Goal: Task Accomplishment & Management: Complete application form

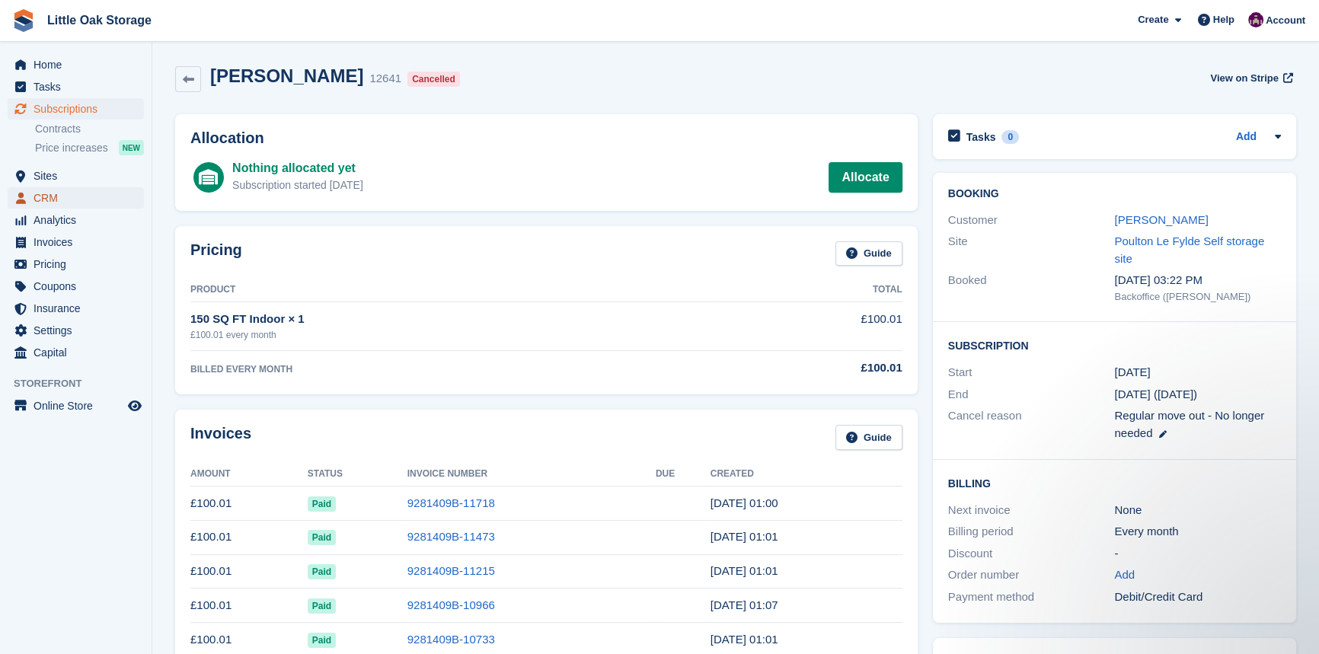
click at [66, 198] on span "CRM" at bounding box center [79, 197] width 91 height 21
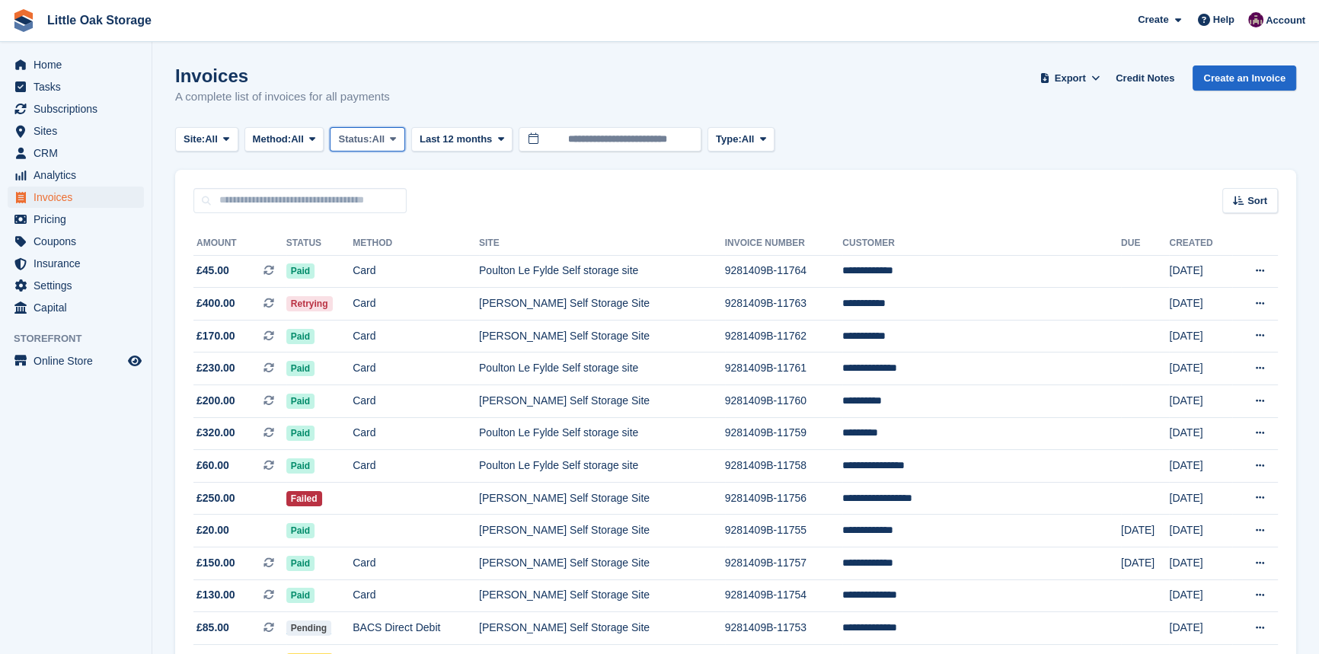
click at [372, 138] on span "Status:" at bounding box center [355, 139] width 34 height 15
click at [400, 251] on link "Open" at bounding box center [403, 257] width 133 height 27
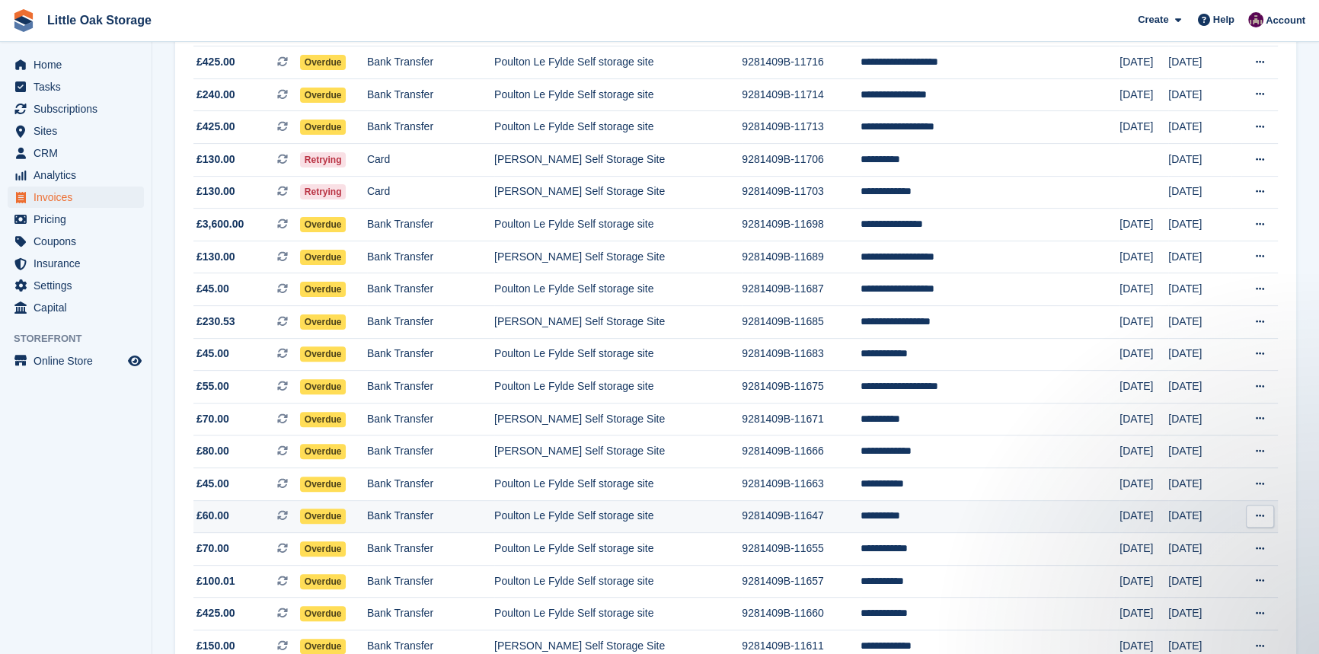
scroll to position [486, 0]
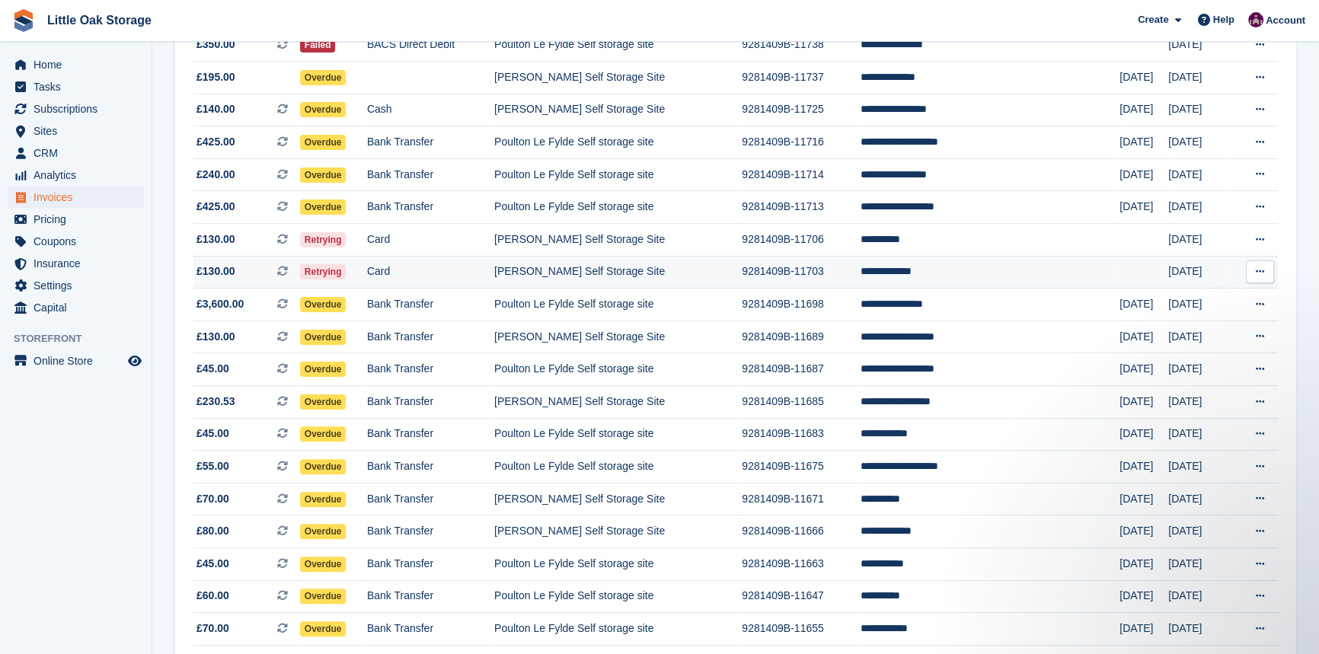
click at [831, 282] on td "9281409B-11703" at bounding box center [801, 272] width 119 height 33
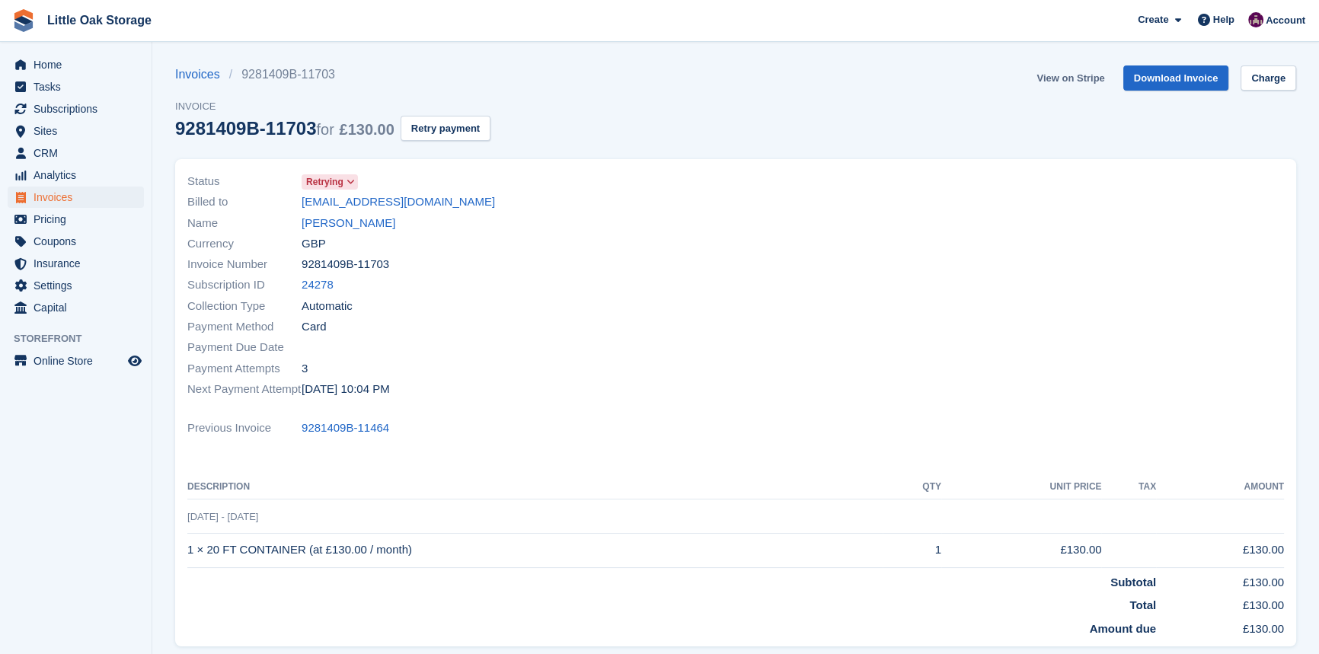
click at [1070, 74] on link "View on Stripe" at bounding box center [1070, 77] width 80 height 25
click at [40, 194] on span "Invoices" at bounding box center [79, 197] width 91 height 21
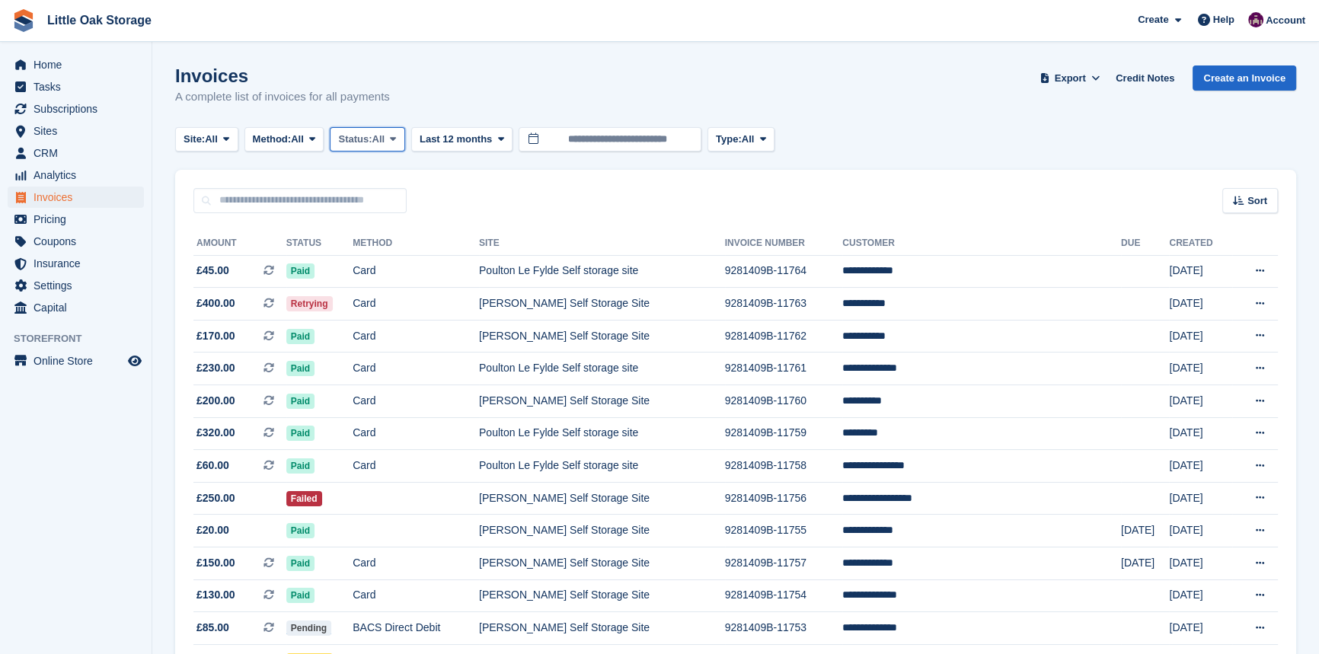
click at [396, 142] on span at bounding box center [393, 139] width 12 height 12
click at [414, 269] on link "Open" at bounding box center [403, 257] width 133 height 27
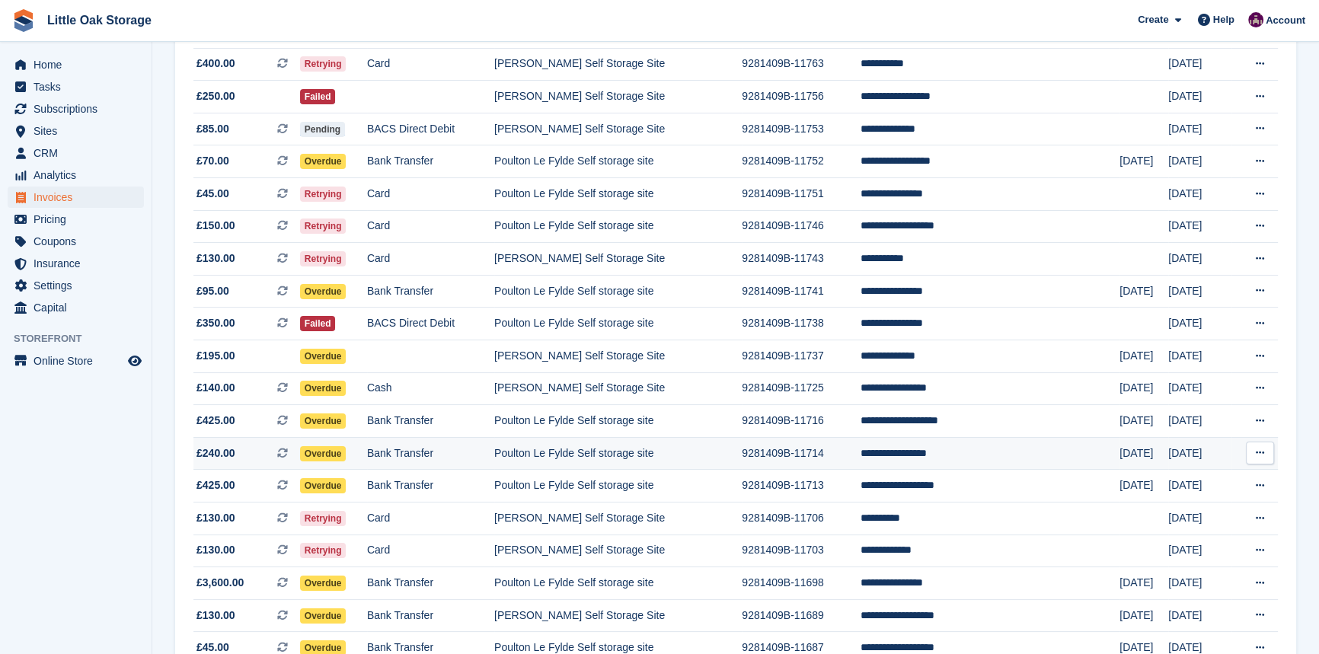
scroll to position [484, 0]
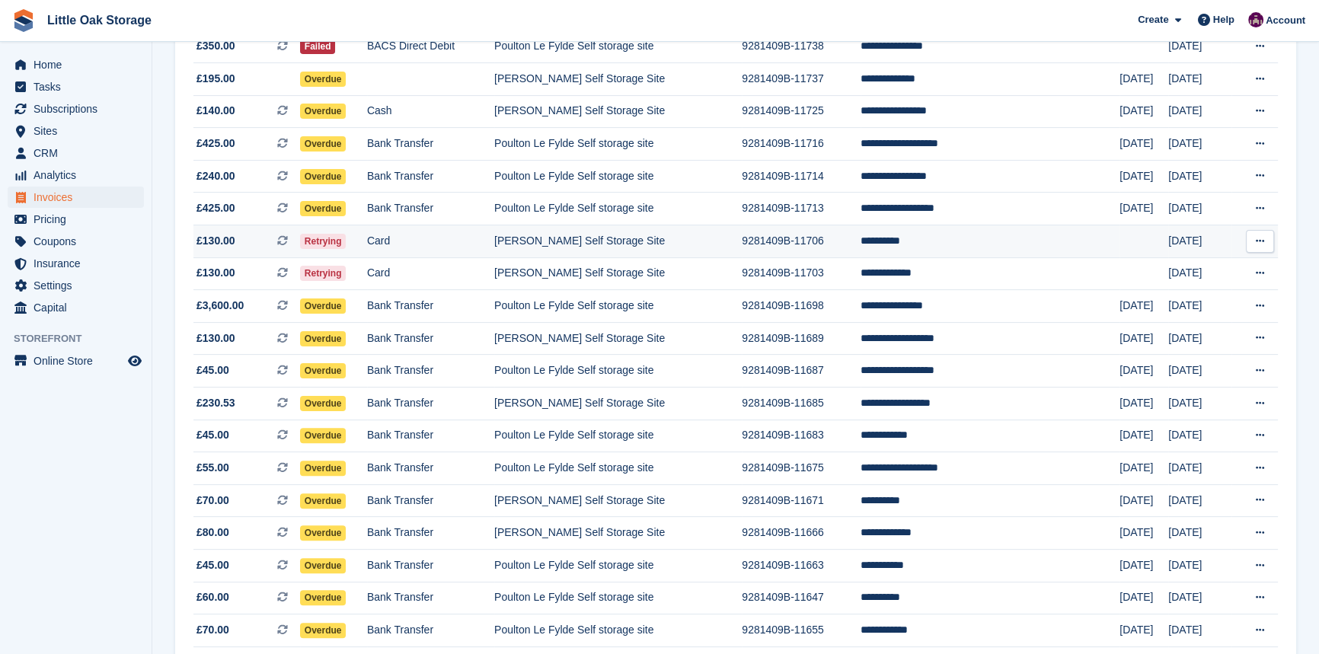
click at [742, 249] on td "[PERSON_NAME] Self Storage Site" at bounding box center [617, 241] width 247 height 33
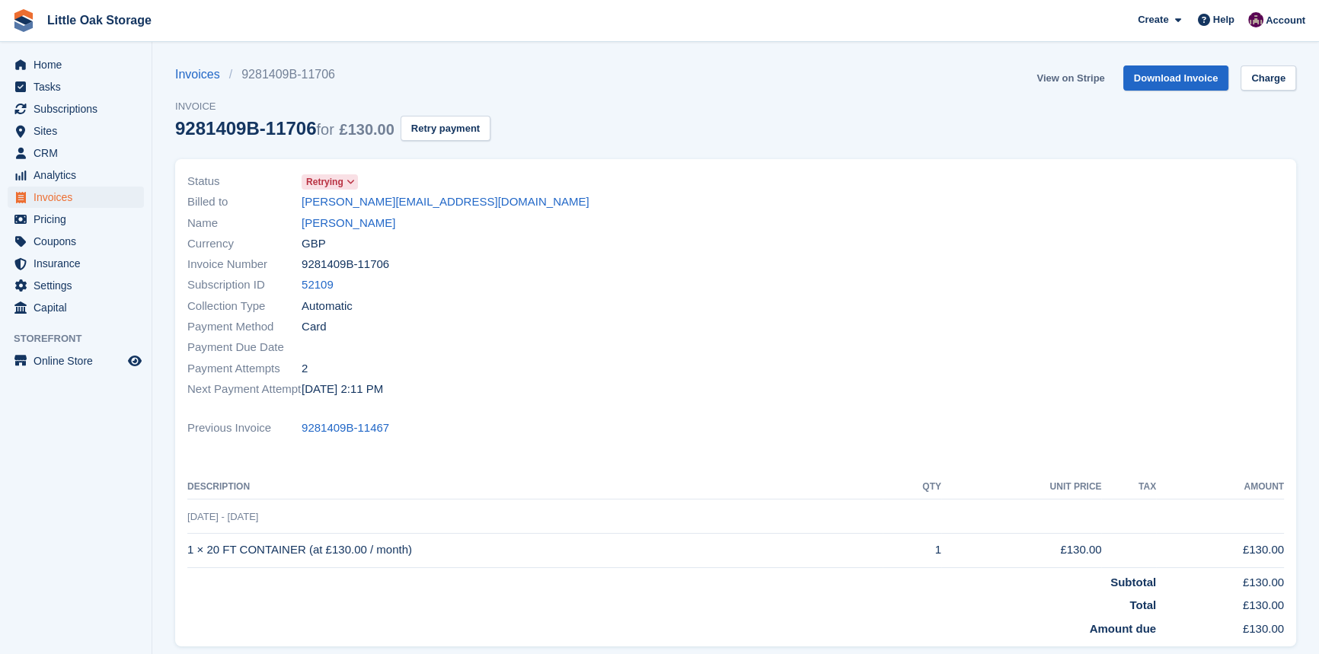
click at [1085, 84] on link "View on Stripe" at bounding box center [1070, 77] width 80 height 25
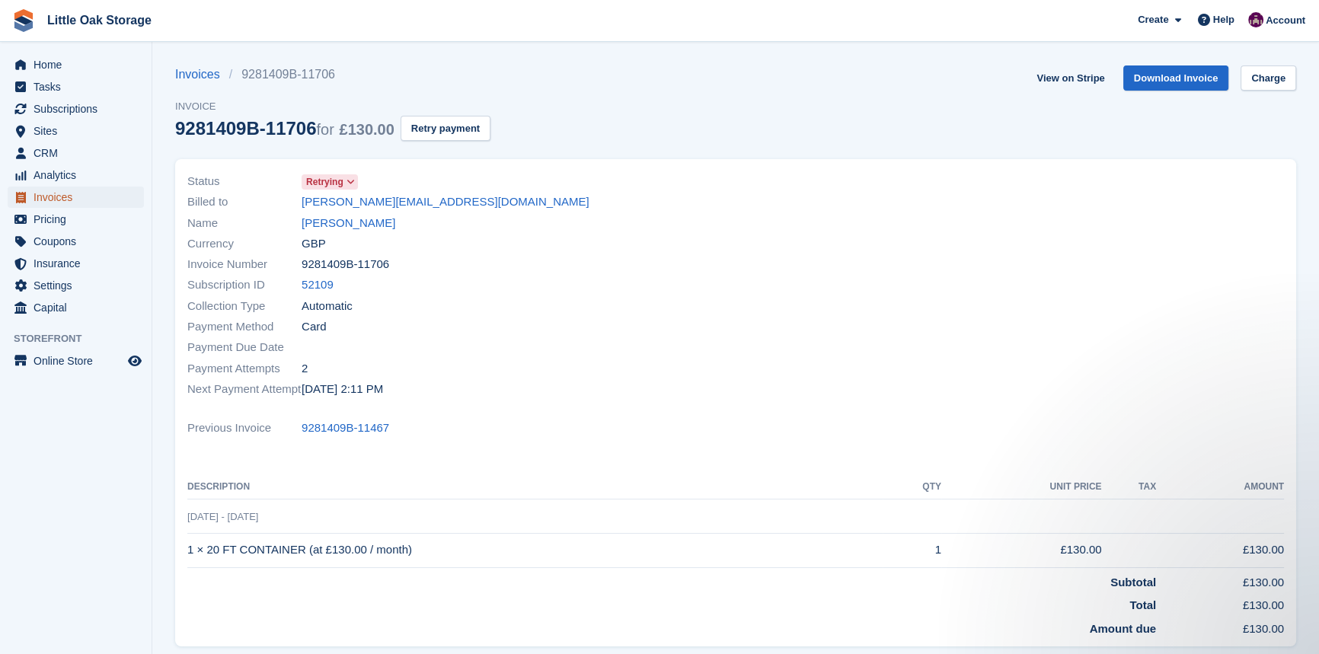
click at [69, 199] on span "Invoices" at bounding box center [79, 197] width 91 height 21
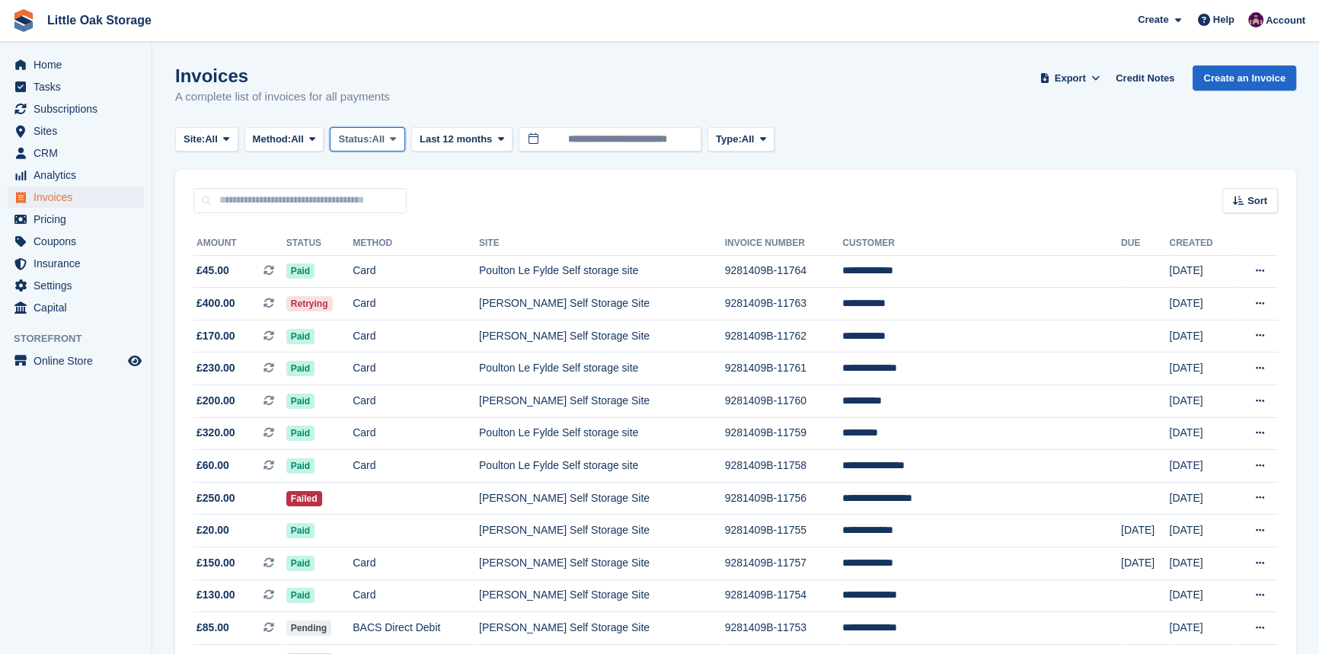
click at [385, 139] on span "All" at bounding box center [378, 139] width 13 height 15
click at [383, 254] on link "Open" at bounding box center [403, 257] width 133 height 27
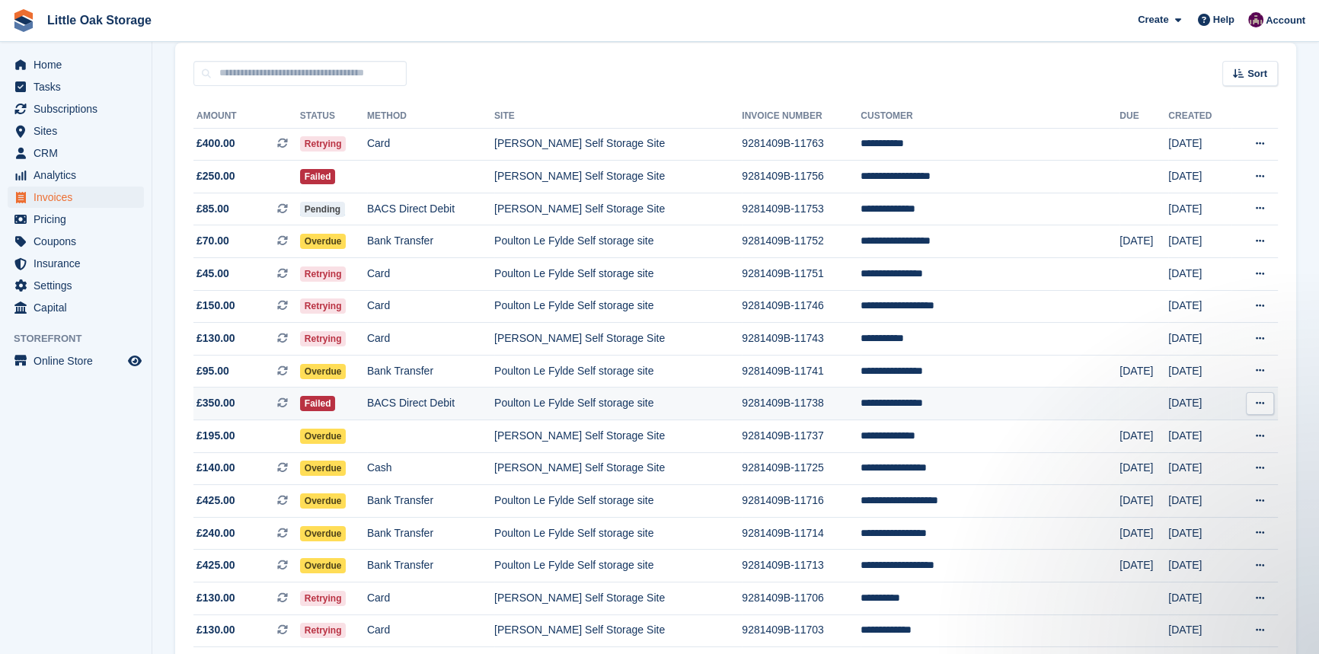
scroll to position [138, 0]
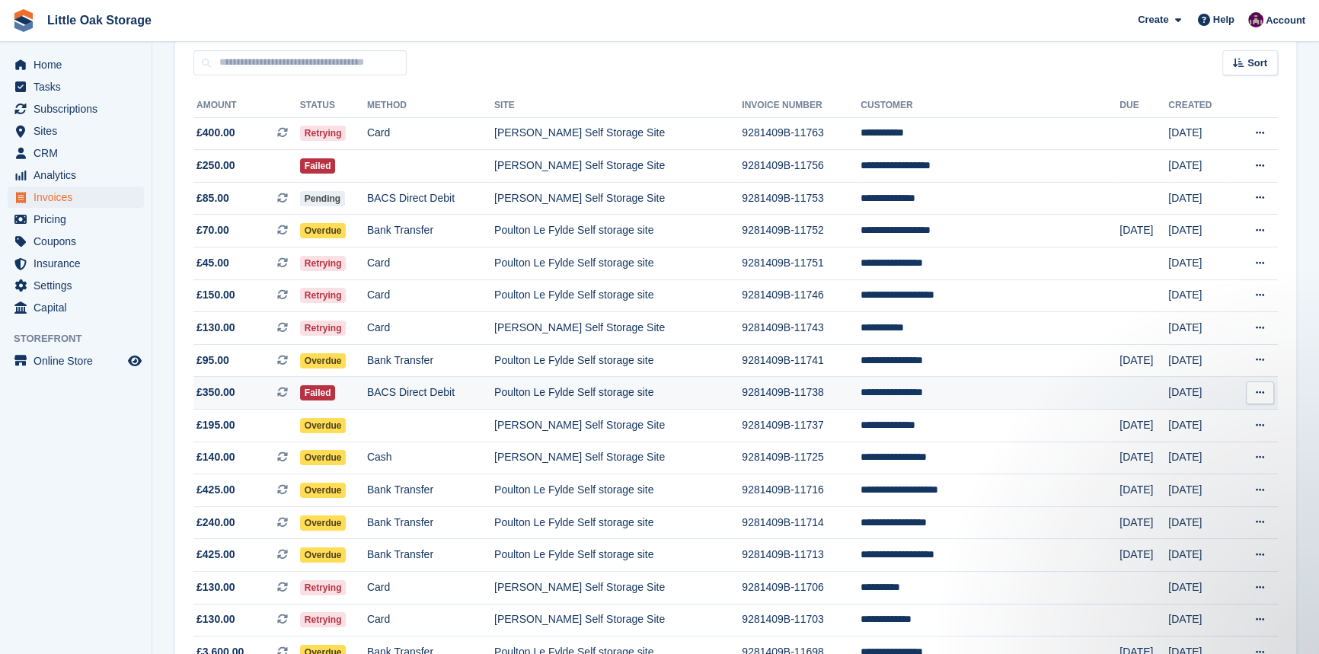
click at [734, 386] on td "Poulton Le Fylde Self storage site" at bounding box center [617, 393] width 247 height 33
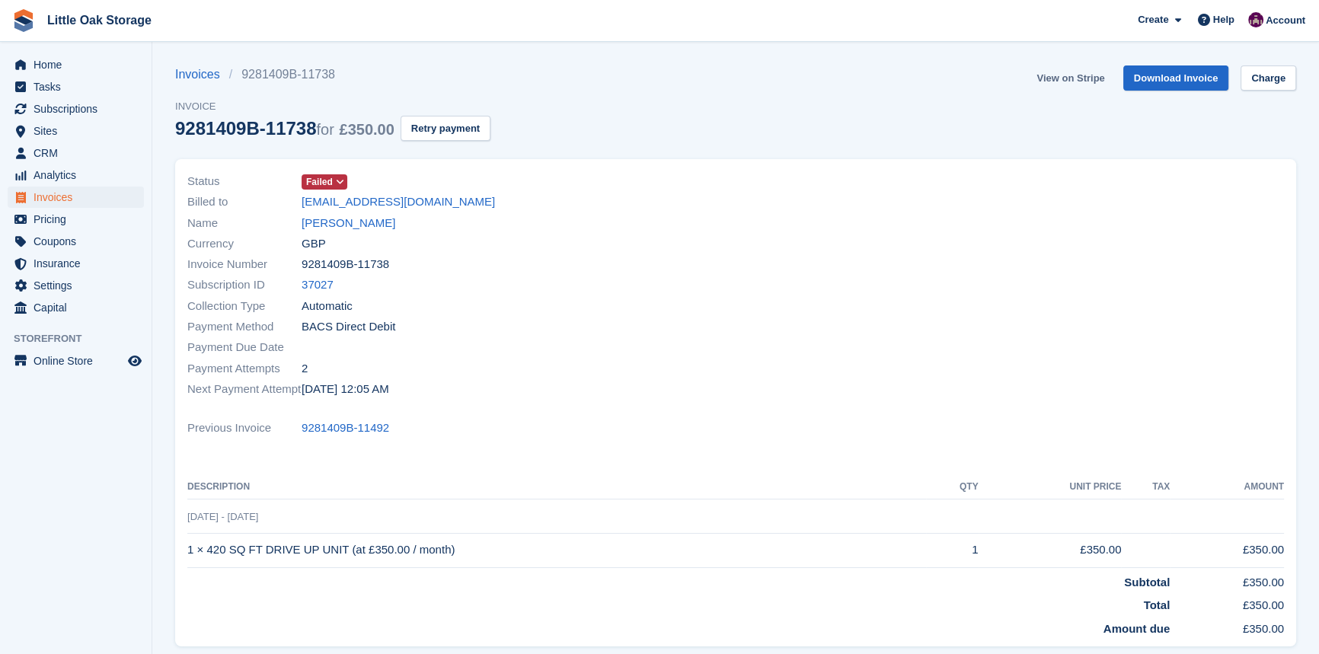
click at [1075, 76] on link "View on Stripe" at bounding box center [1070, 77] width 80 height 25
click at [72, 196] on span "Invoices" at bounding box center [79, 197] width 91 height 21
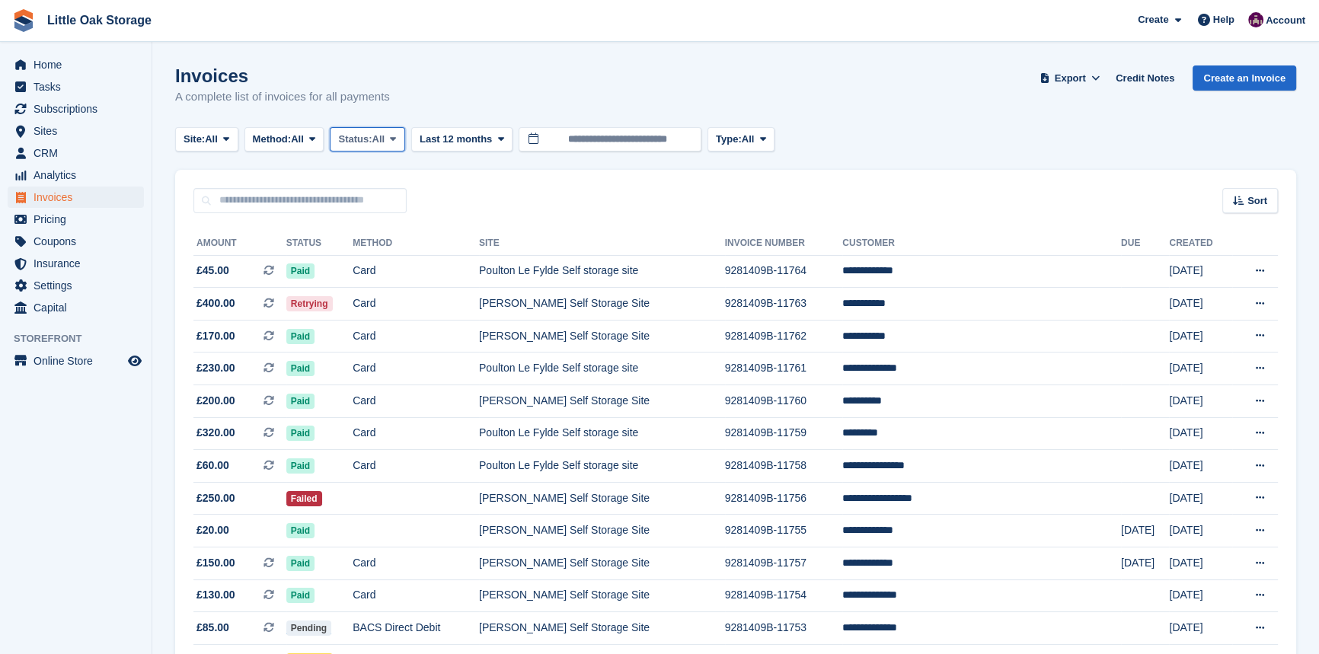
click at [379, 143] on span "All" at bounding box center [378, 139] width 13 height 15
click at [376, 258] on link "Open" at bounding box center [403, 257] width 133 height 27
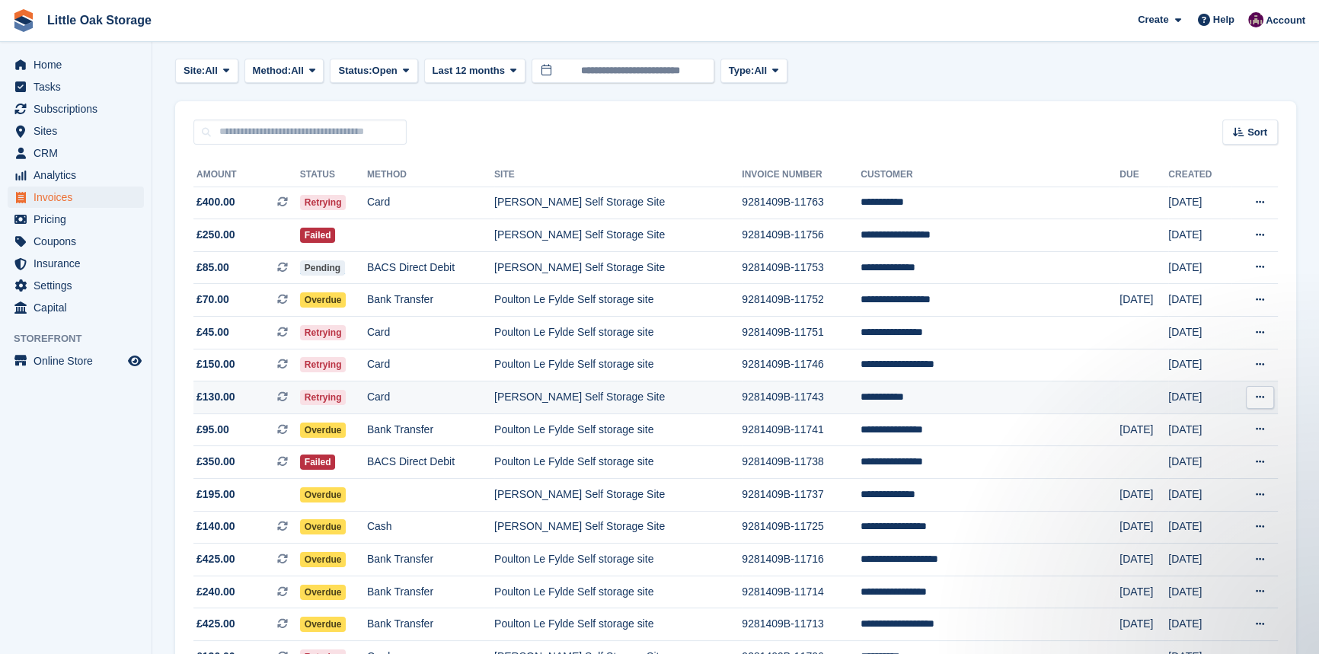
click at [606, 396] on td "[PERSON_NAME] Self Storage Site" at bounding box center [617, 398] width 247 height 33
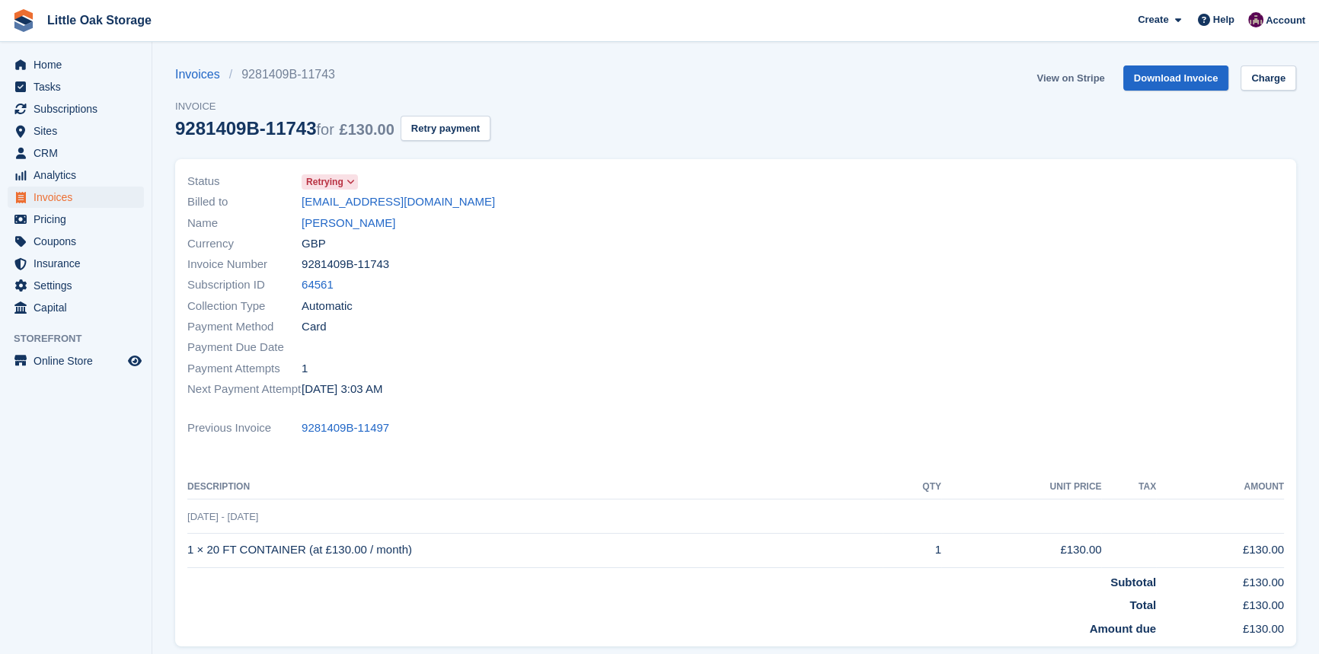
click at [1088, 81] on link "View on Stripe" at bounding box center [1070, 77] width 80 height 25
click at [70, 203] on span "Invoices" at bounding box center [79, 197] width 91 height 21
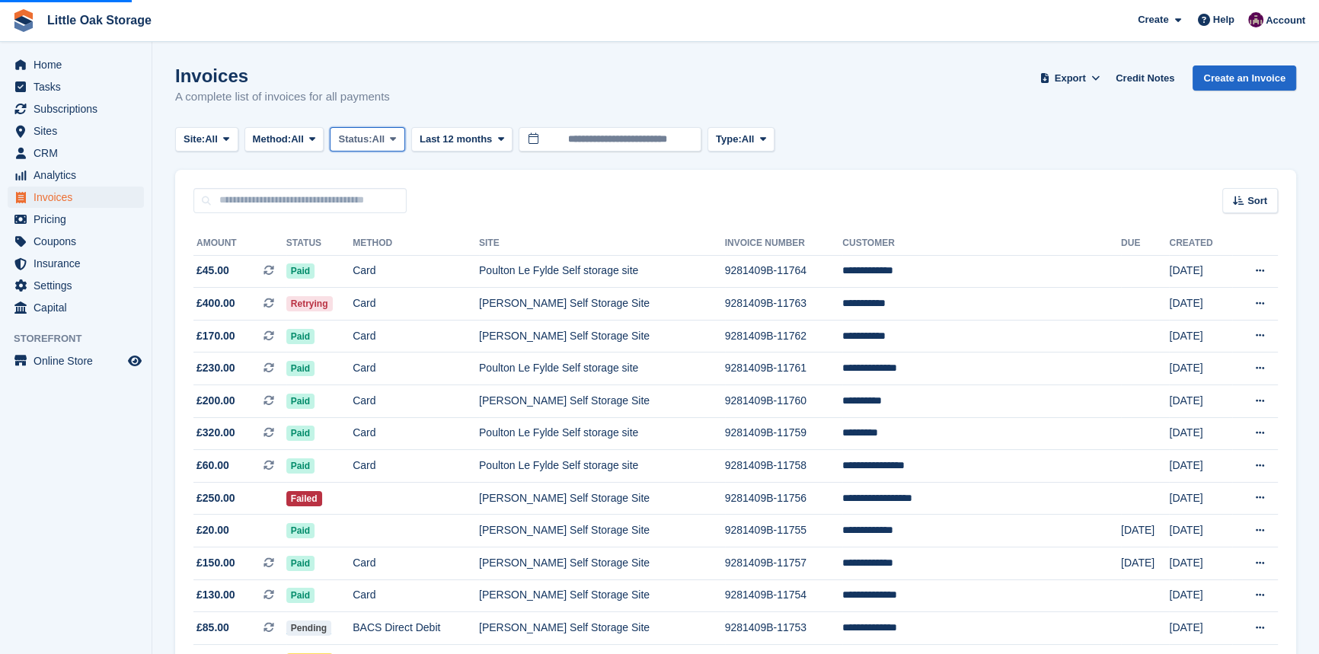
click at [372, 133] on span "Status:" at bounding box center [355, 139] width 34 height 15
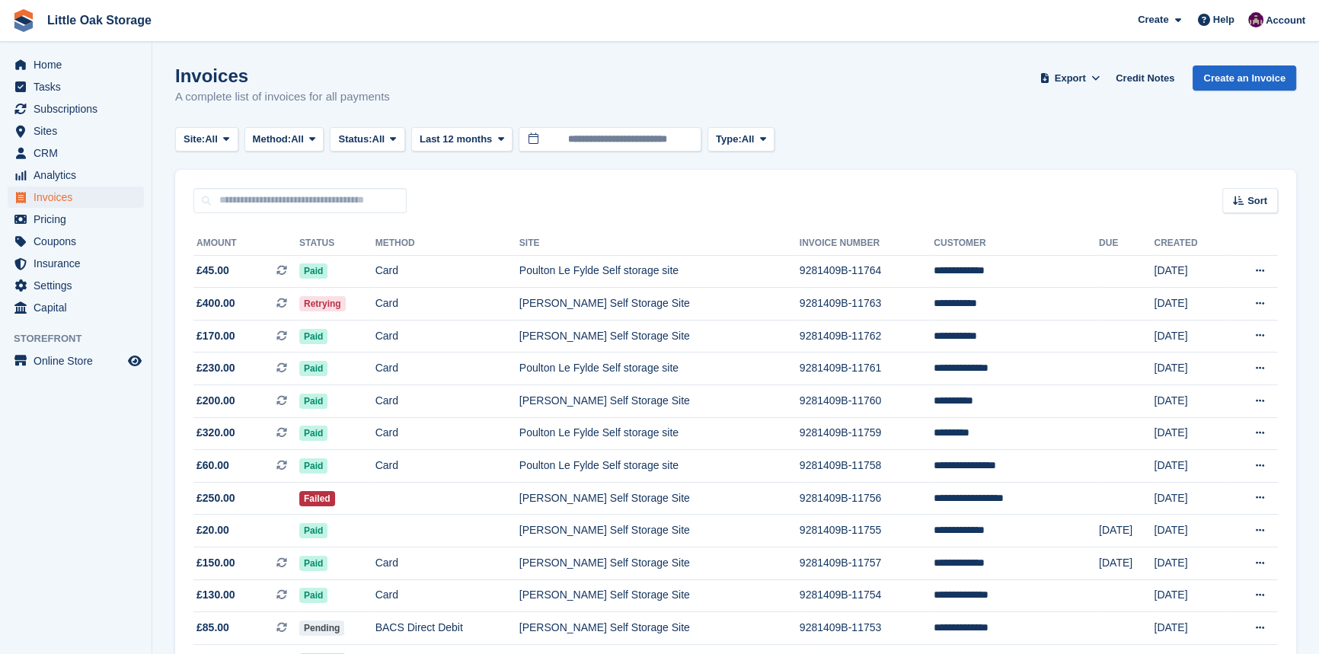
click at [383, 135] on span "All" at bounding box center [378, 139] width 13 height 15
click at [382, 136] on span "All" at bounding box center [378, 139] width 13 height 15
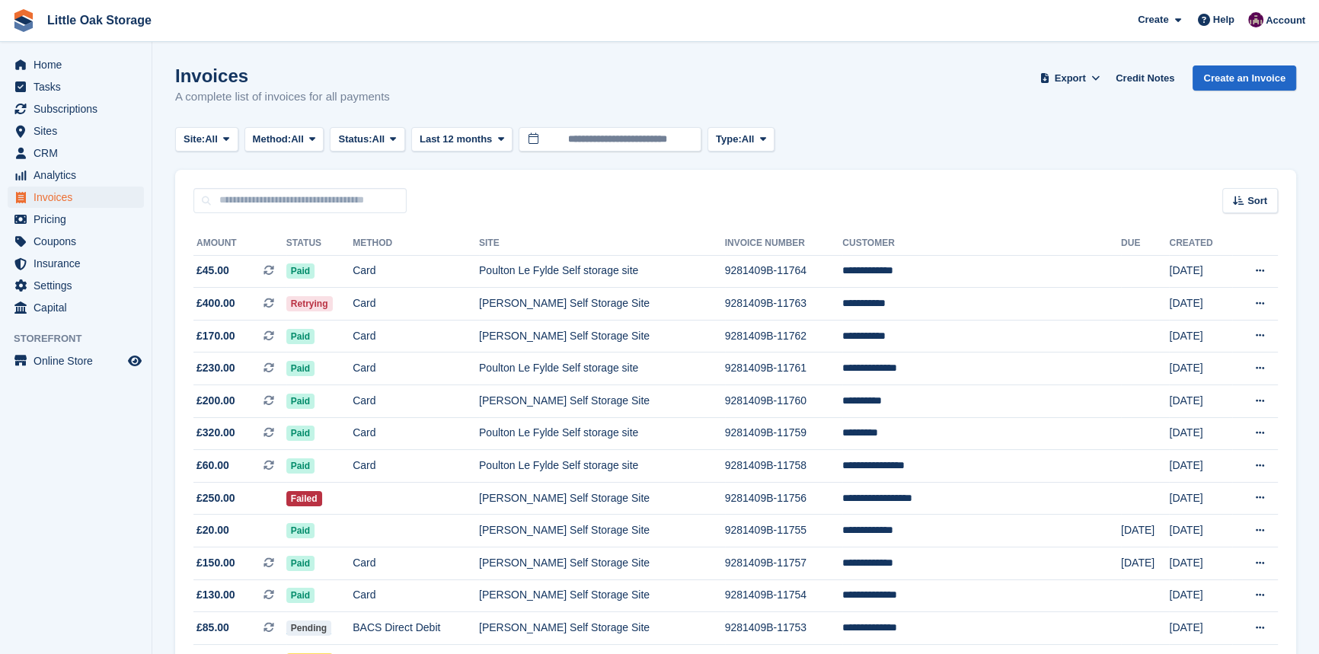
click at [393, 139] on button "Status: All" at bounding box center [367, 139] width 75 height 25
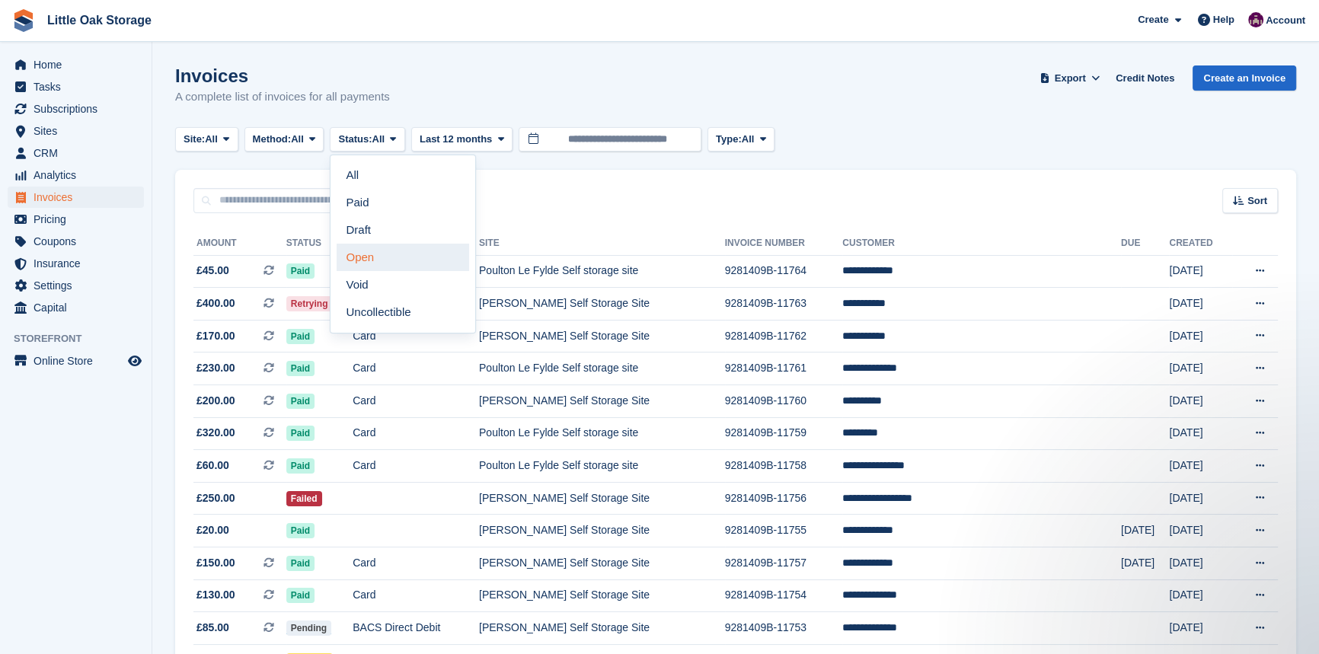
click at [381, 257] on link "Open" at bounding box center [403, 257] width 133 height 27
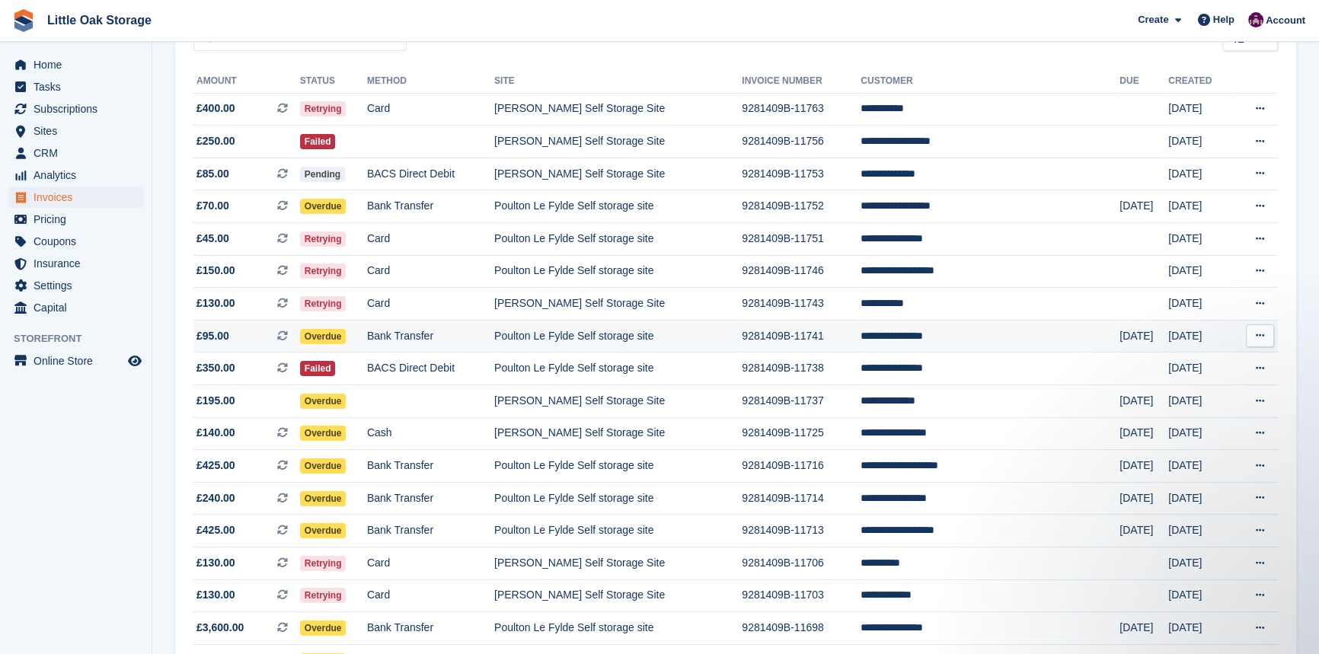
scroll to position [138, 0]
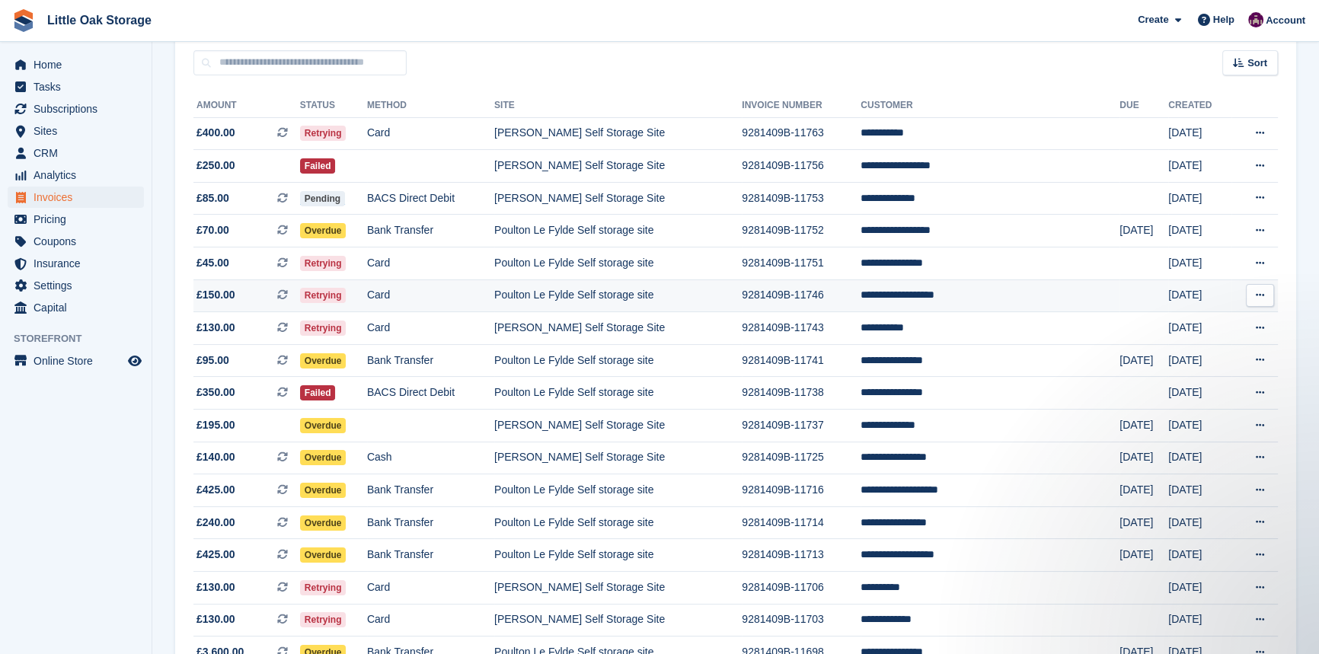
click at [706, 299] on td "Poulton Le Fylde Self storage site" at bounding box center [617, 295] width 247 height 33
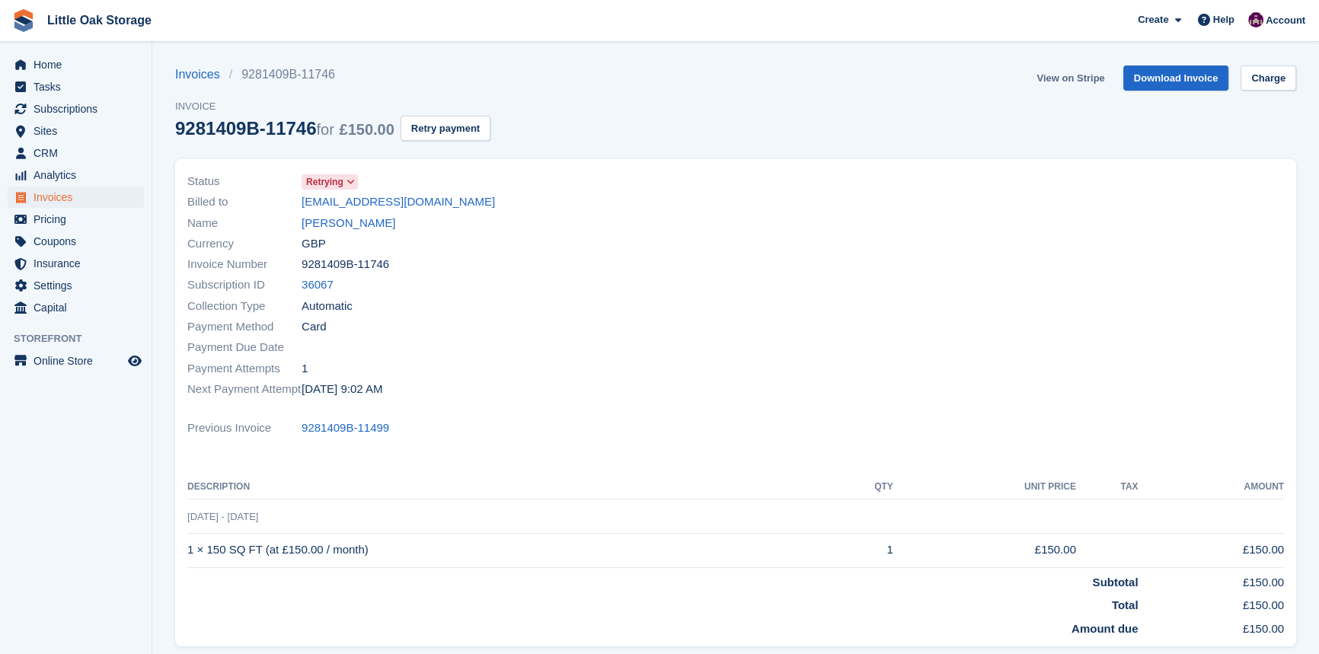
click at [1084, 83] on link "View on Stripe" at bounding box center [1070, 77] width 80 height 25
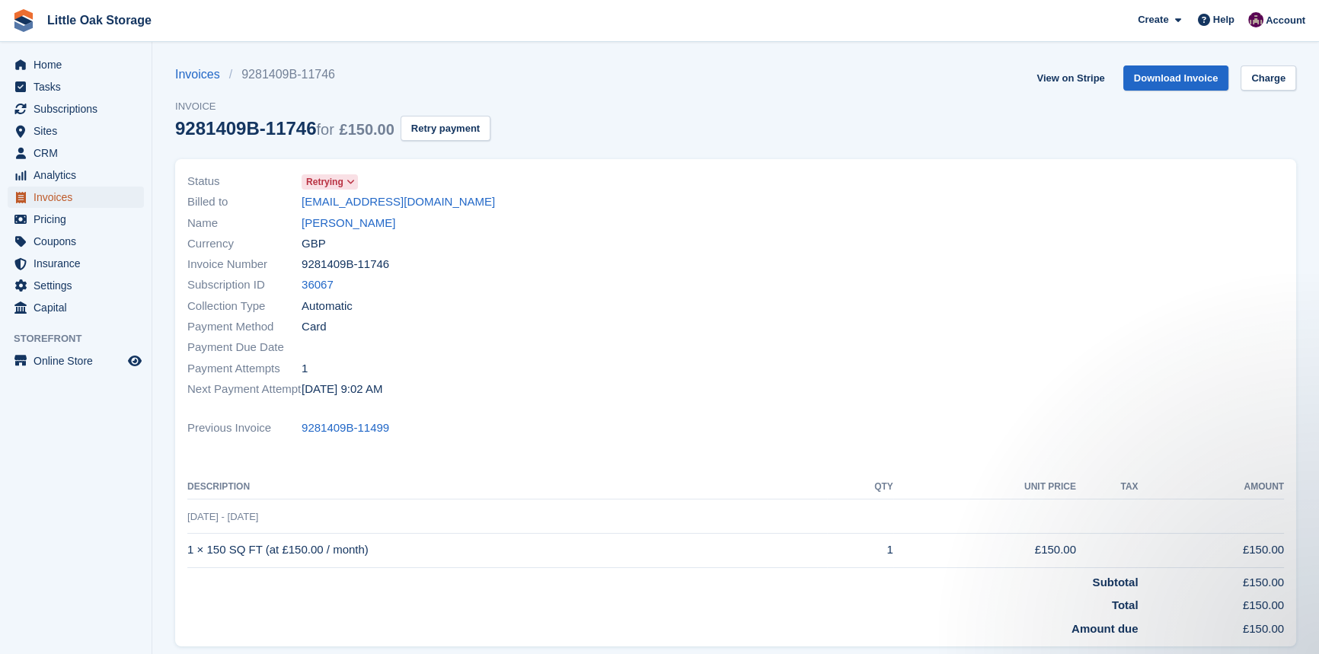
click at [31, 196] on link "Invoices" at bounding box center [76, 197] width 136 height 21
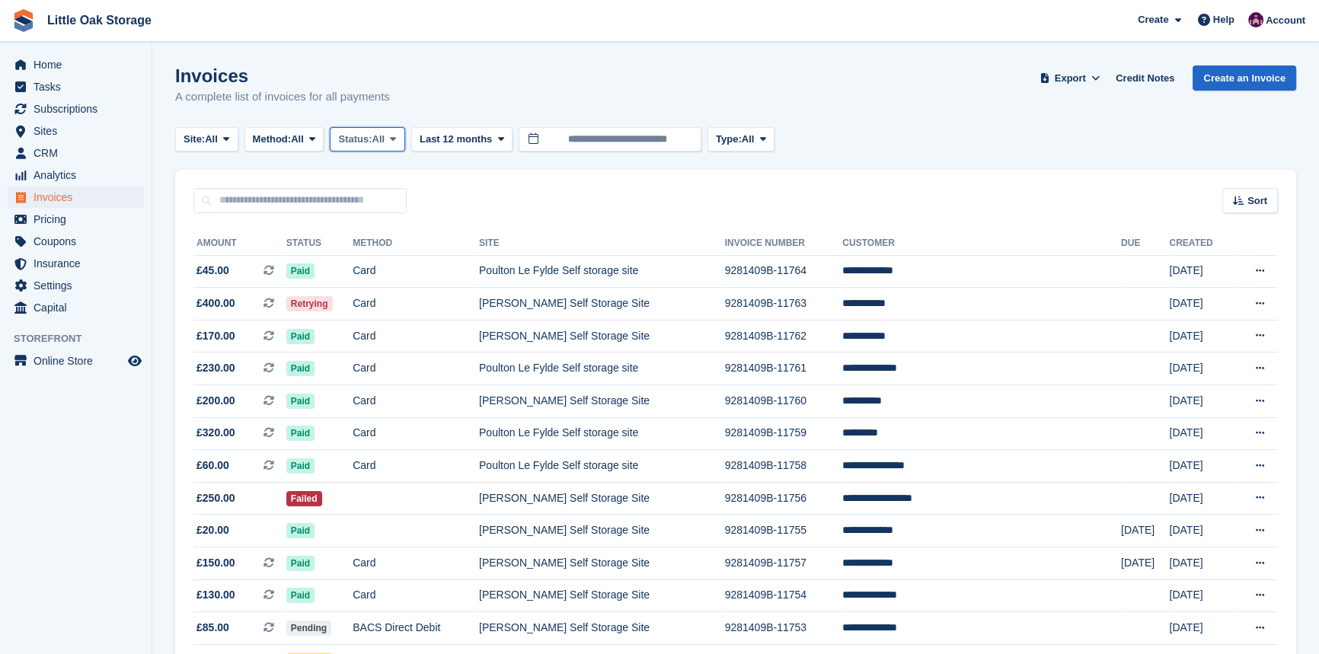
click at [404, 138] on button "Status: All" at bounding box center [367, 139] width 75 height 25
click at [375, 252] on link "Open" at bounding box center [403, 257] width 133 height 27
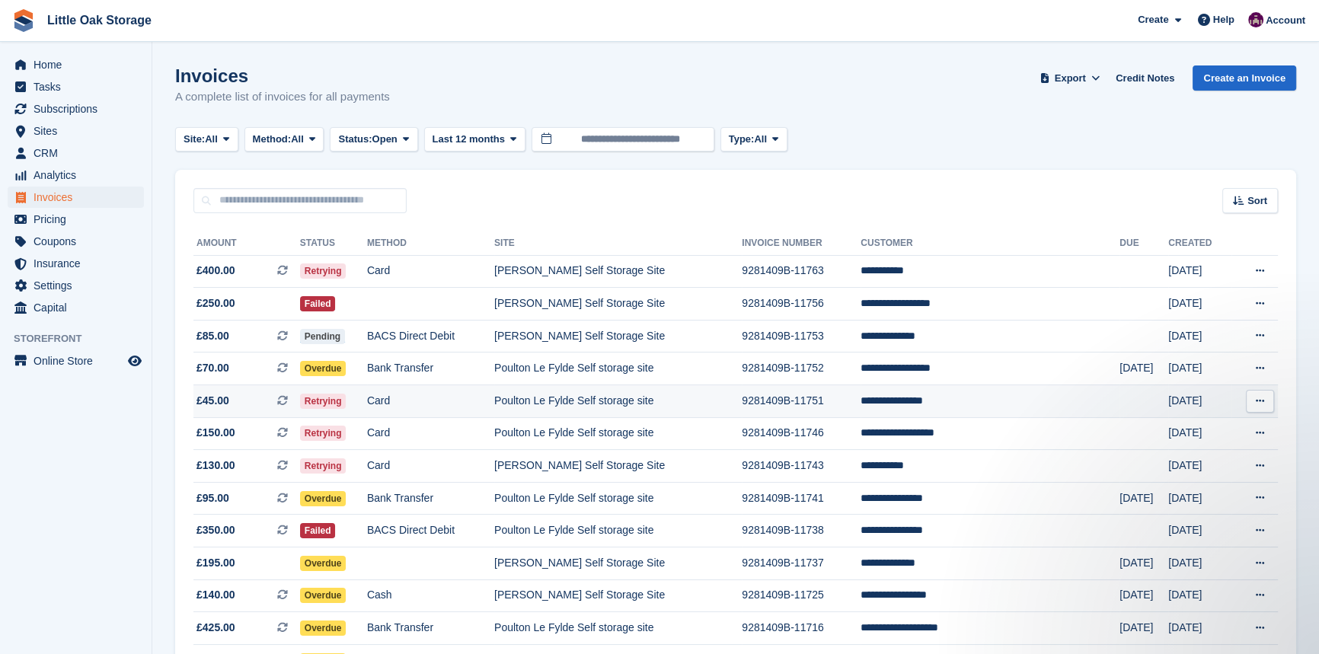
click at [622, 411] on td "Poulton Le Fylde Self storage site" at bounding box center [617, 401] width 247 height 33
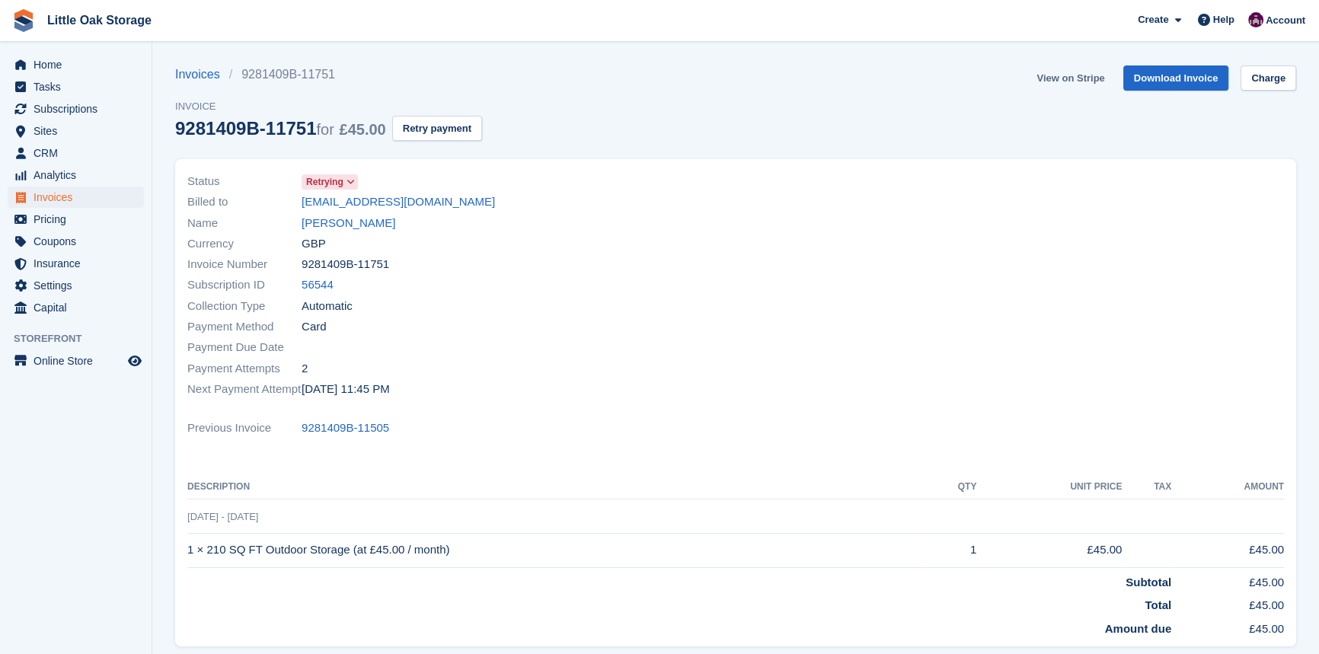
click at [1078, 84] on link "View on Stripe" at bounding box center [1070, 77] width 80 height 25
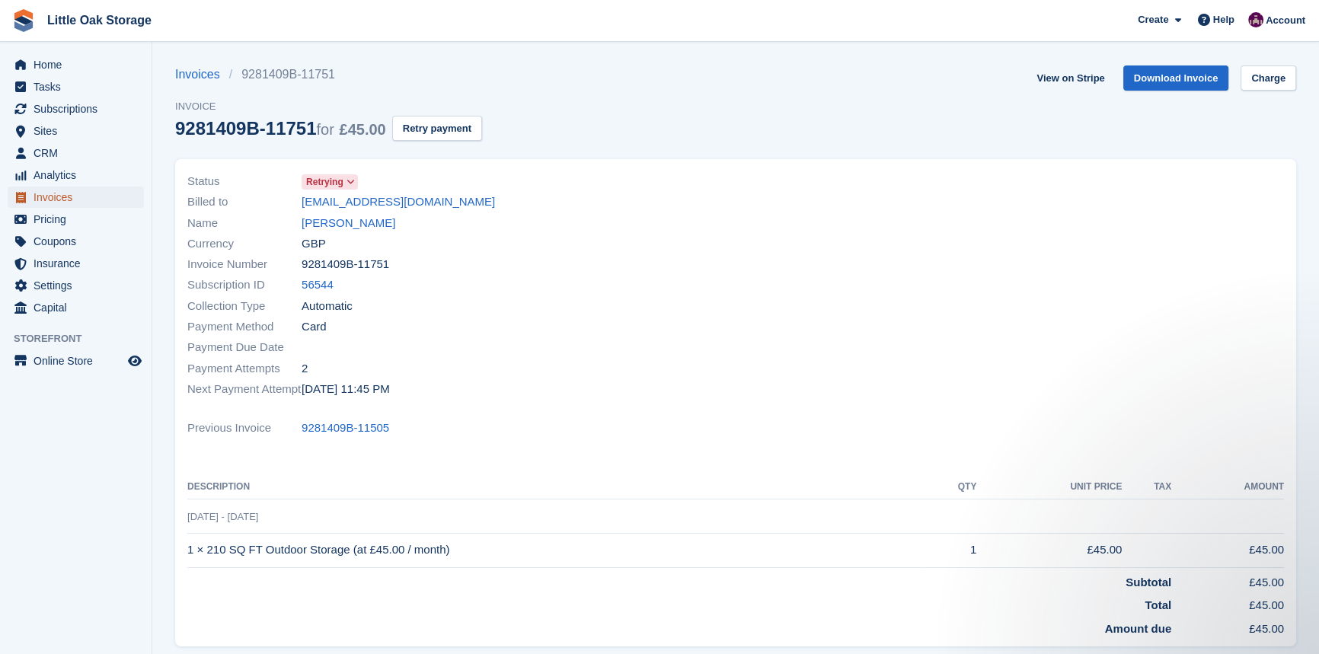
click at [83, 202] on span "Invoices" at bounding box center [79, 197] width 91 height 21
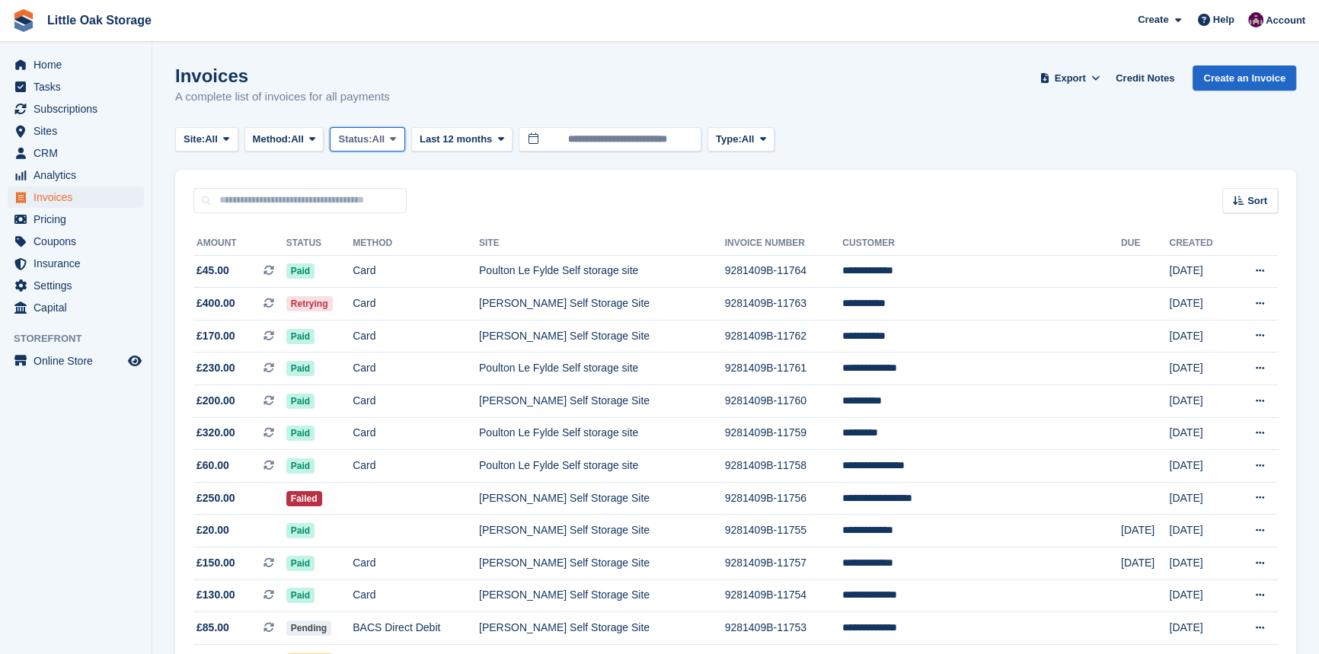
click at [366, 143] on span "Status:" at bounding box center [355, 139] width 34 height 15
click at [394, 254] on link "Open" at bounding box center [403, 257] width 133 height 27
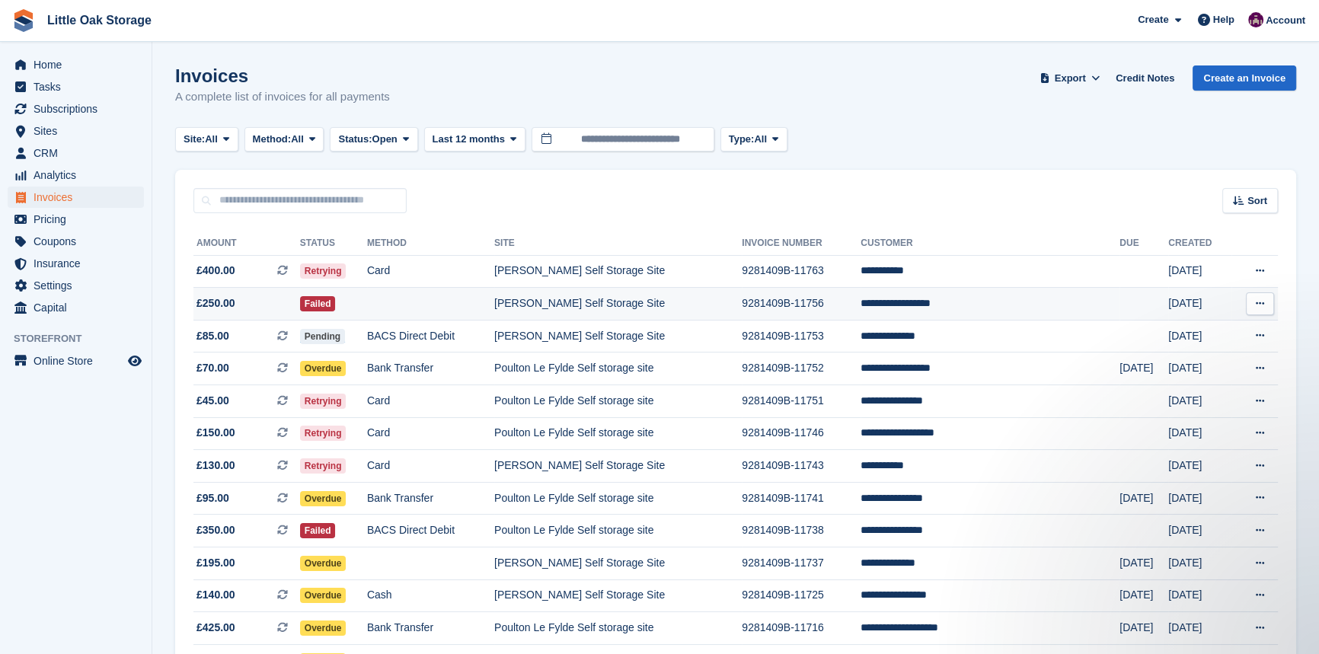
click at [534, 306] on td "[PERSON_NAME] Self Storage Site" at bounding box center [617, 304] width 247 height 33
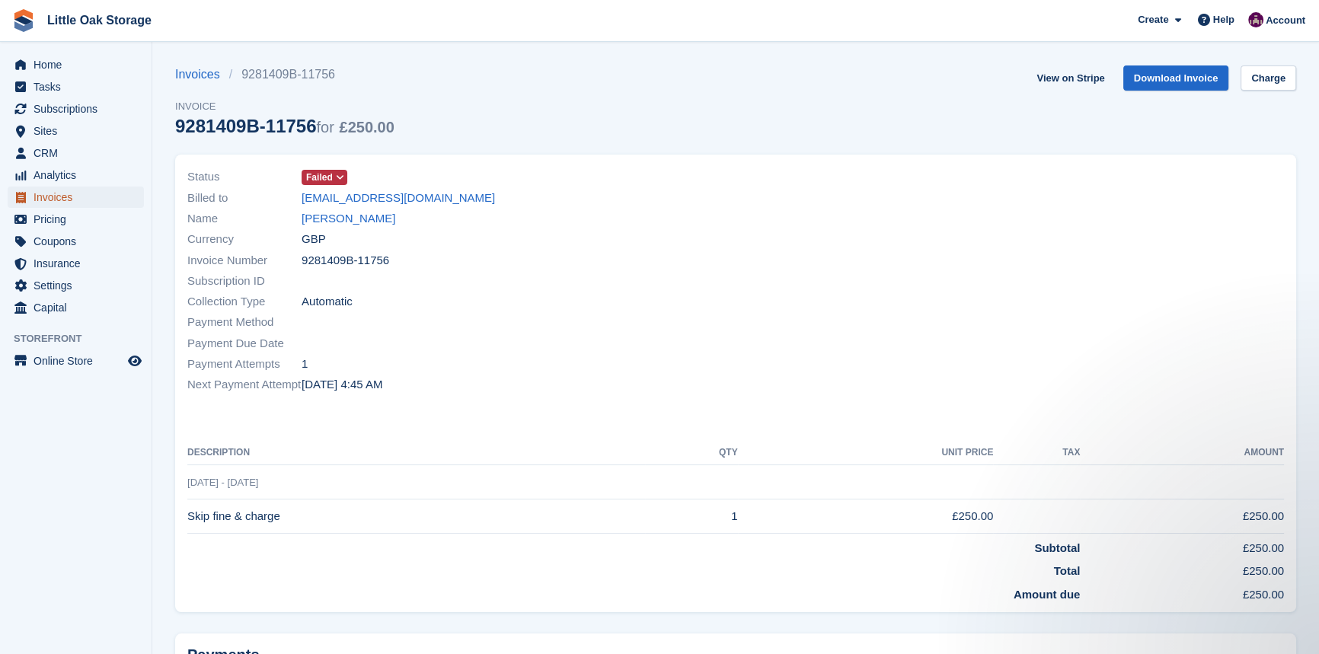
click at [45, 193] on span "Invoices" at bounding box center [79, 197] width 91 height 21
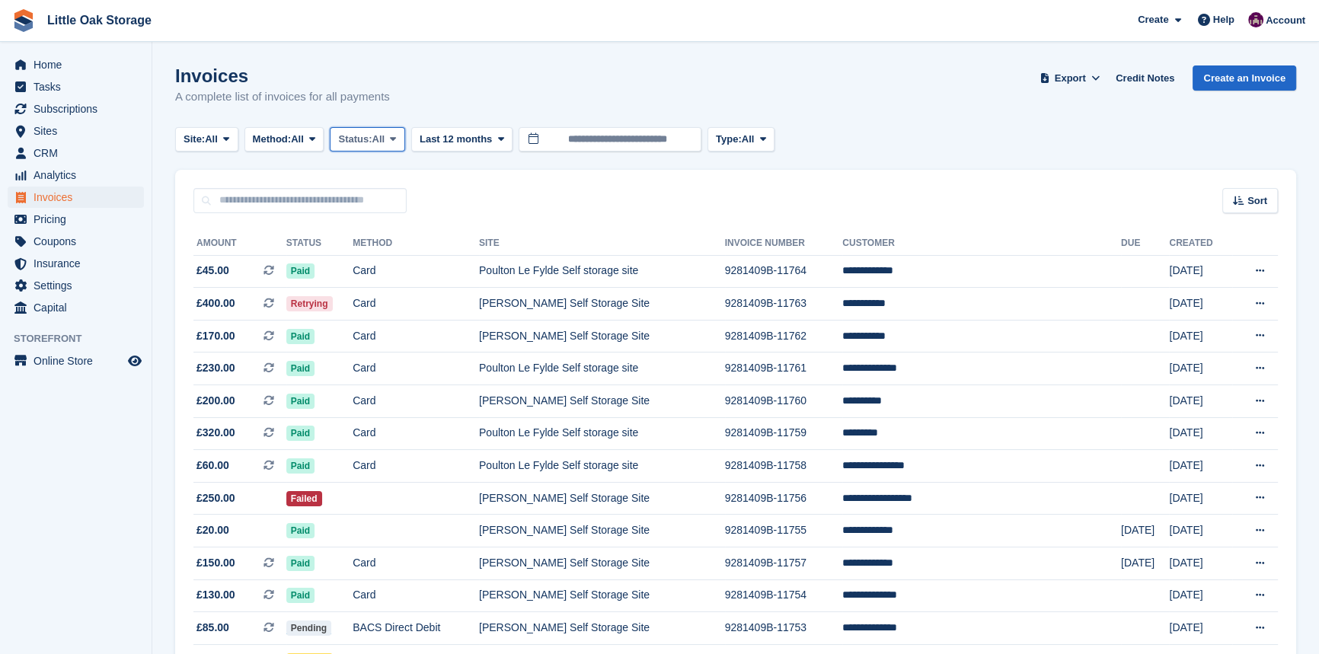
click at [362, 135] on span "Status:" at bounding box center [355, 139] width 34 height 15
click at [380, 257] on link "Open" at bounding box center [403, 257] width 133 height 27
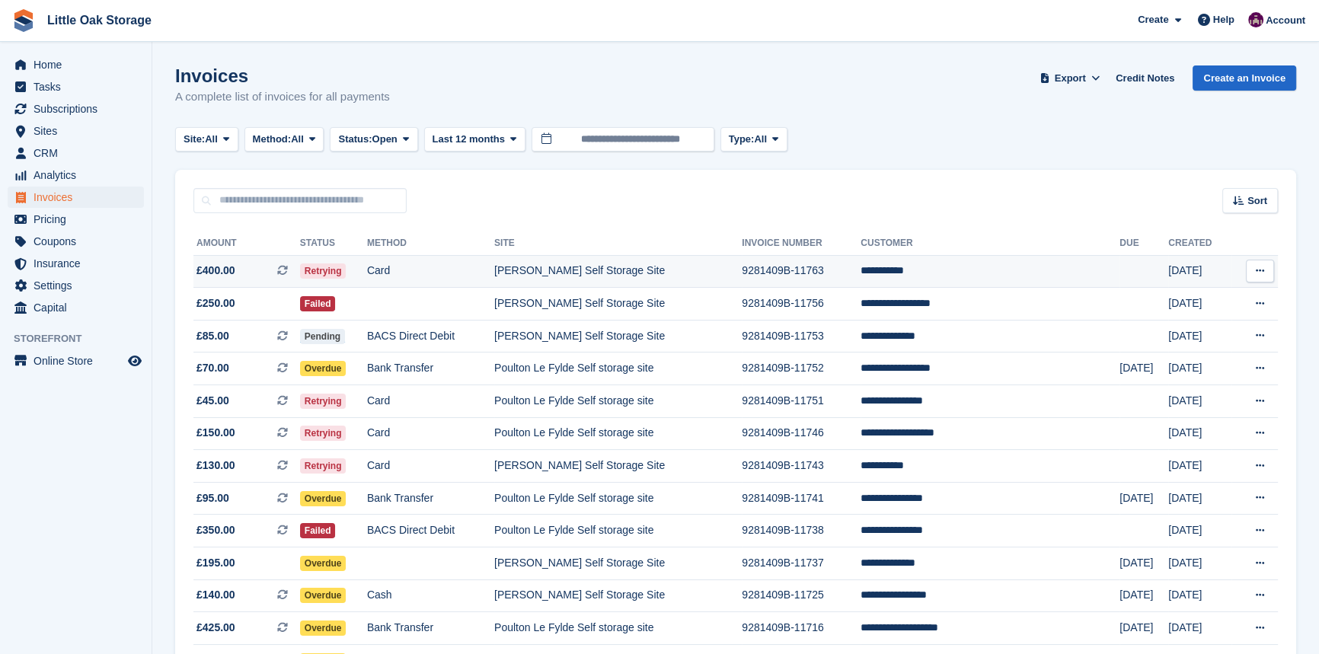
click at [683, 276] on td "[PERSON_NAME] Self Storage Site" at bounding box center [617, 271] width 247 height 33
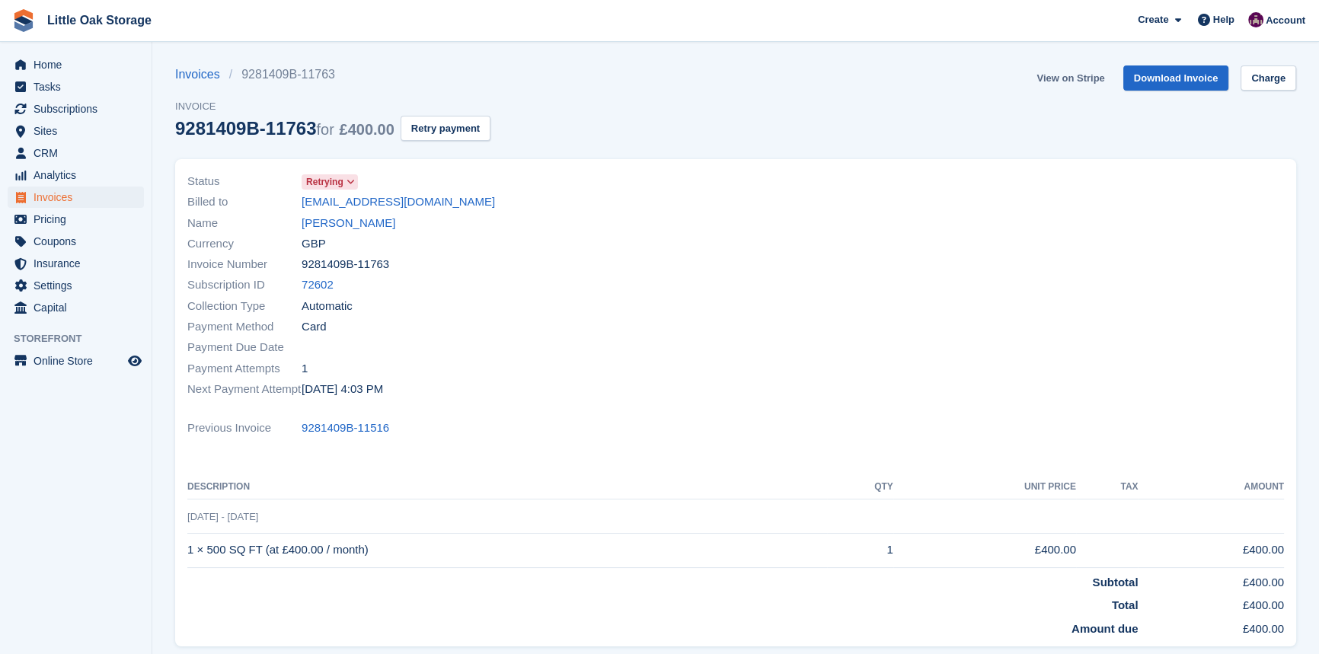
click at [1100, 76] on link "View on Stripe" at bounding box center [1070, 77] width 80 height 25
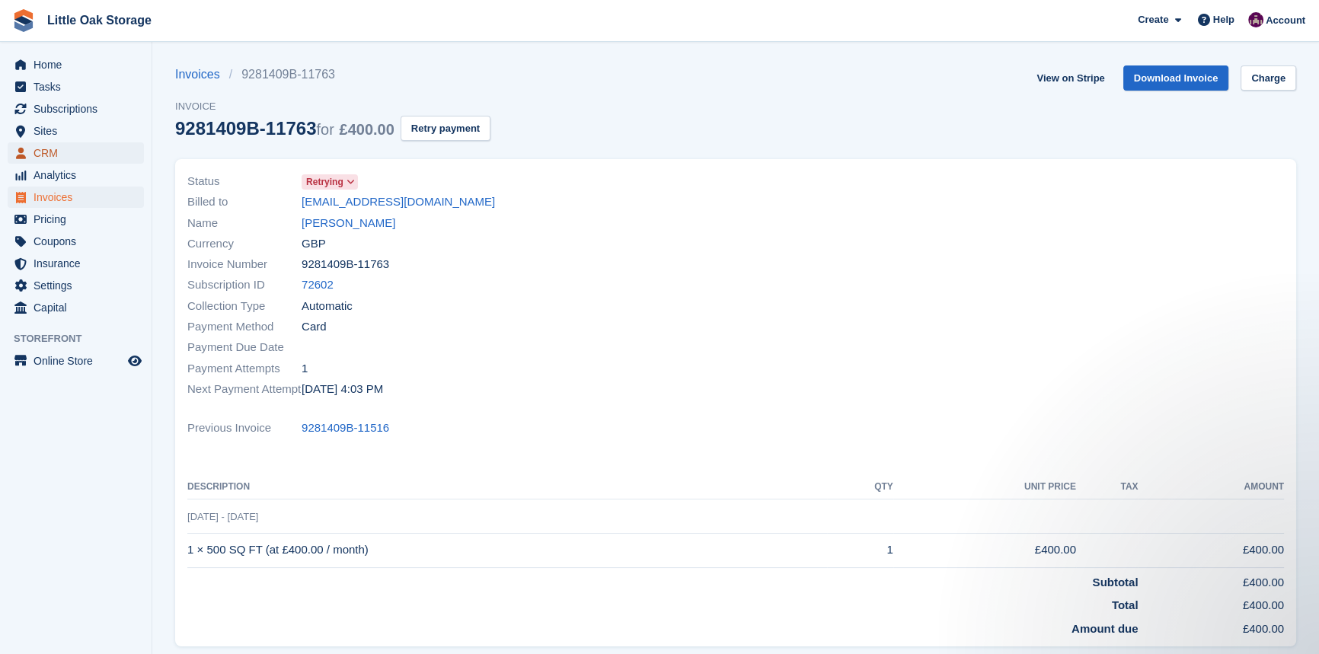
click at [38, 152] on span "CRM" at bounding box center [79, 152] width 91 height 21
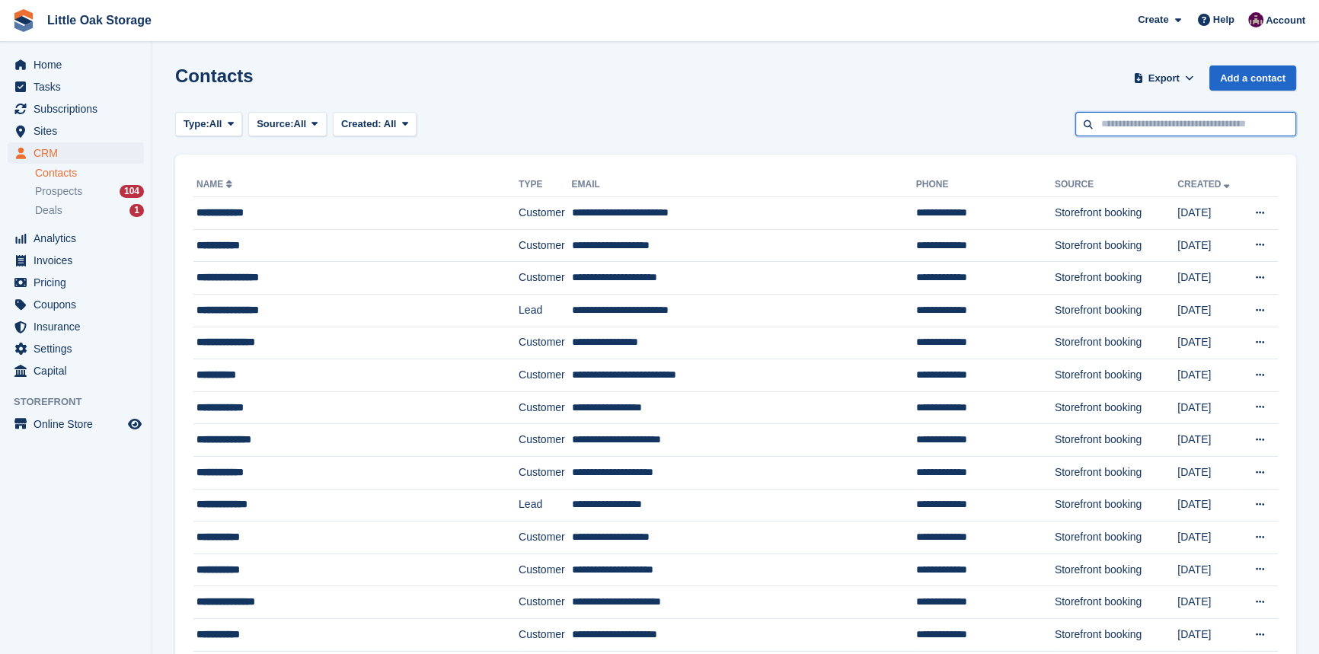
drag, startPoint x: 1198, startPoint y: 123, endPoint x: 1188, endPoint y: 122, distance: 9.9
click at [1197, 123] on input "text" at bounding box center [1185, 124] width 221 height 25
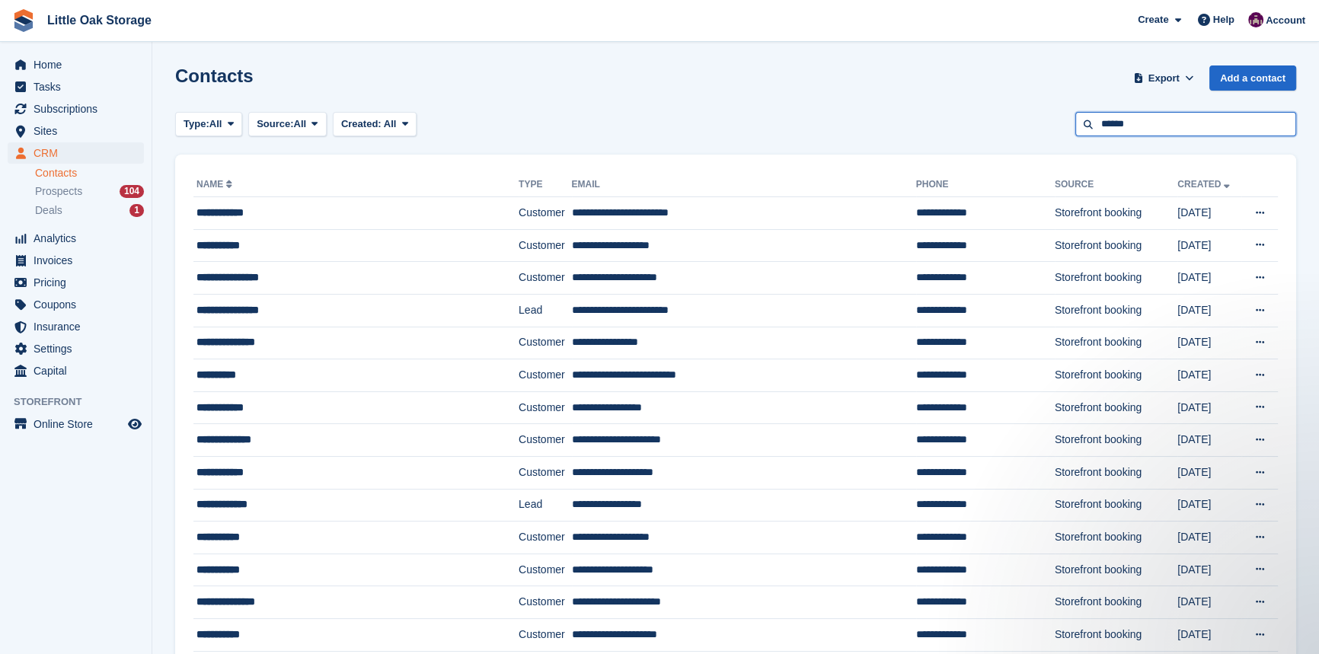
type input "******"
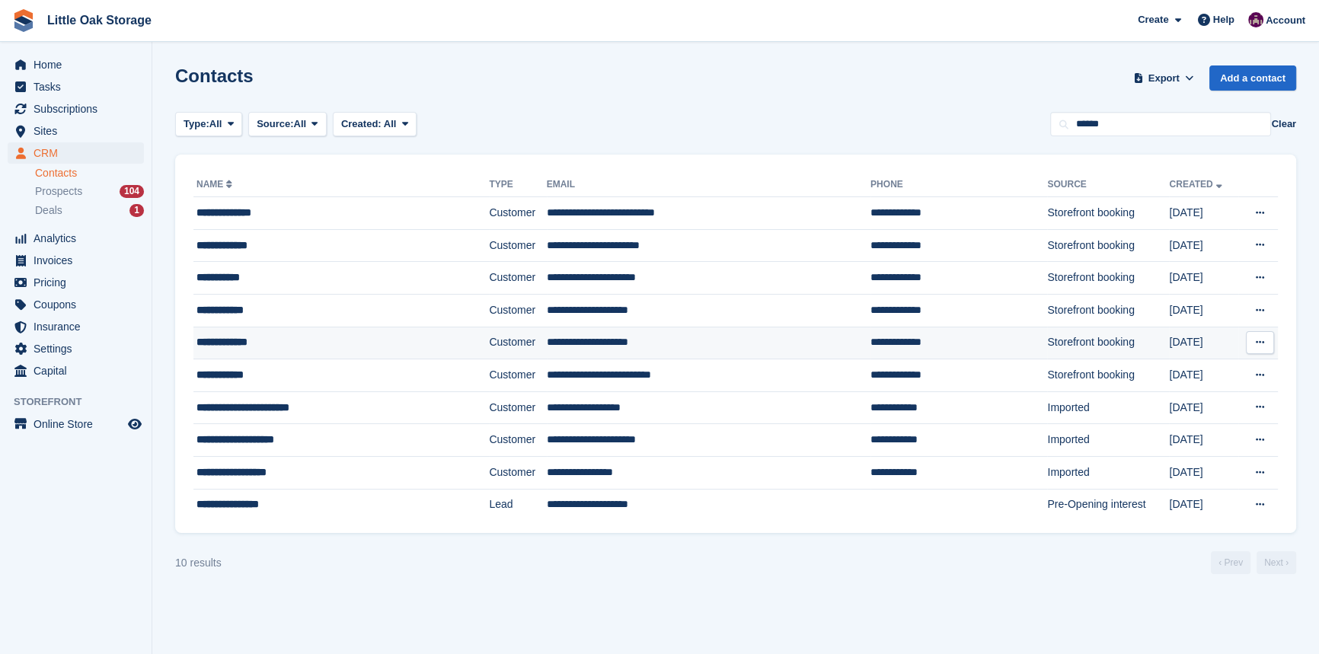
click at [489, 344] on td "Customer" at bounding box center [517, 343] width 57 height 33
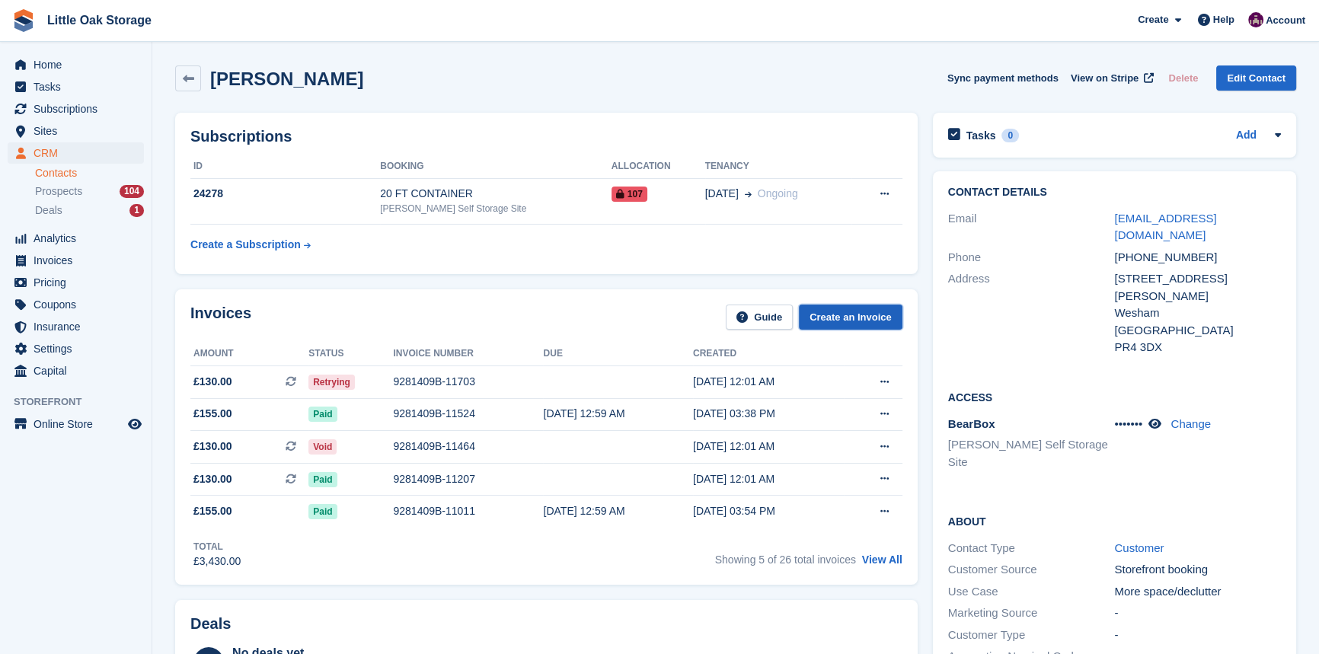
click at [845, 327] on link "Create an Invoice" at bounding box center [851, 317] width 104 height 25
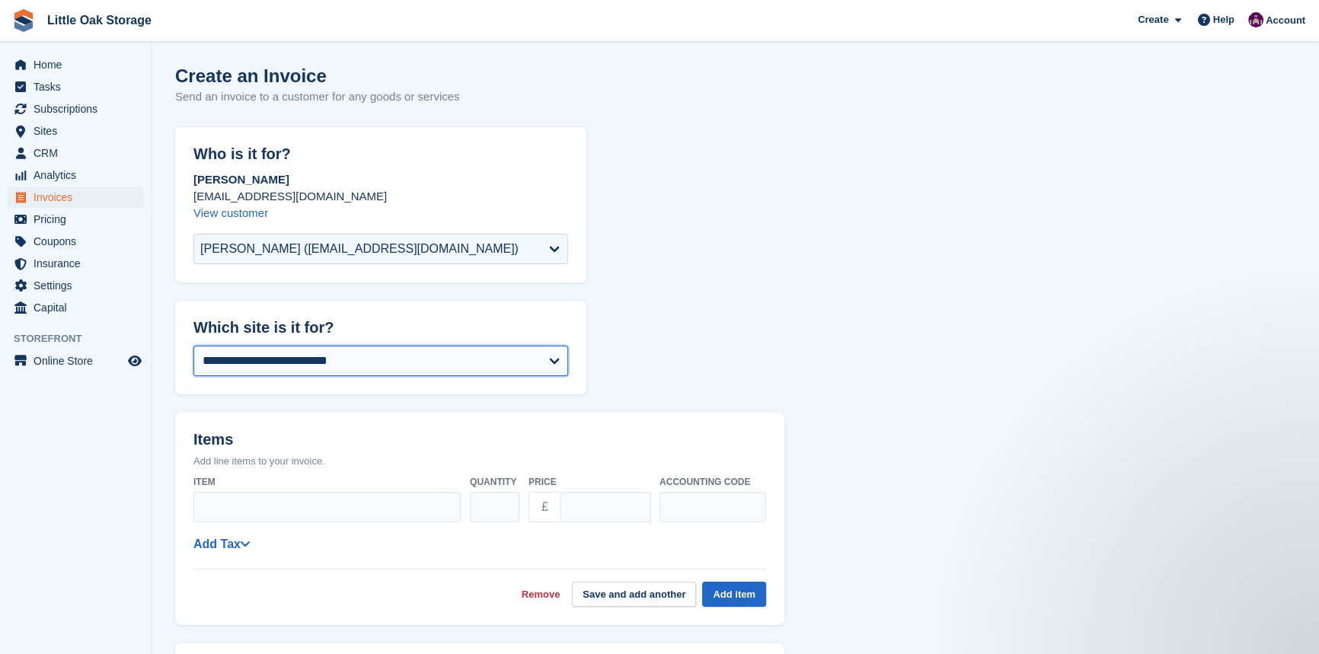
click at [382, 375] on div "**********" at bounding box center [380, 366] width 411 height 58
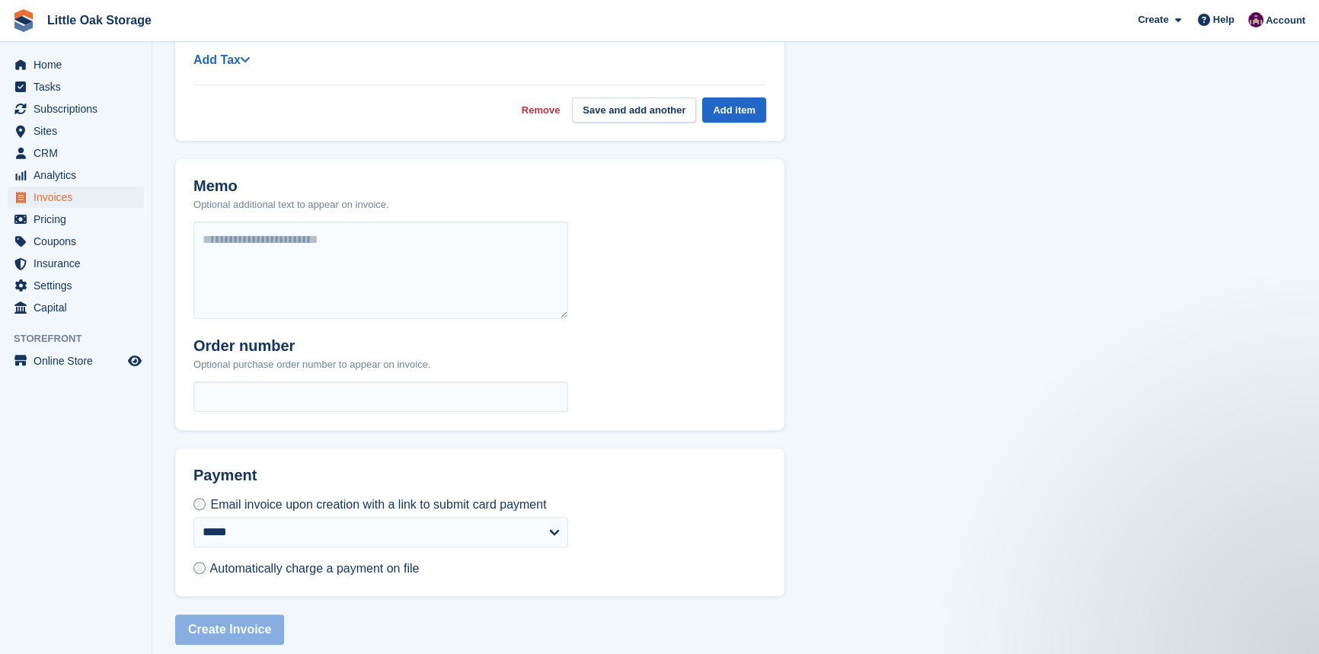
scroll to position [138, 0]
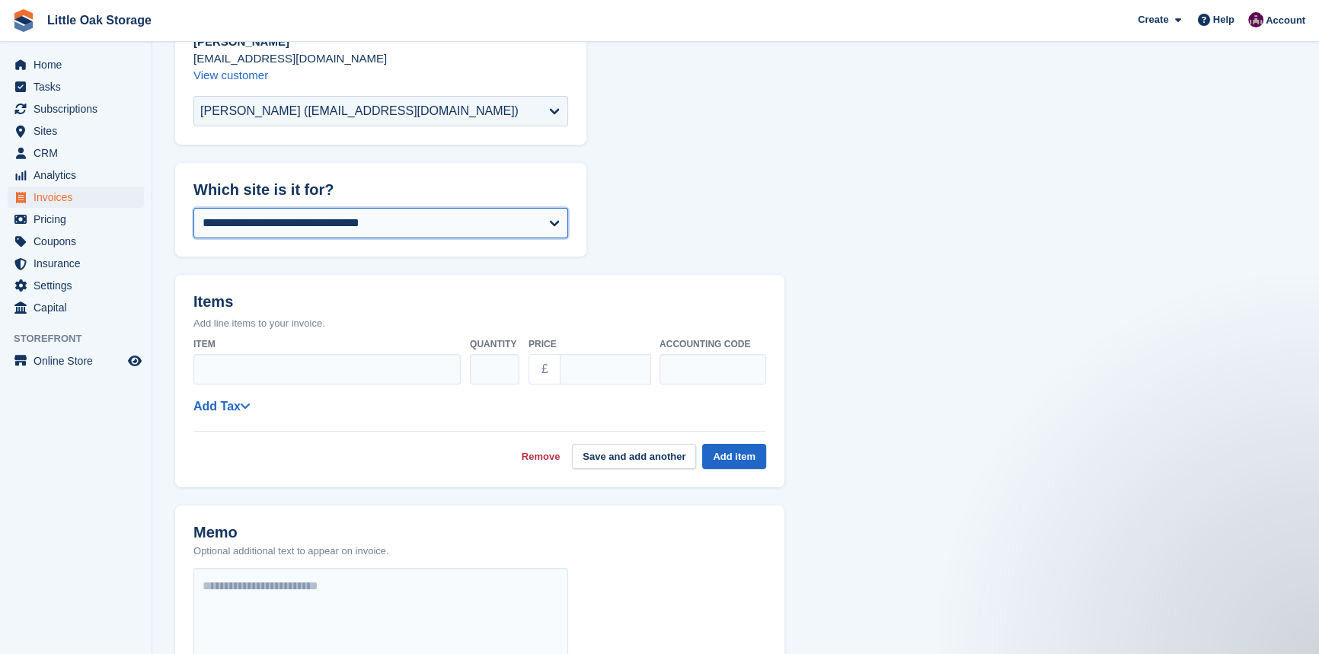
click at [349, 228] on select "**********" at bounding box center [380, 223] width 375 height 30
click at [193, 208] on select "**********" at bounding box center [380, 223] width 375 height 30
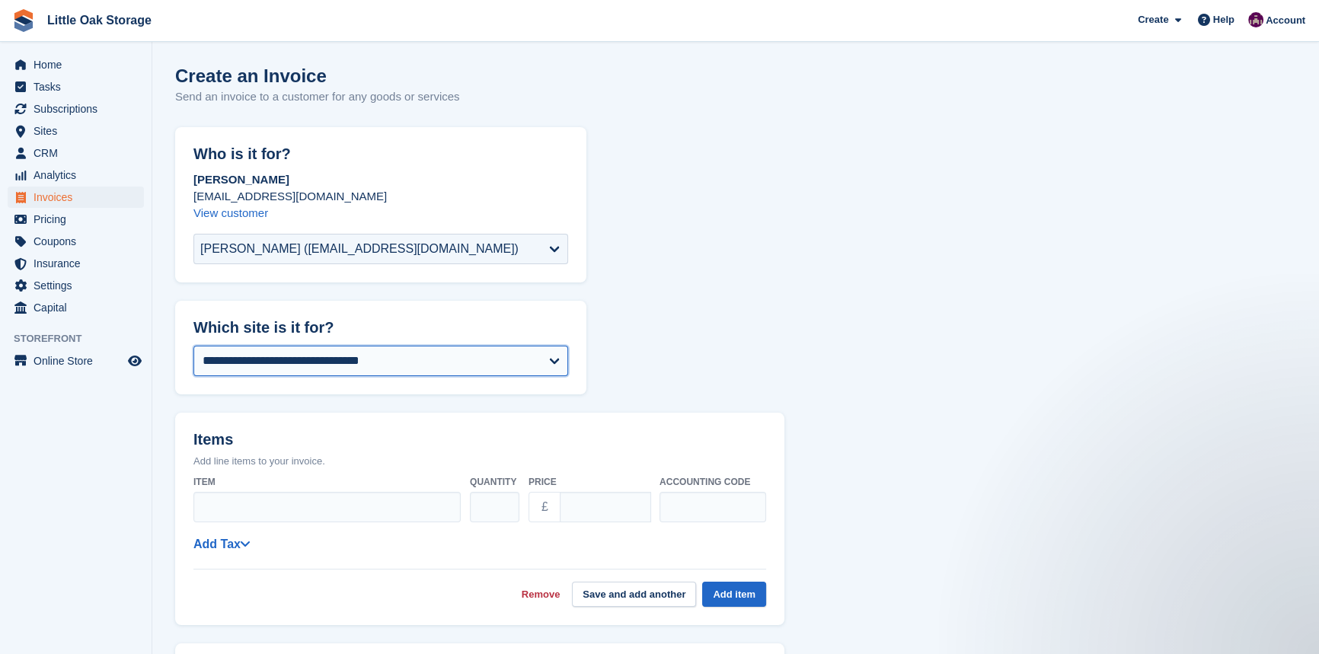
click at [372, 368] on select "**********" at bounding box center [380, 361] width 375 height 30
select select "***"
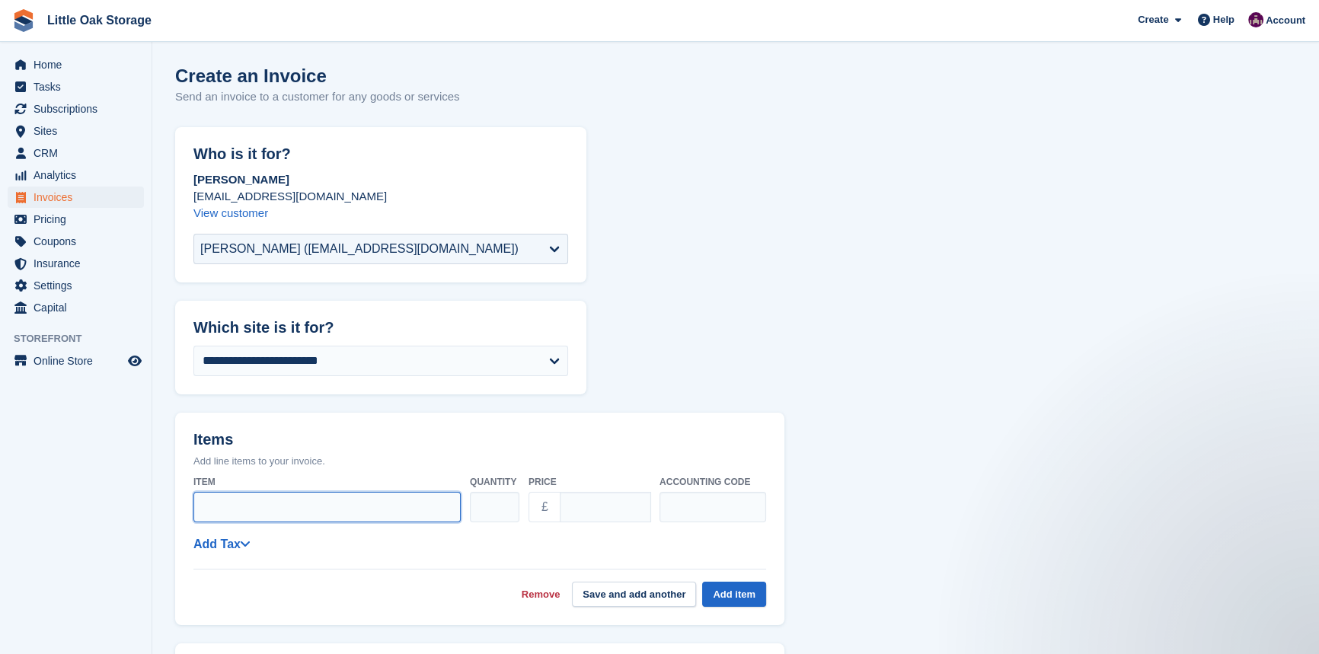
click at [362, 515] on input "Item" at bounding box center [326, 507] width 267 height 30
type input "*"
type input "**********"
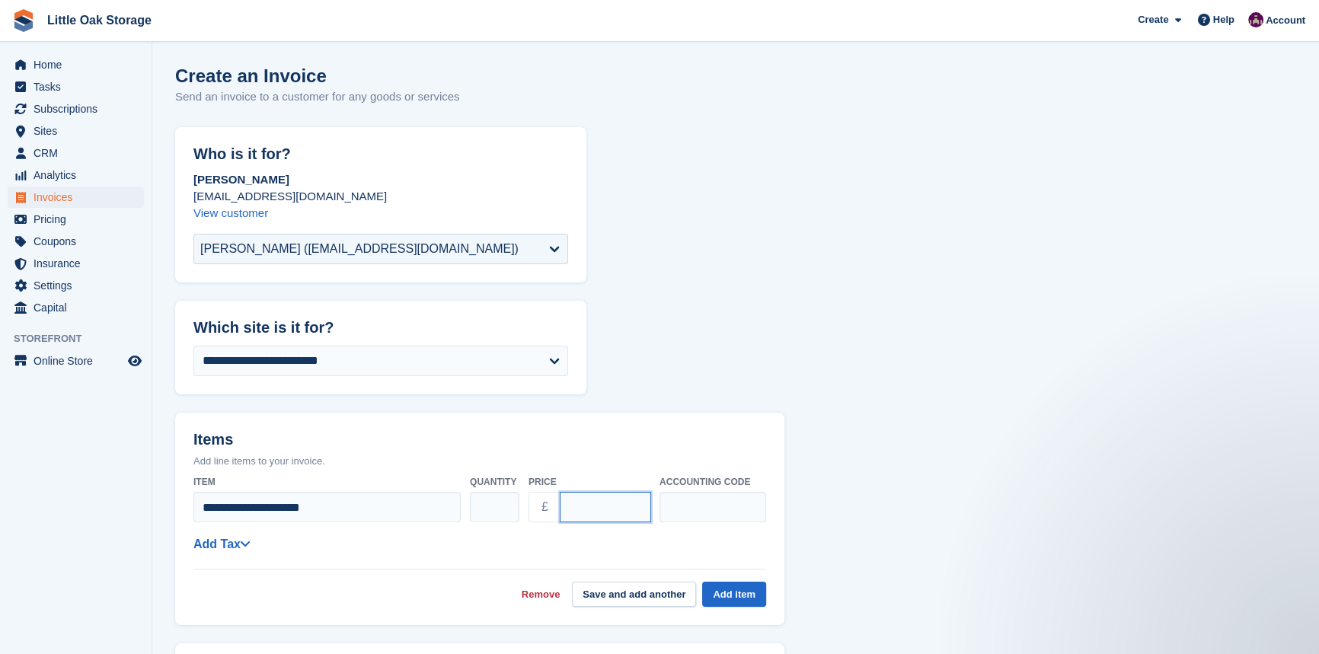
drag, startPoint x: 621, startPoint y: 503, endPoint x: 564, endPoint y: 503, distance: 57.1
click at [564, 503] on input "****" at bounding box center [605, 507] width 91 height 30
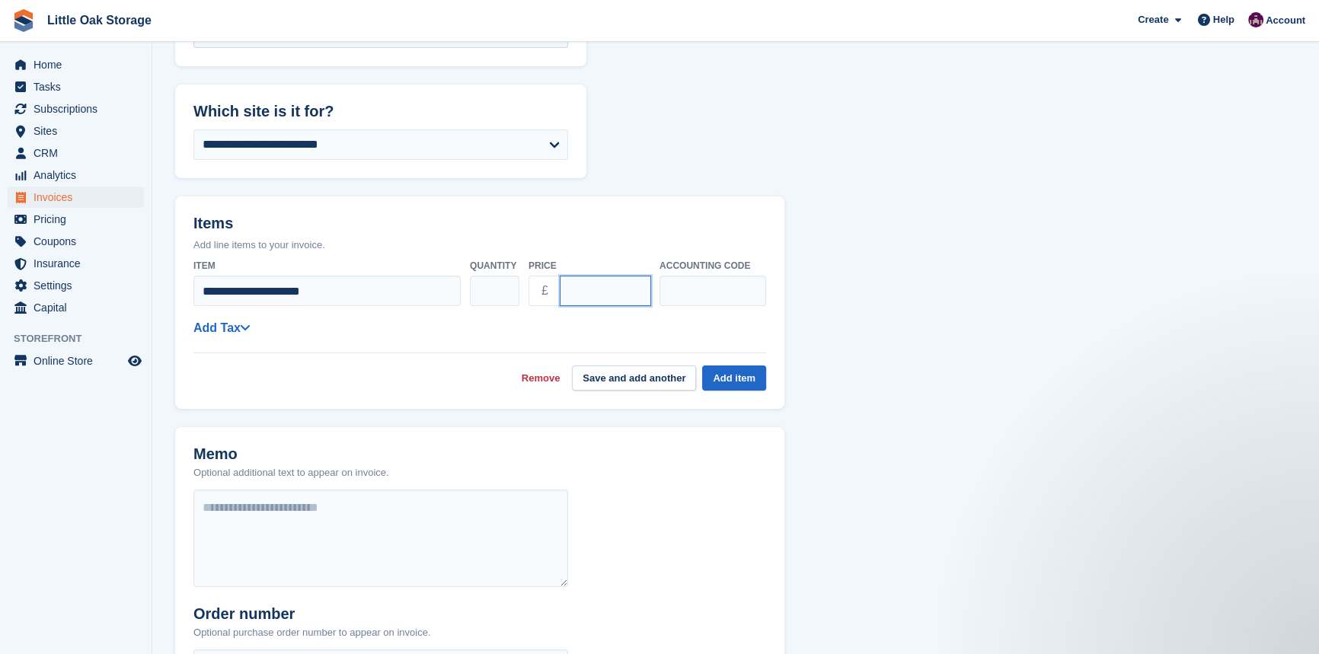
scroll to position [276, 0]
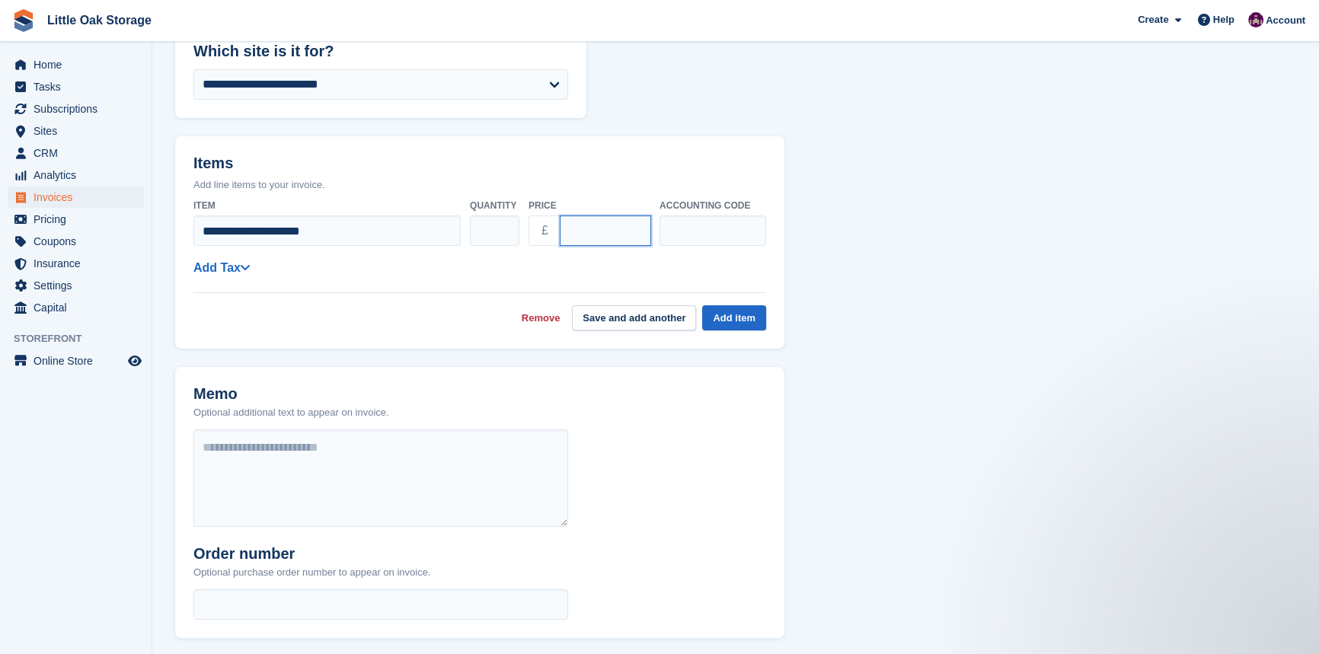
type input "******"
click at [345, 316] on div "Remove Save and add another Add item" at bounding box center [479, 311] width 573 height 38
click at [746, 317] on button "Add item" at bounding box center [734, 317] width 64 height 25
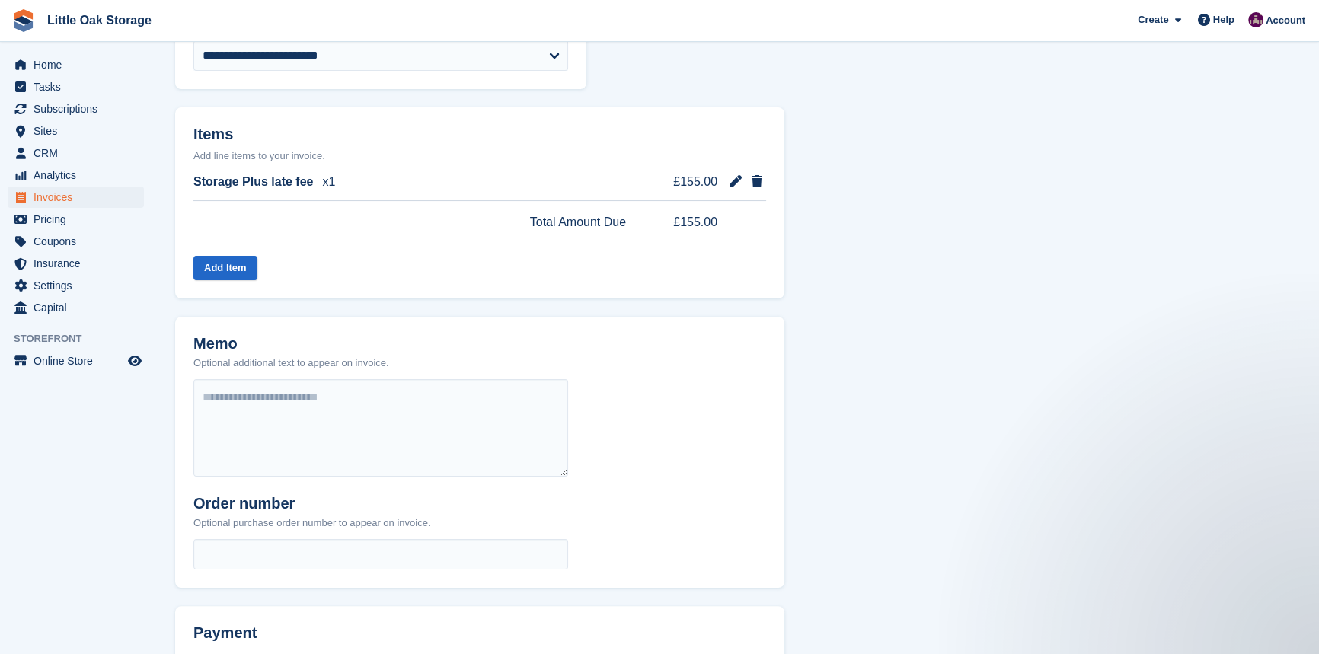
scroll to position [477, 0]
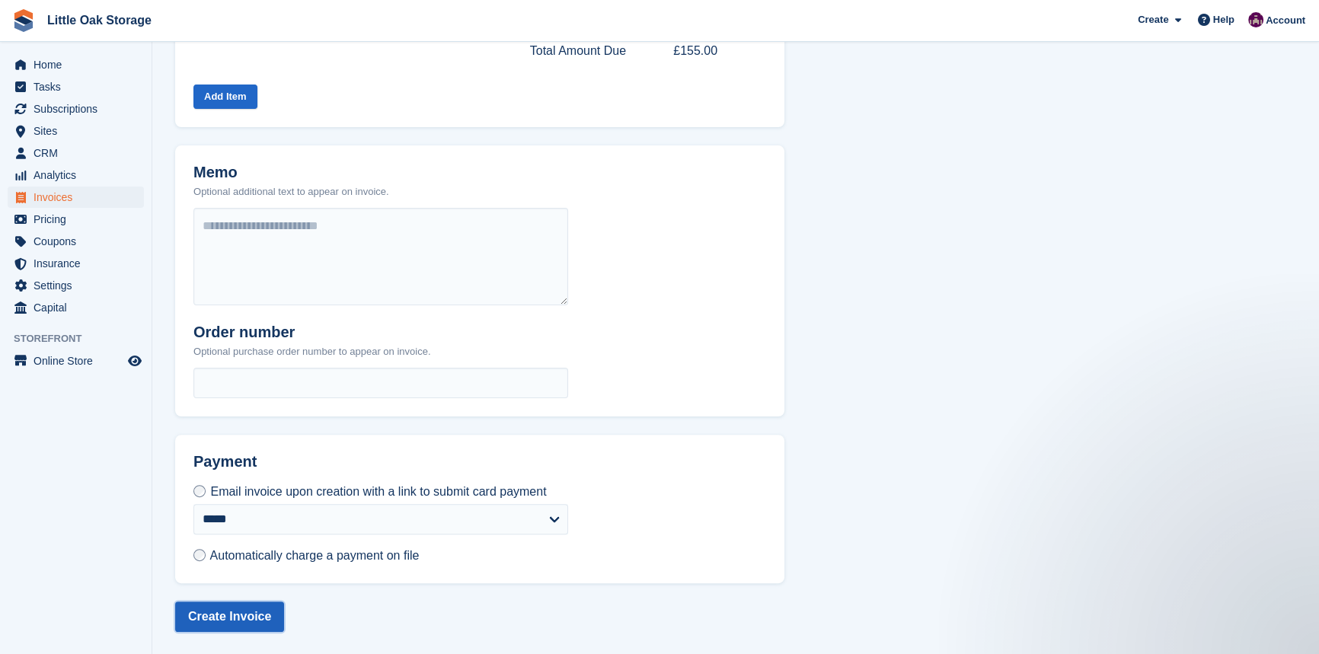
click at [232, 626] on button "Create Invoice" at bounding box center [229, 617] width 109 height 30
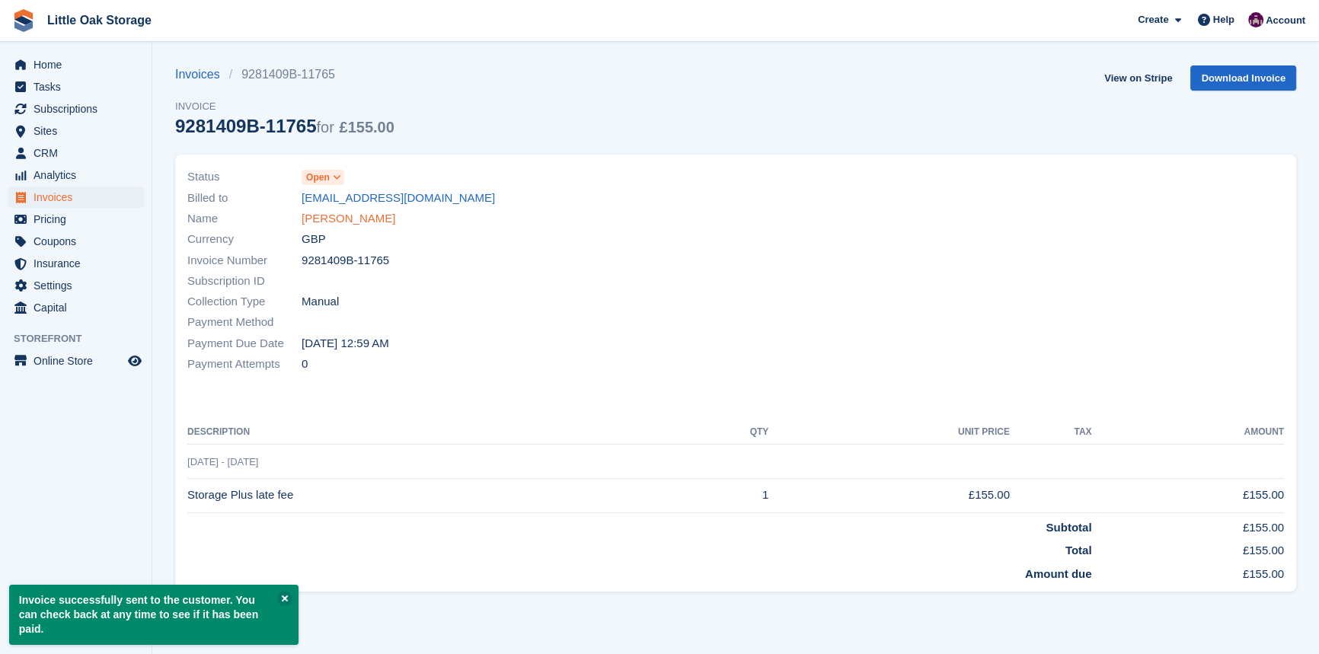
click at [327, 212] on link "Joanne Taylor" at bounding box center [349, 219] width 94 height 18
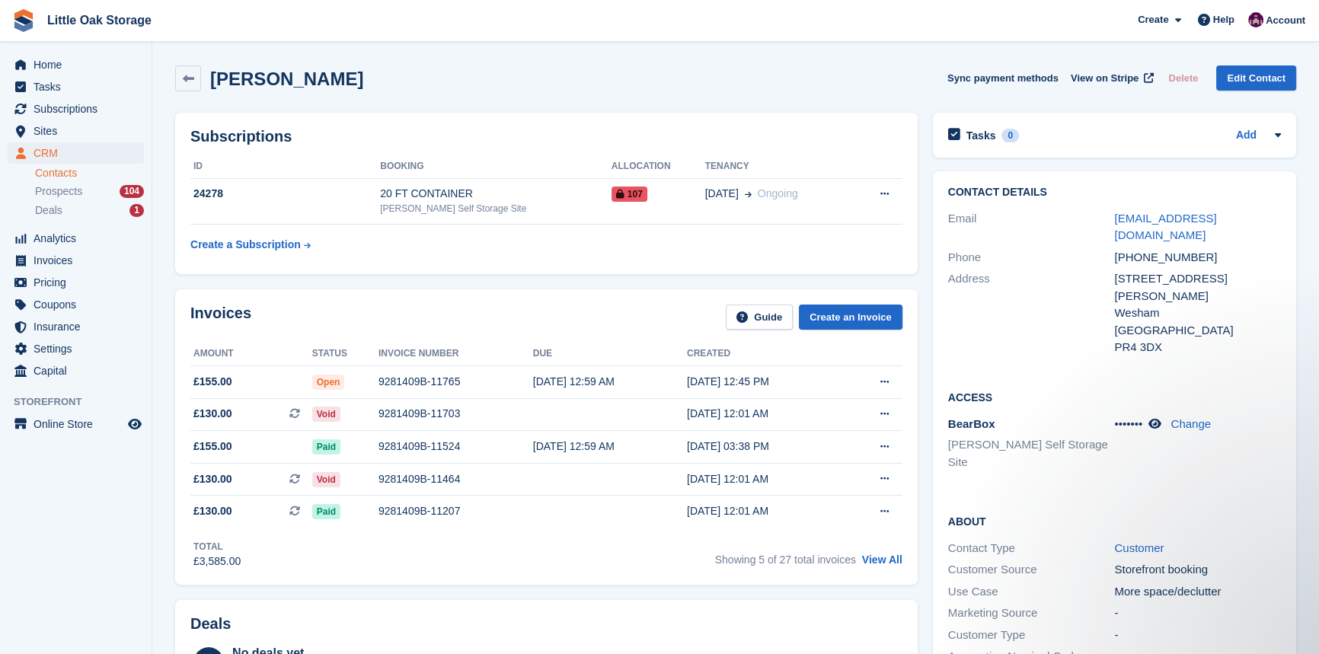
click at [51, 169] on link "Contacts" at bounding box center [89, 173] width 109 height 14
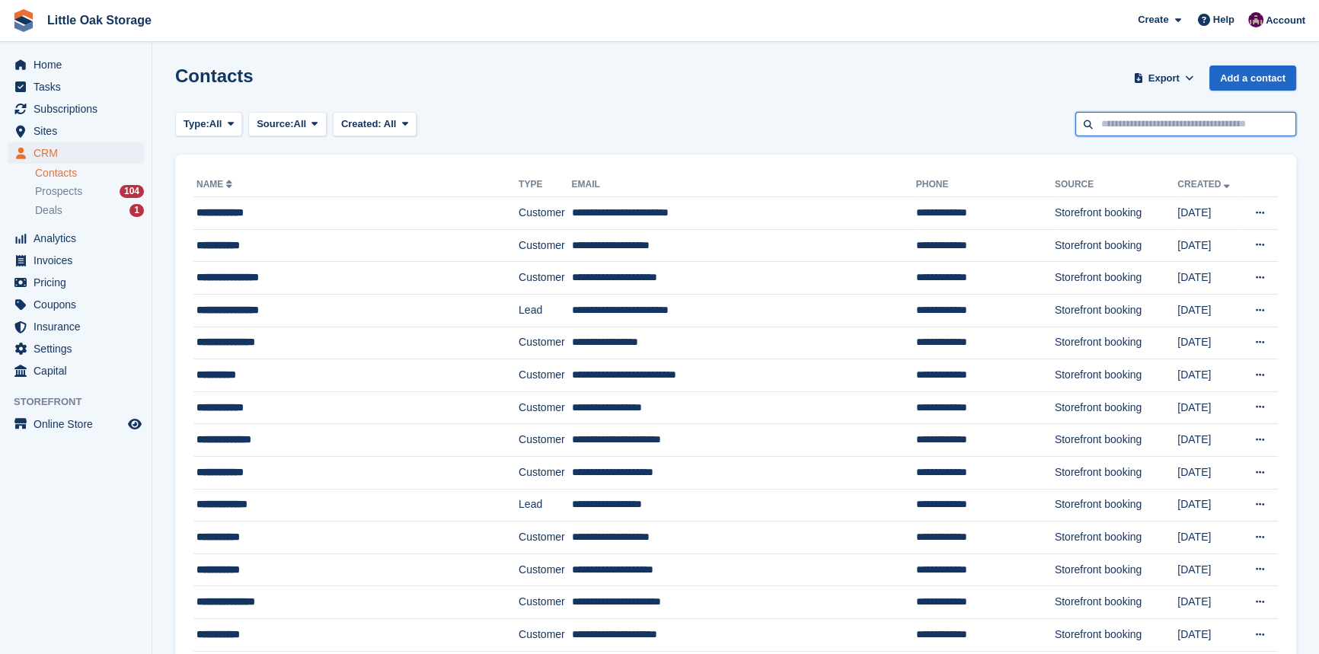
click at [1202, 125] on input "text" at bounding box center [1185, 124] width 221 height 25
type input "*****"
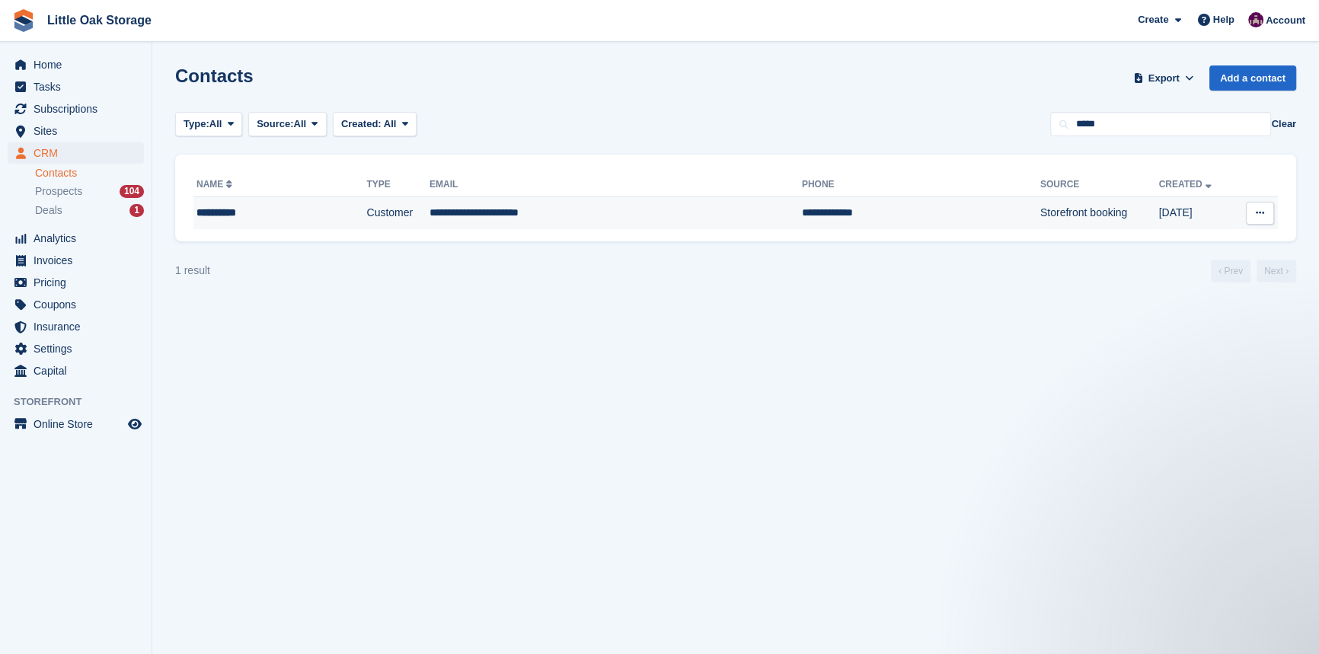
click at [638, 212] on td "**********" at bounding box center [615, 213] width 372 height 32
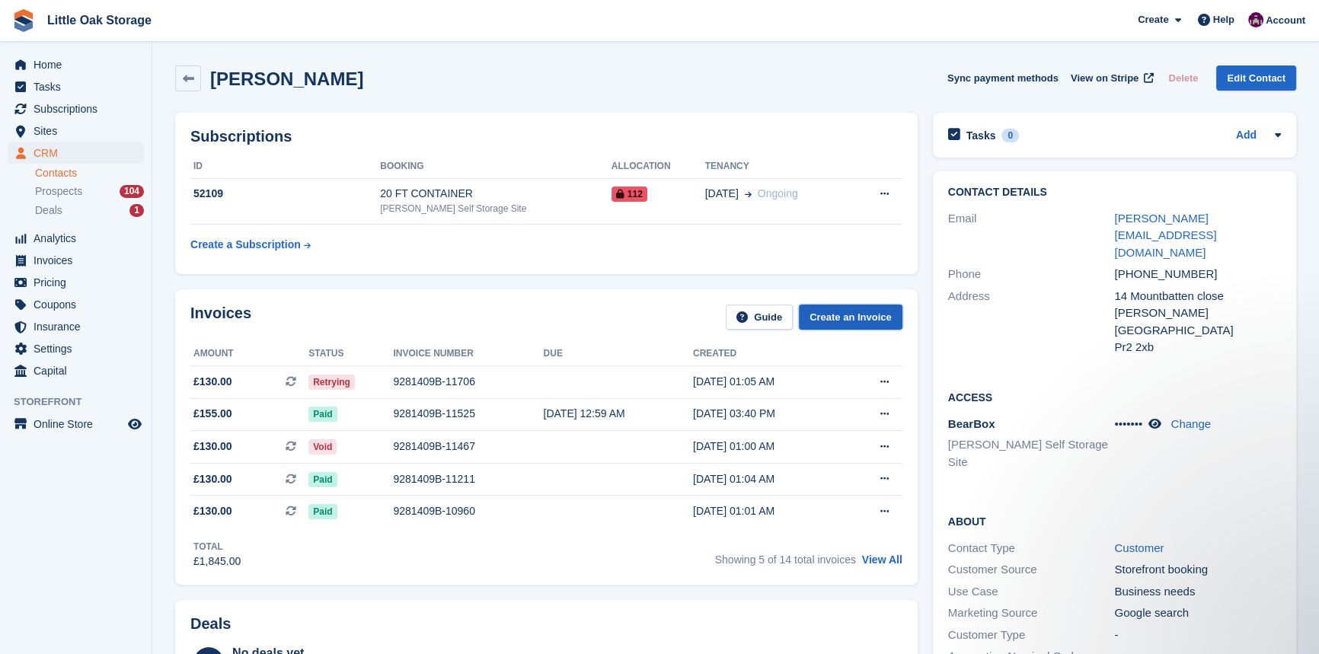
click at [876, 316] on link "Create an Invoice" at bounding box center [851, 317] width 104 height 25
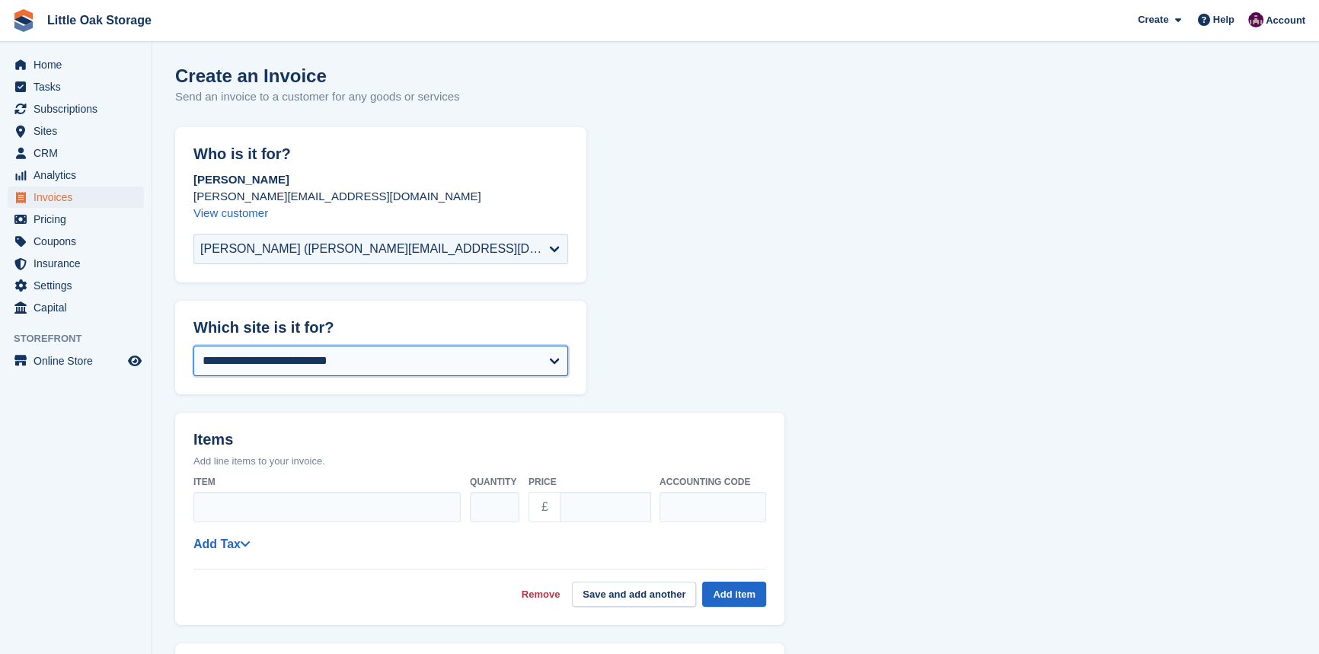
click at [305, 359] on select "**********" at bounding box center [380, 361] width 375 height 30
select select "***"
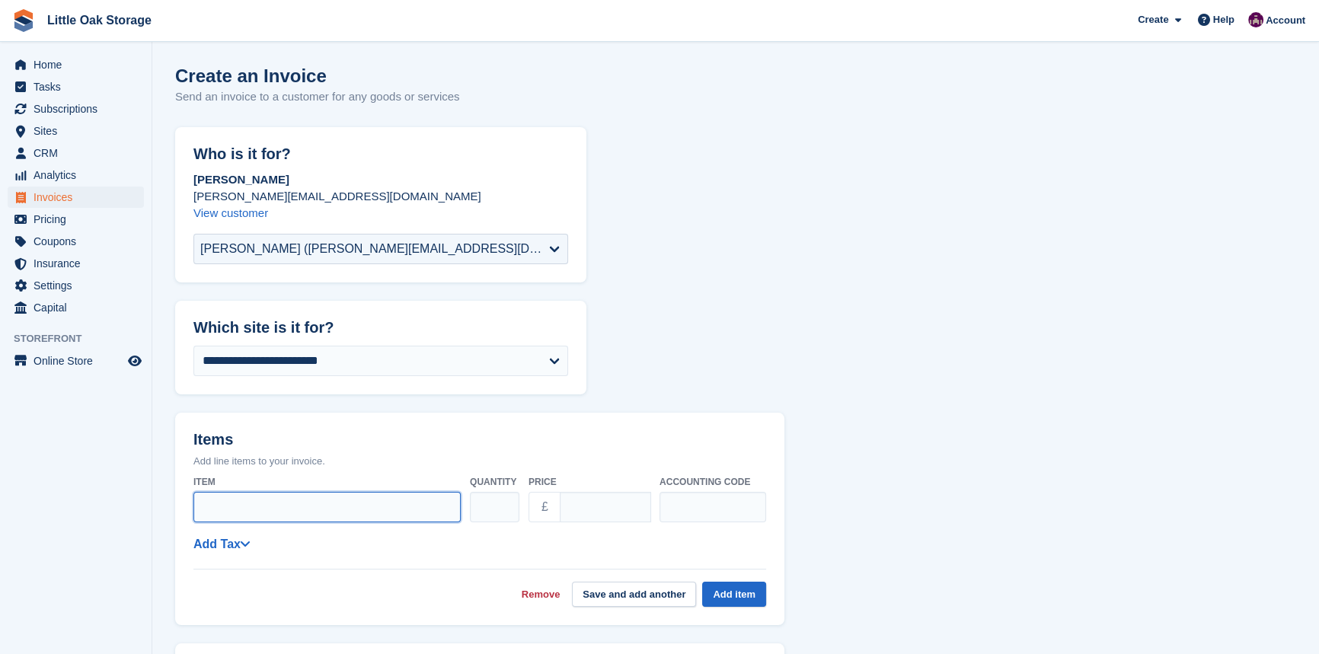
click at [310, 495] on input "Item" at bounding box center [326, 507] width 267 height 30
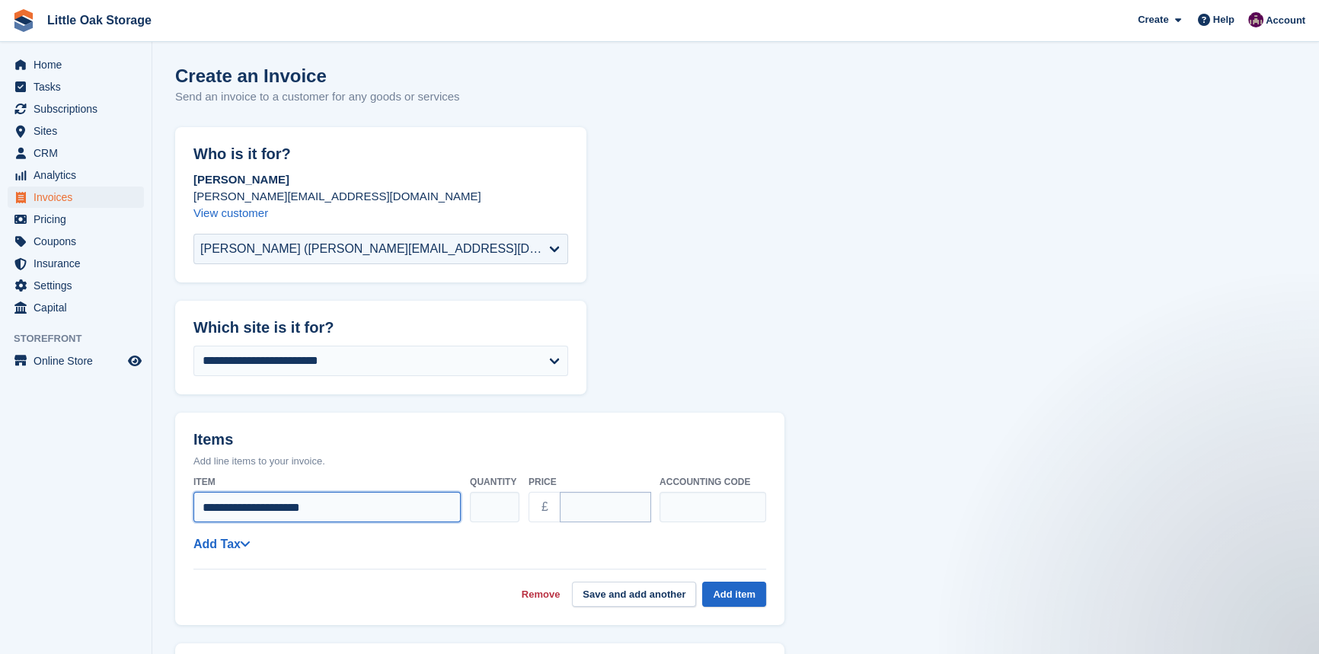
type input "**********"
drag, startPoint x: 596, startPoint y: 506, endPoint x: 491, endPoint y: 514, distance: 105.4
click at [491, 514] on div "**********" at bounding box center [479, 499] width 573 height 60
type input "******"
click at [269, 579] on div "Remove Save and add another Add item" at bounding box center [479, 588] width 573 height 38
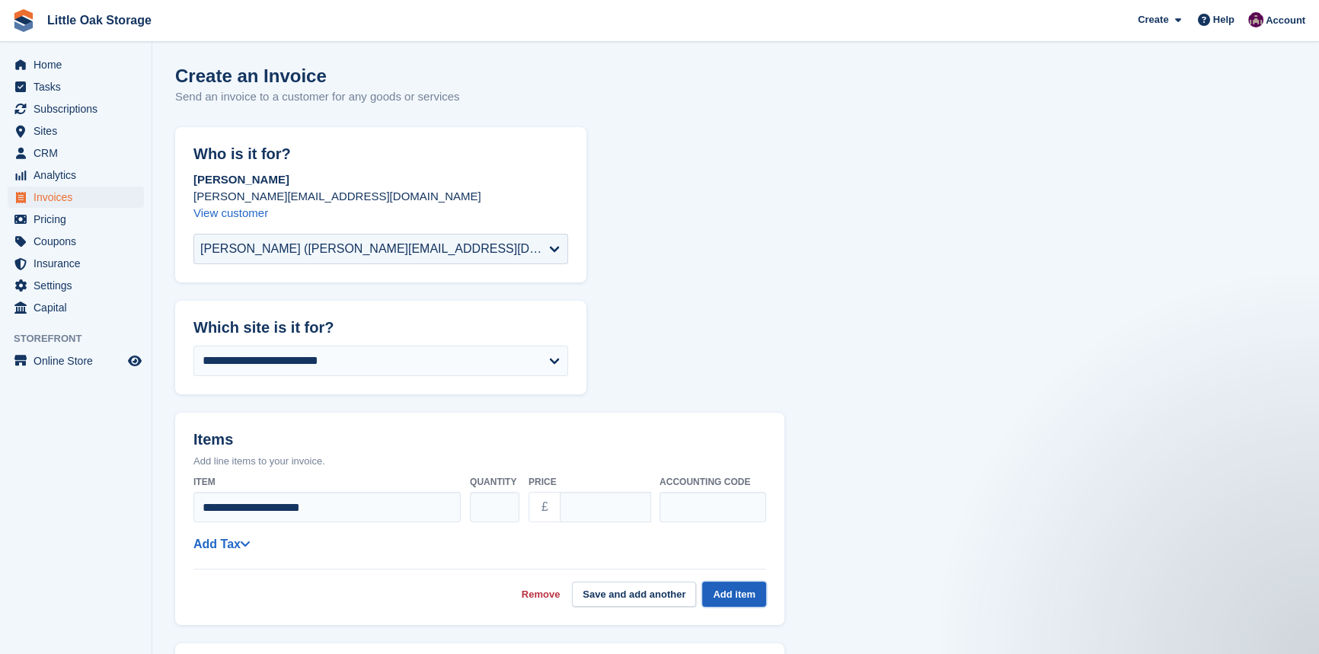
click at [739, 586] on button "Add item" at bounding box center [734, 594] width 64 height 25
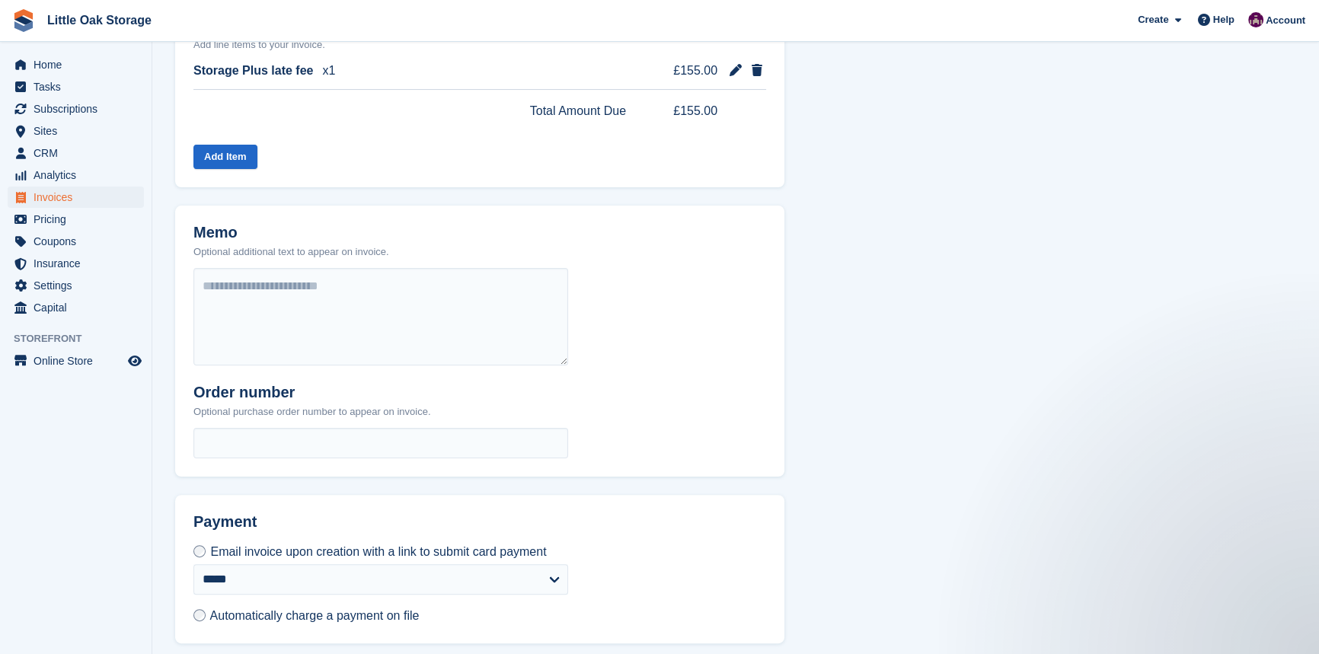
scroll to position [477, 0]
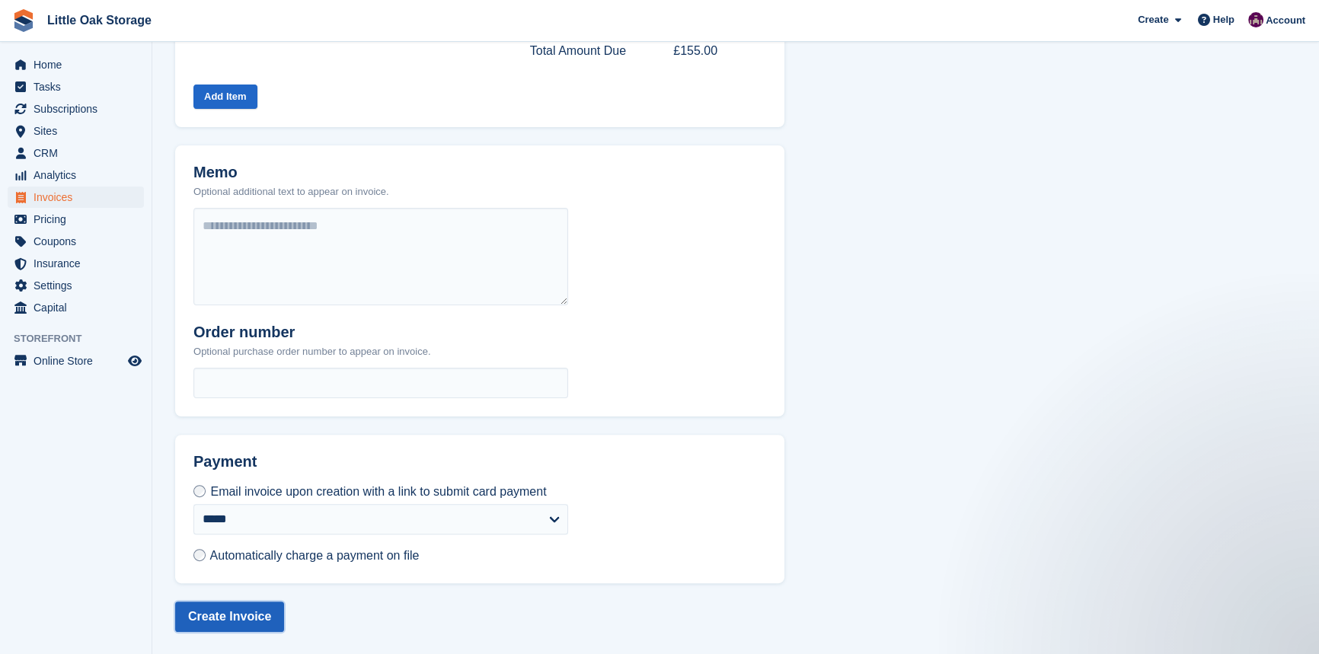
click at [235, 611] on button "Create Invoice" at bounding box center [229, 617] width 109 height 30
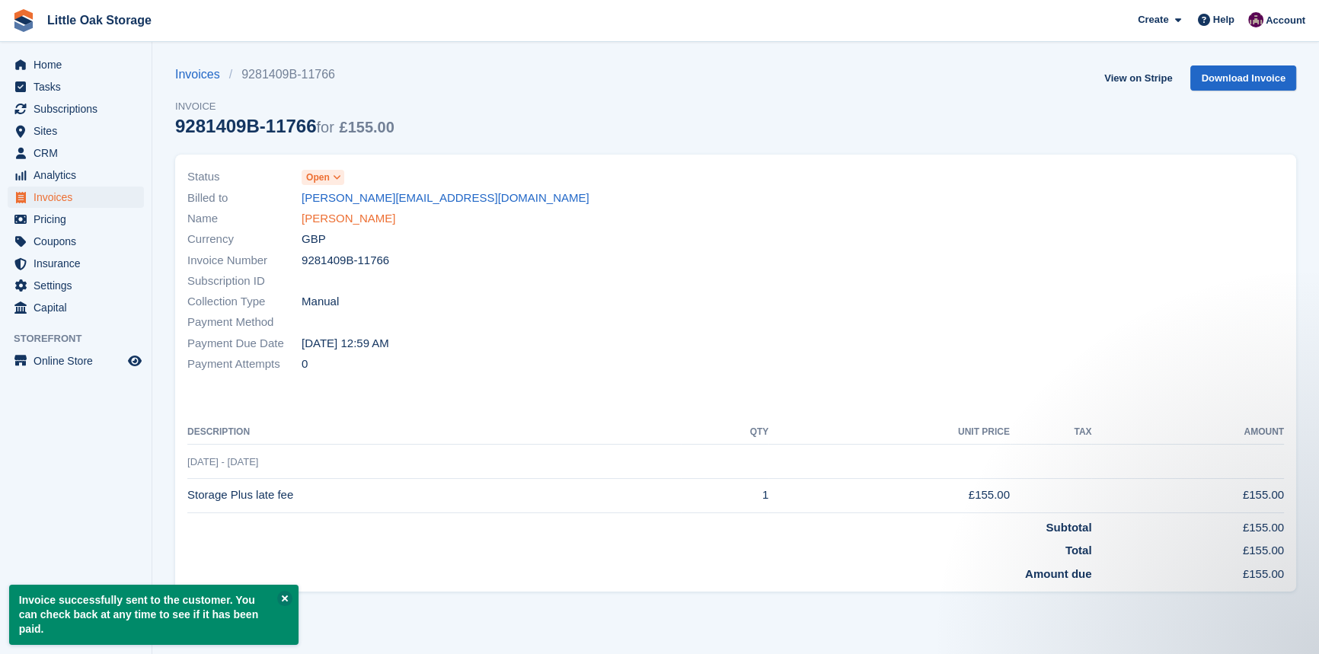
click at [324, 219] on link "Isaac Amin" at bounding box center [349, 219] width 94 height 18
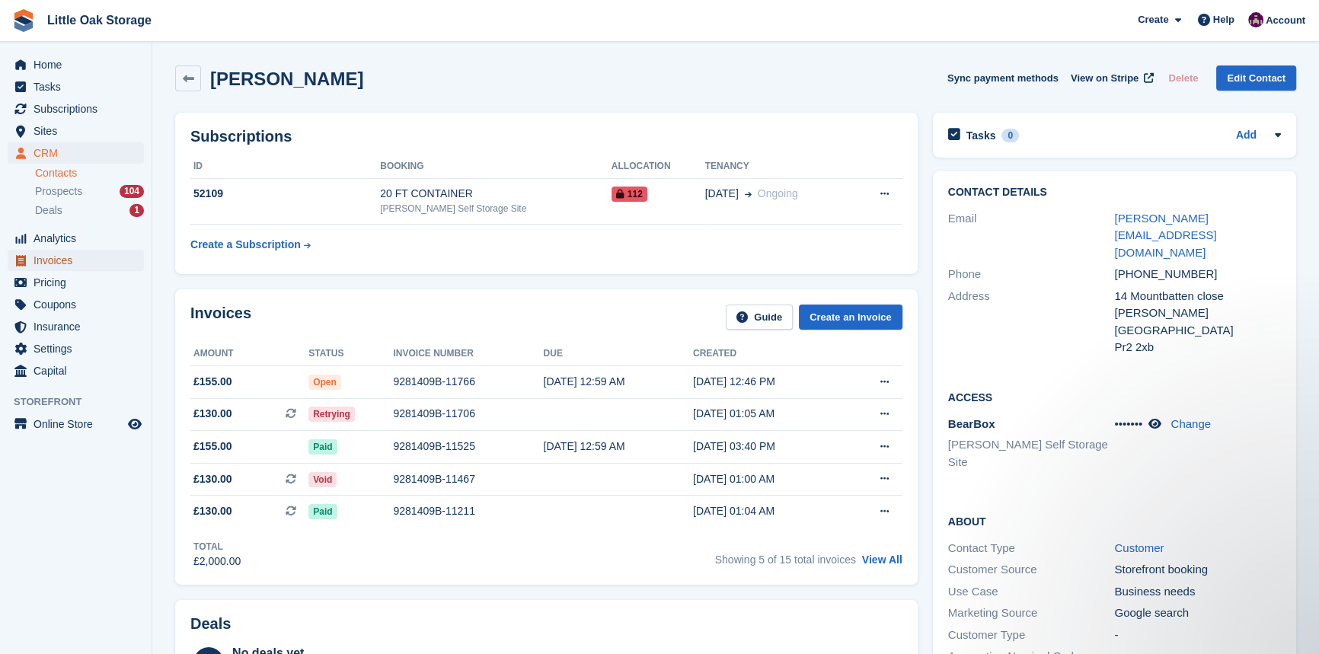
click at [85, 260] on span "Invoices" at bounding box center [79, 260] width 91 height 21
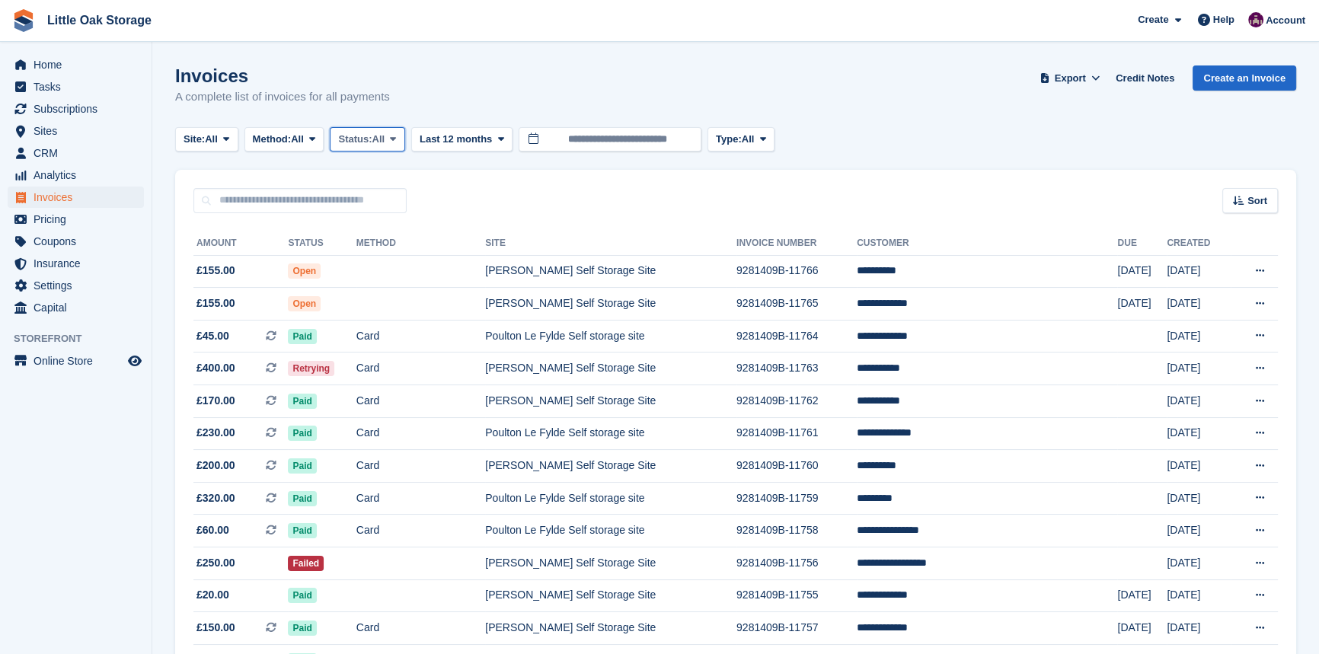
click at [362, 142] on span "Status:" at bounding box center [355, 139] width 34 height 15
click at [388, 260] on link "Open" at bounding box center [403, 257] width 133 height 27
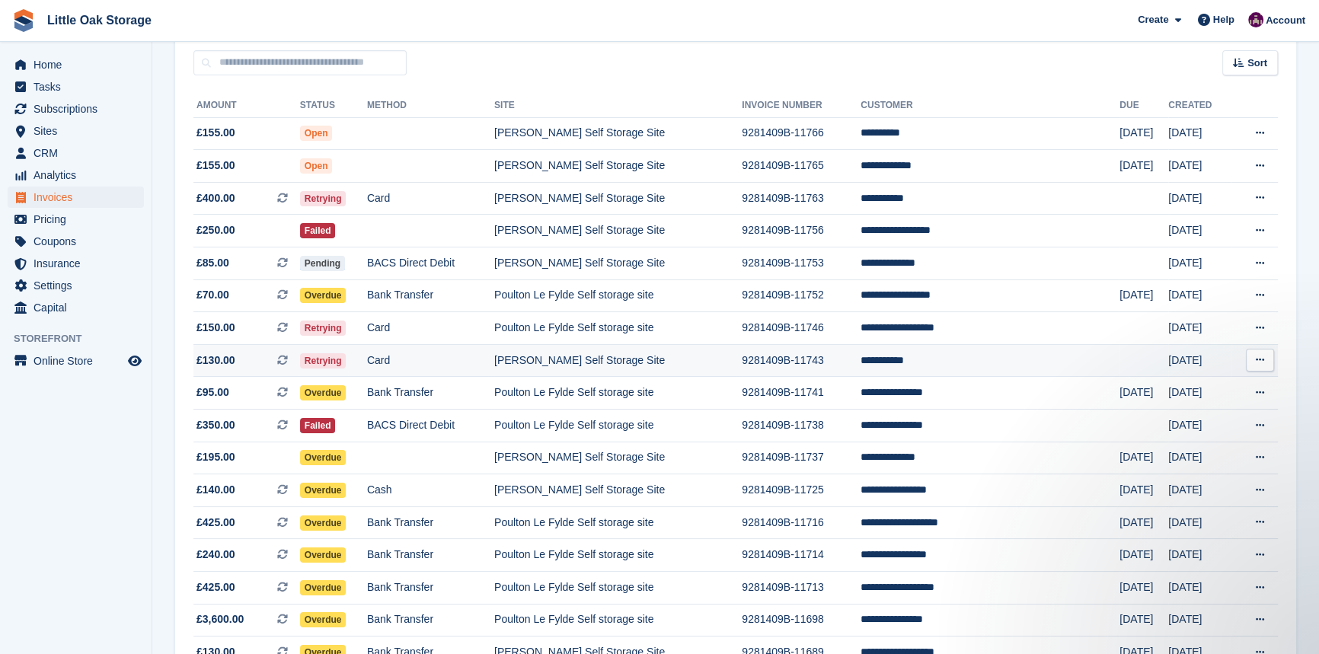
click at [655, 369] on td "[PERSON_NAME] Self Storage Site" at bounding box center [617, 360] width 247 height 33
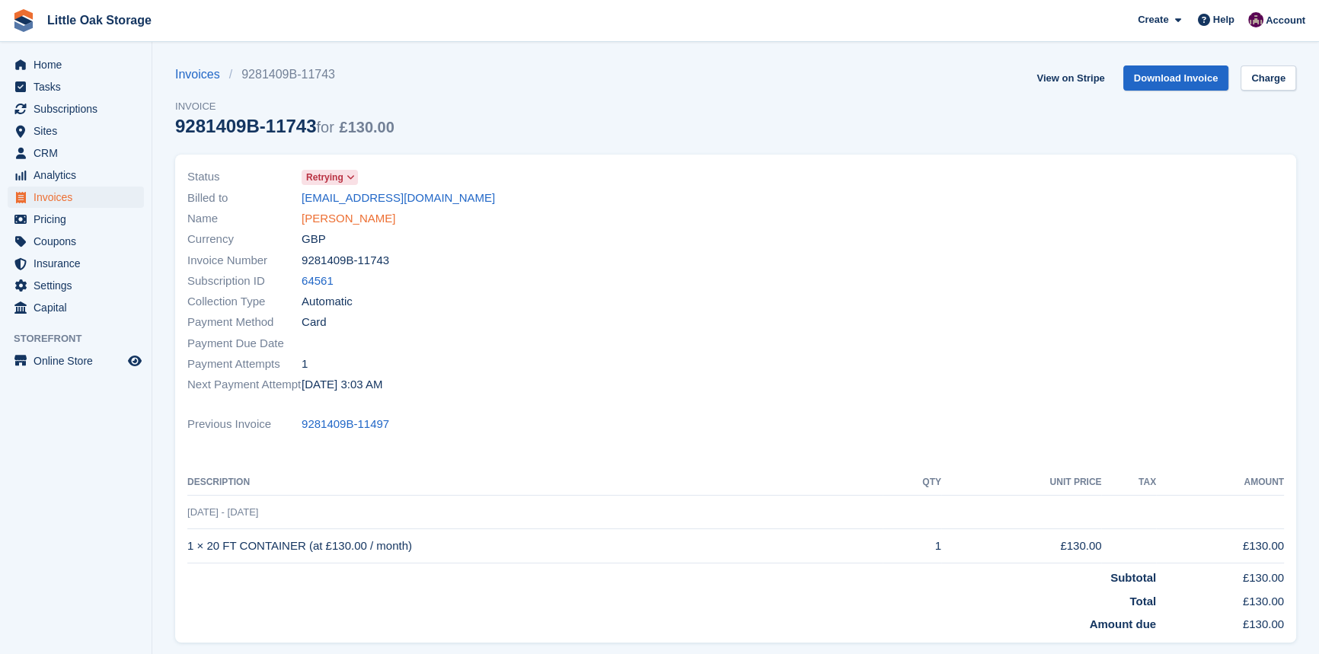
click at [334, 221] on link "James Green" at bounding box center [349, 219] width 94 height 18
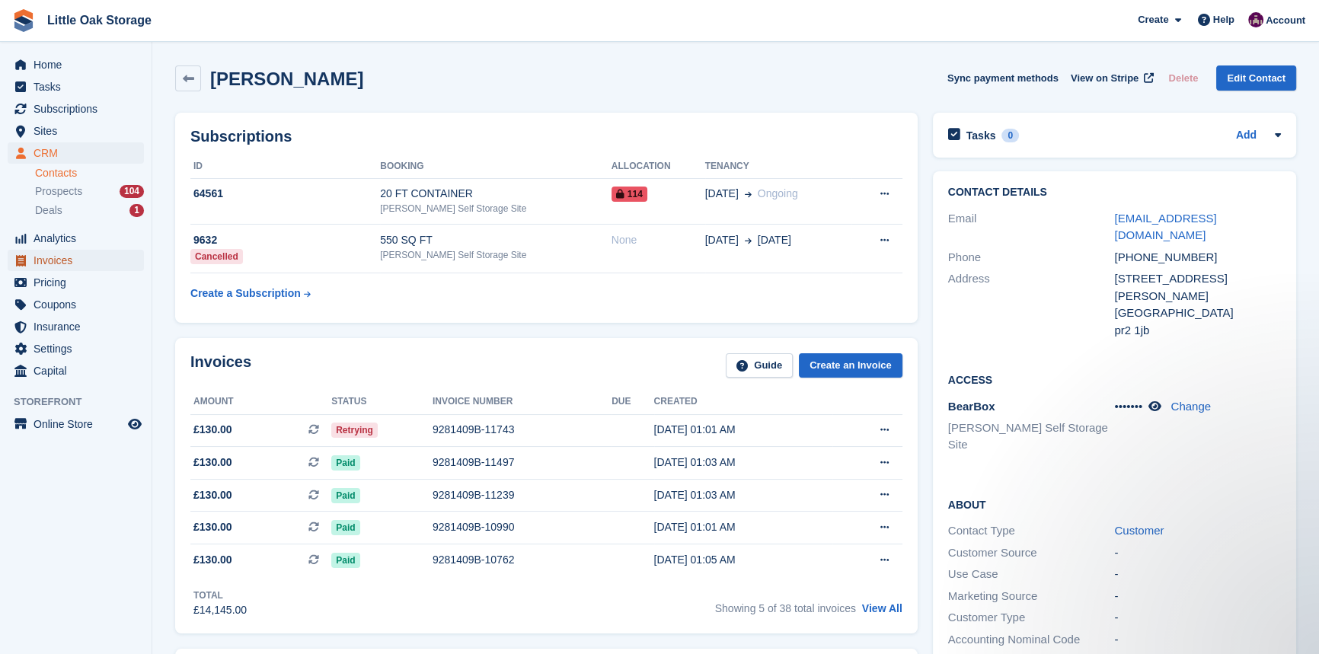
click at [51, 260] on span "Invoices" at bounding box center [79, 260] width 91 height 21
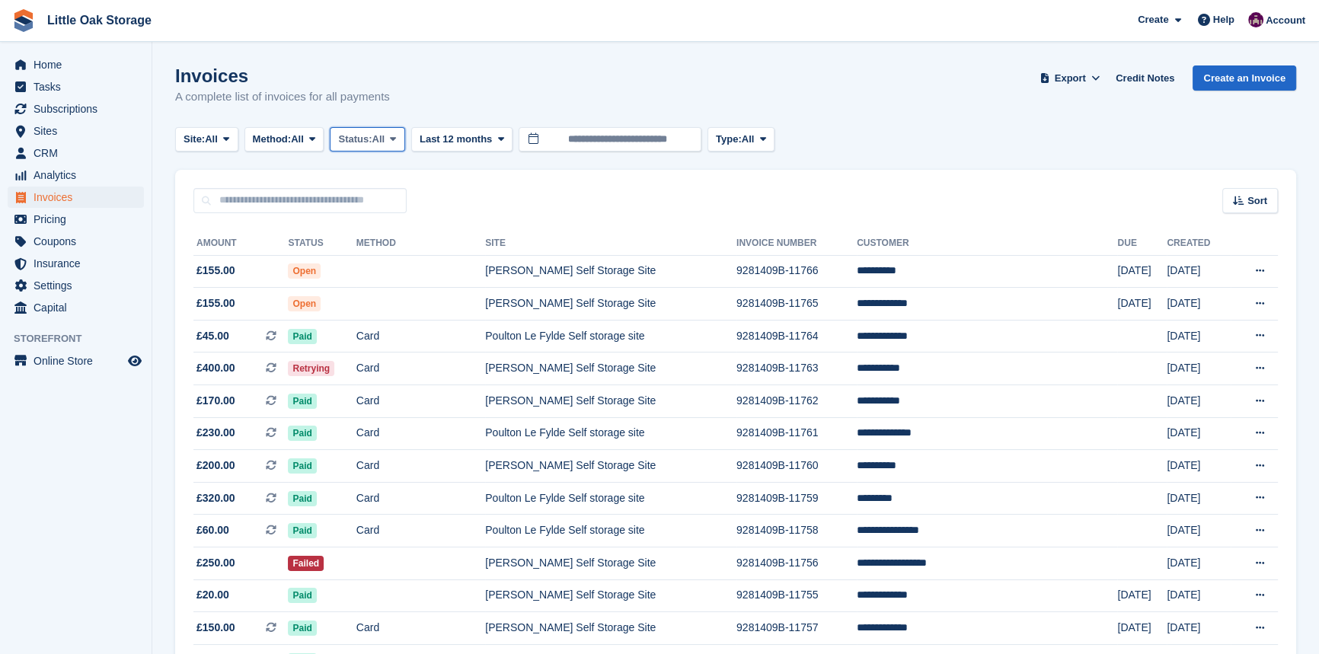
click at [363, 137] on span "Status:" at bounding box center [355, 139] width 34 height 15
click at [388, 257] on link "Open" at bounding box center [403, 257] width 133 height 27
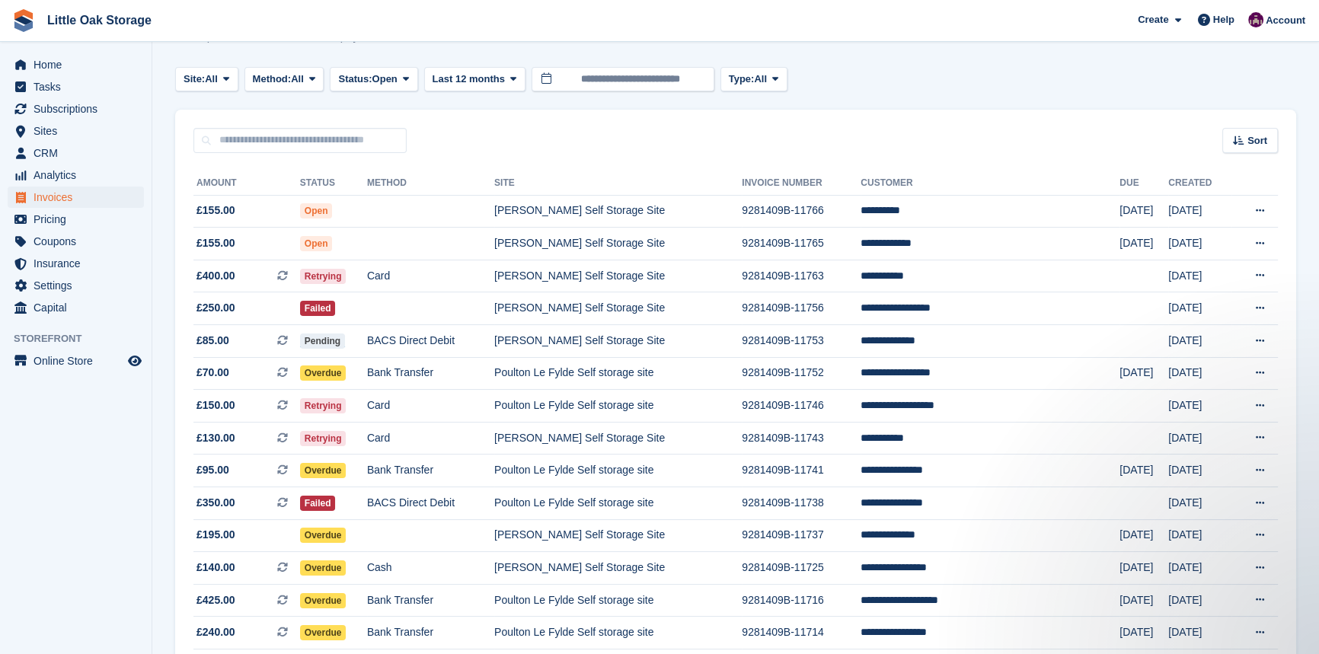
scroll to position [53, 0]
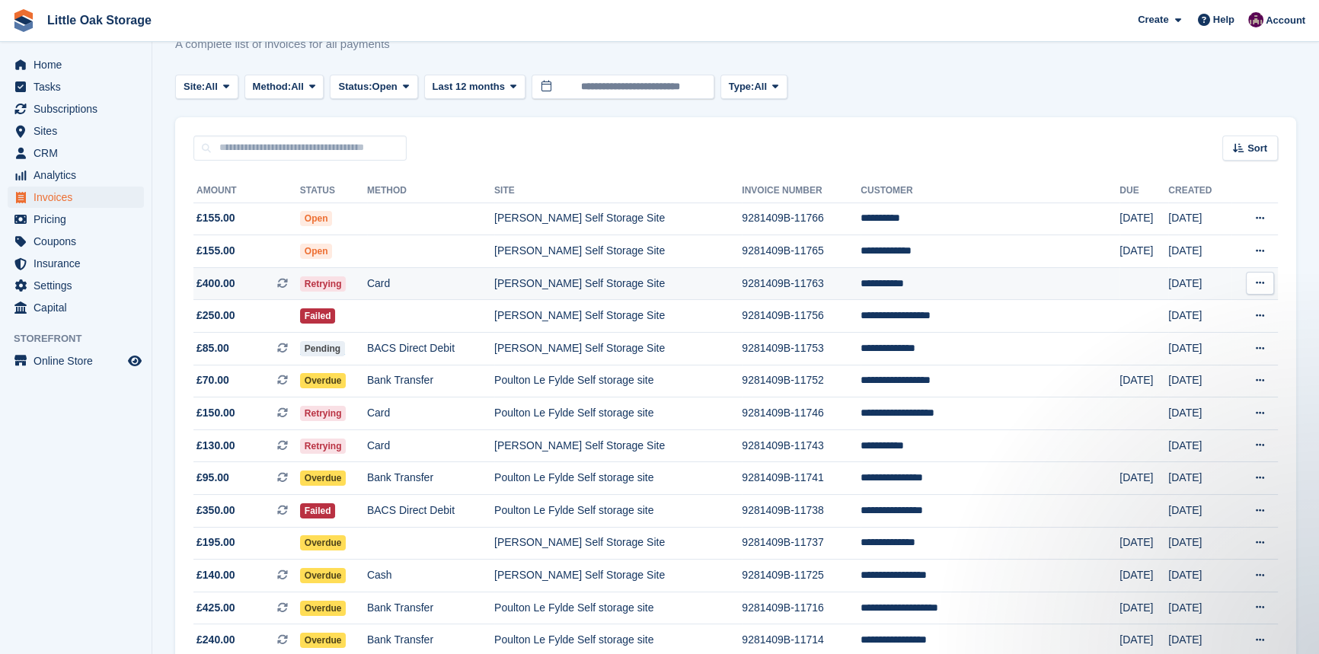
click at [698, 295] on td "[PERSON_NAME] Self Storage Site" at bounding box center [617, 283] width 247 height 33
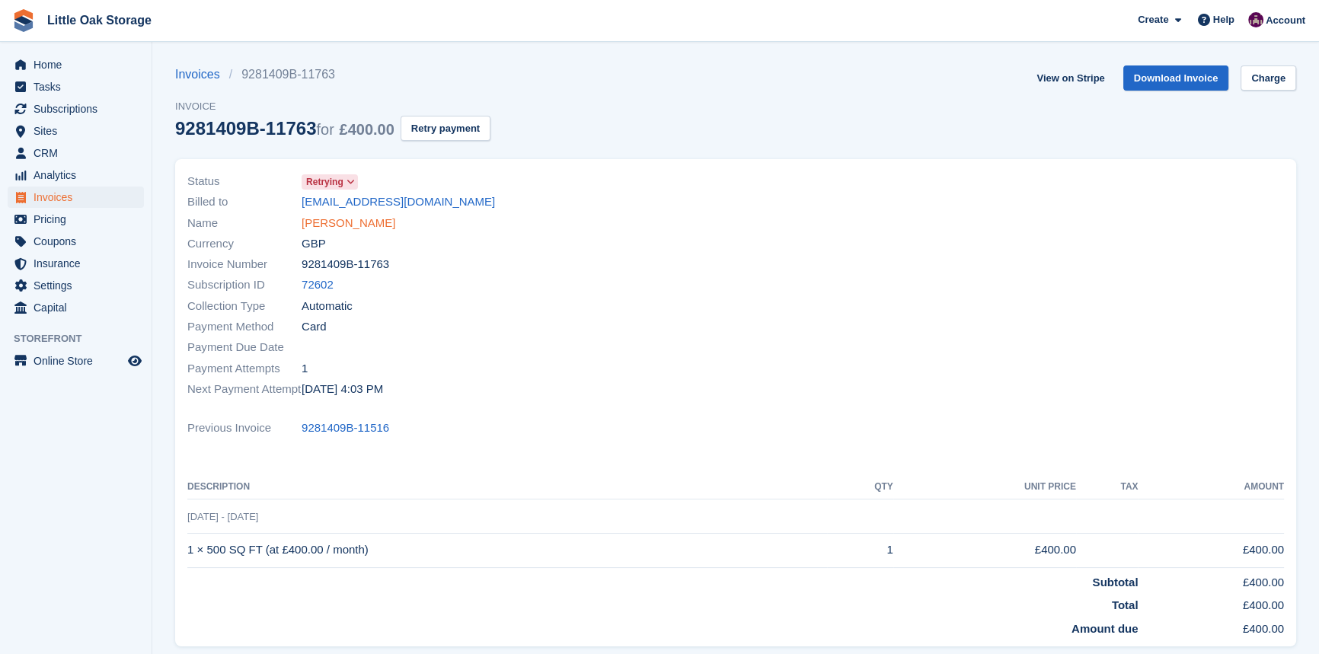
click at [337, 222] on link "Marrk pompa" at bounding box center [349, 224] width 94 height 18
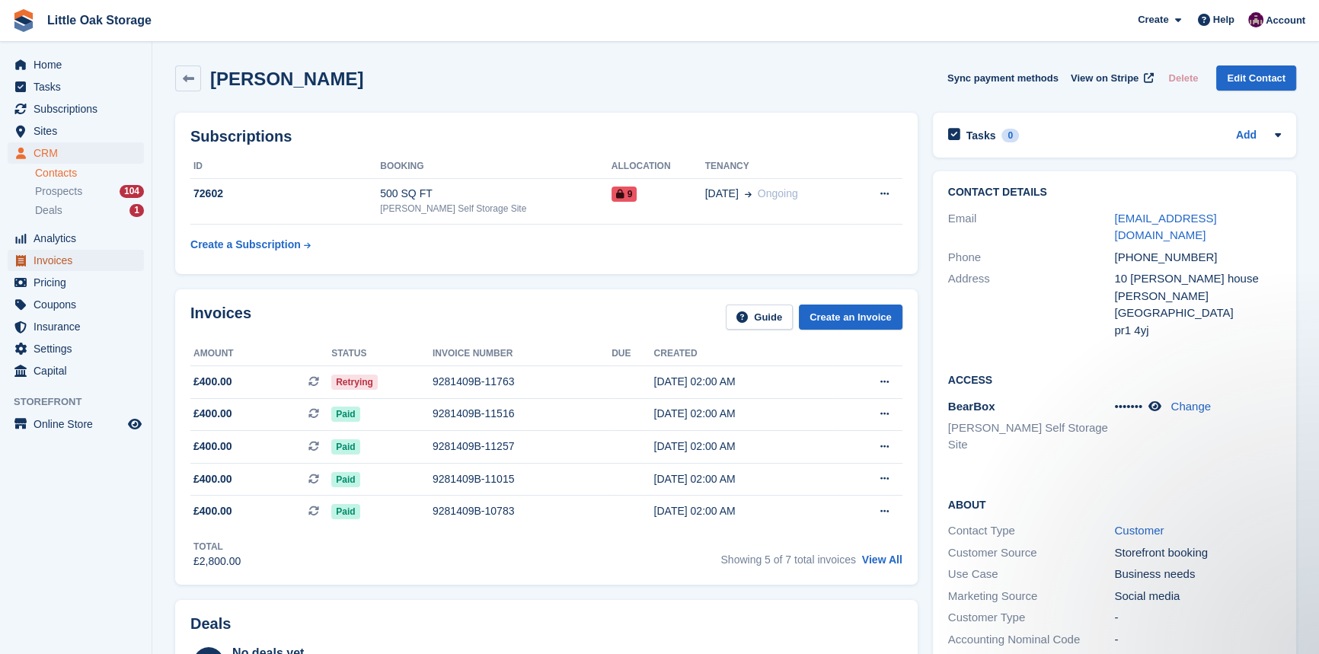
click at [67, 259] on span "Invoices" at bounding box center [79, 260] width 91 height 21
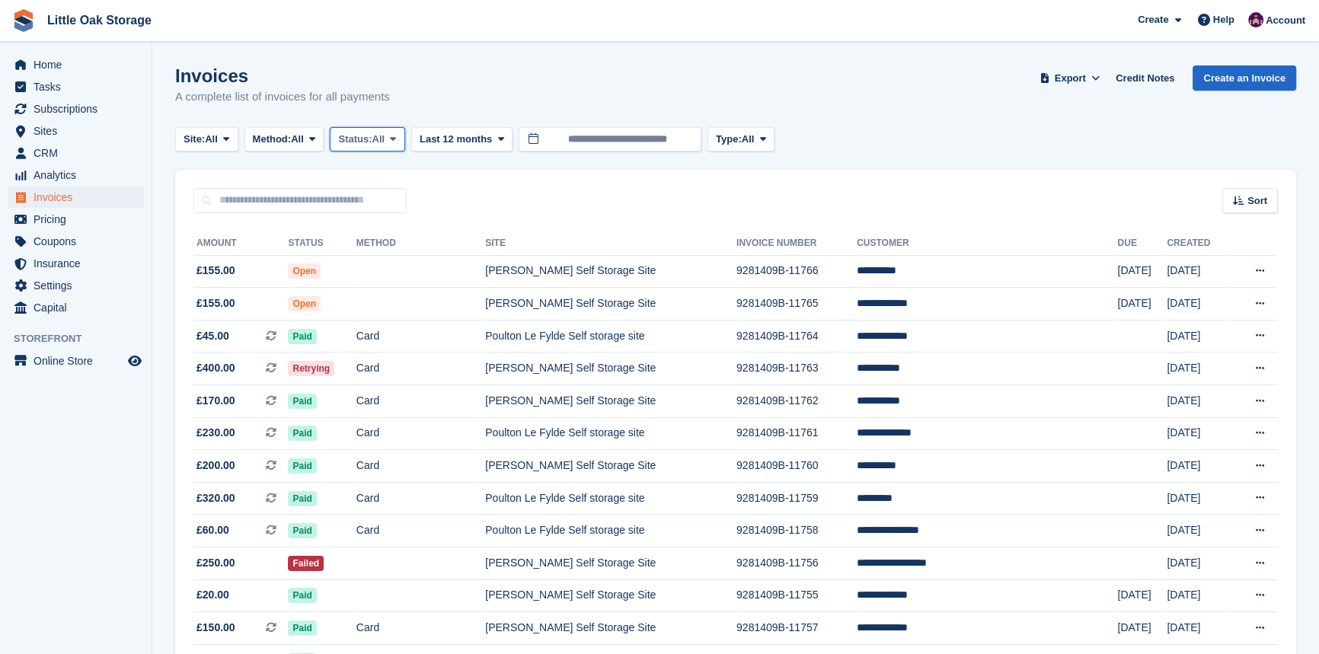
drag, startPoint x: 388, startPoint y: 142, endPoint x: 382, endPoint y: 236, distance: 94.6
click at [385, 142] on span "All" at bounding box center [378, 139] width 13 height 15
click at [385, 259] on link "Open" at bounding box center [403, 257] width 133 height 27
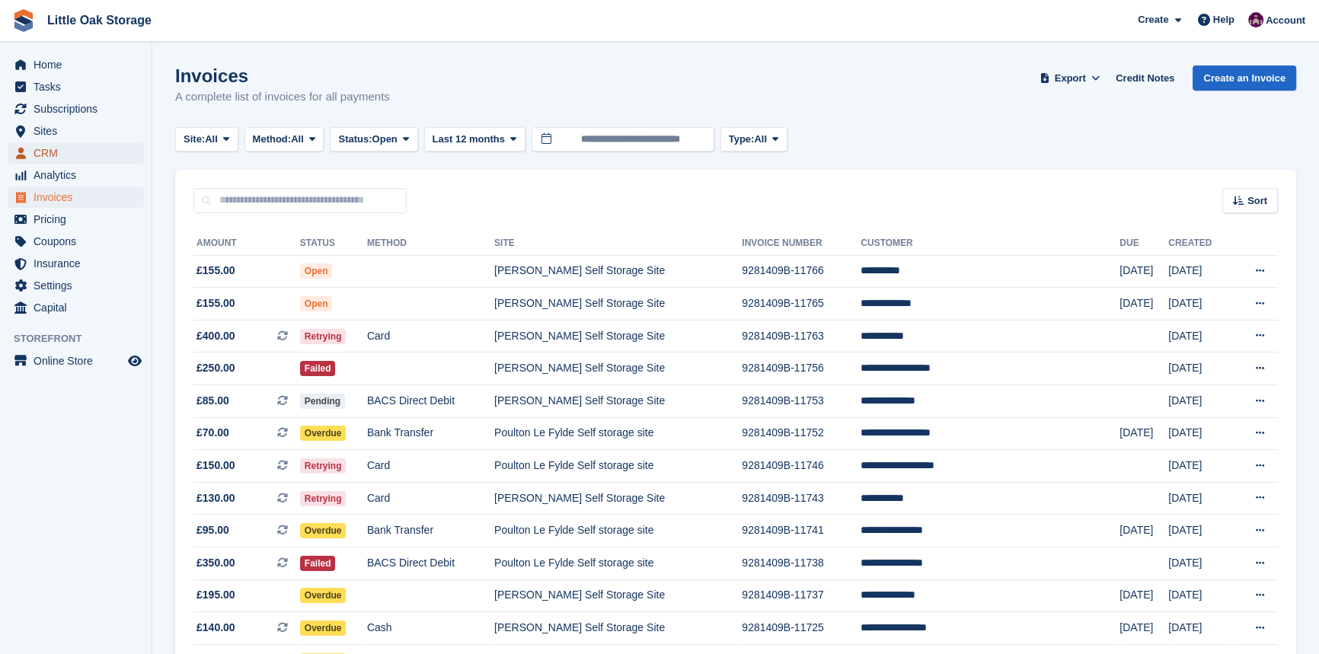
click at [59, 152] on span "CRM" at bounding box center [79, 152] width 91 height 21
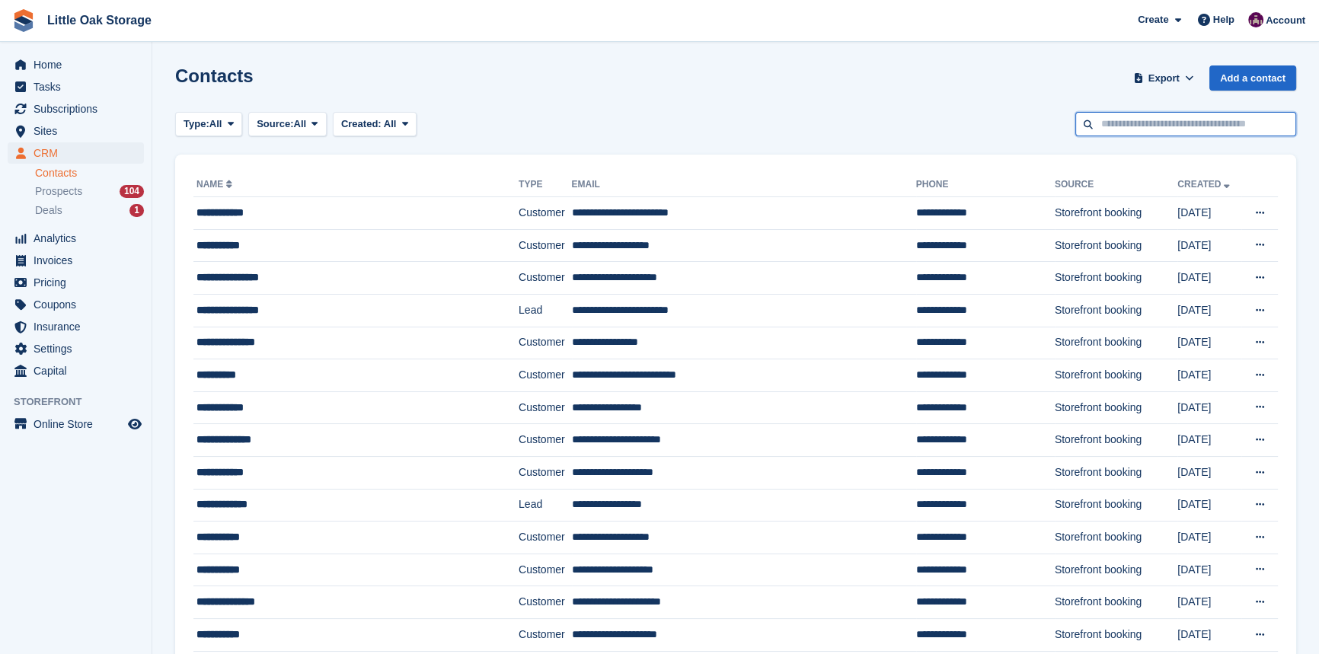
click at [1147, 131] on input "text" at bounding box center [1185, 124] width 221 height 25
type input "*****"
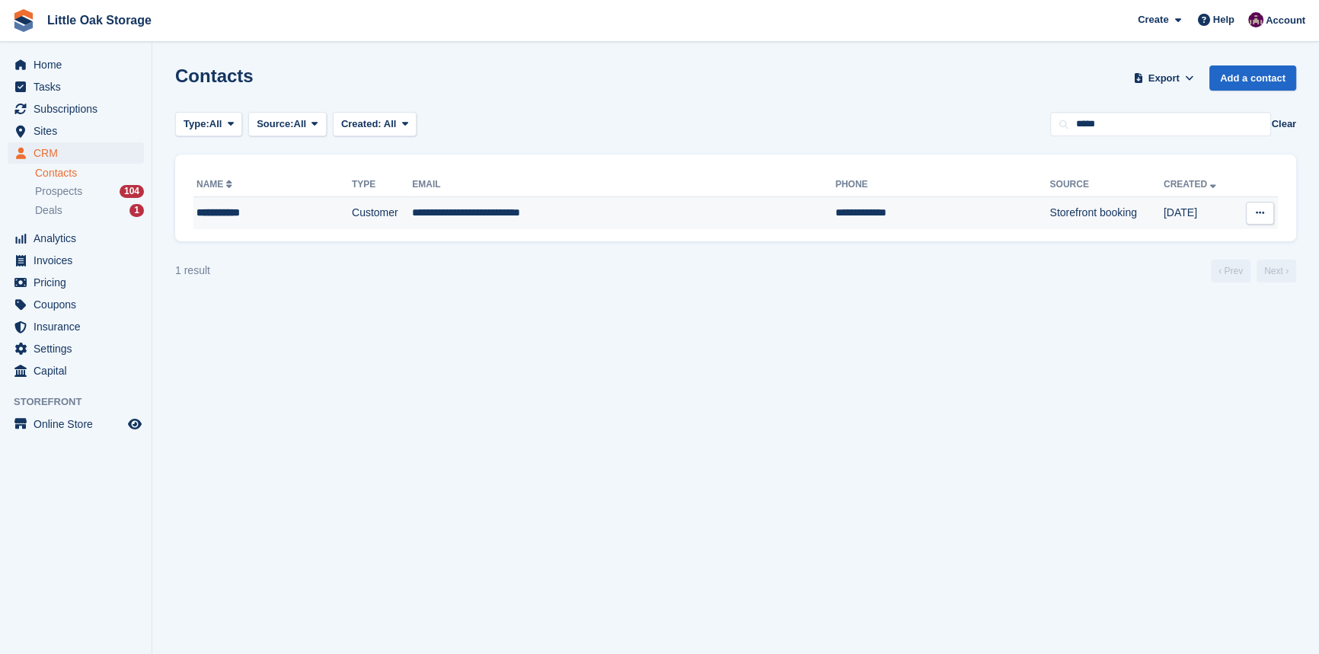
click at [511, 221] on td "**********" at bounding box center [623, 213] width 423 height 32
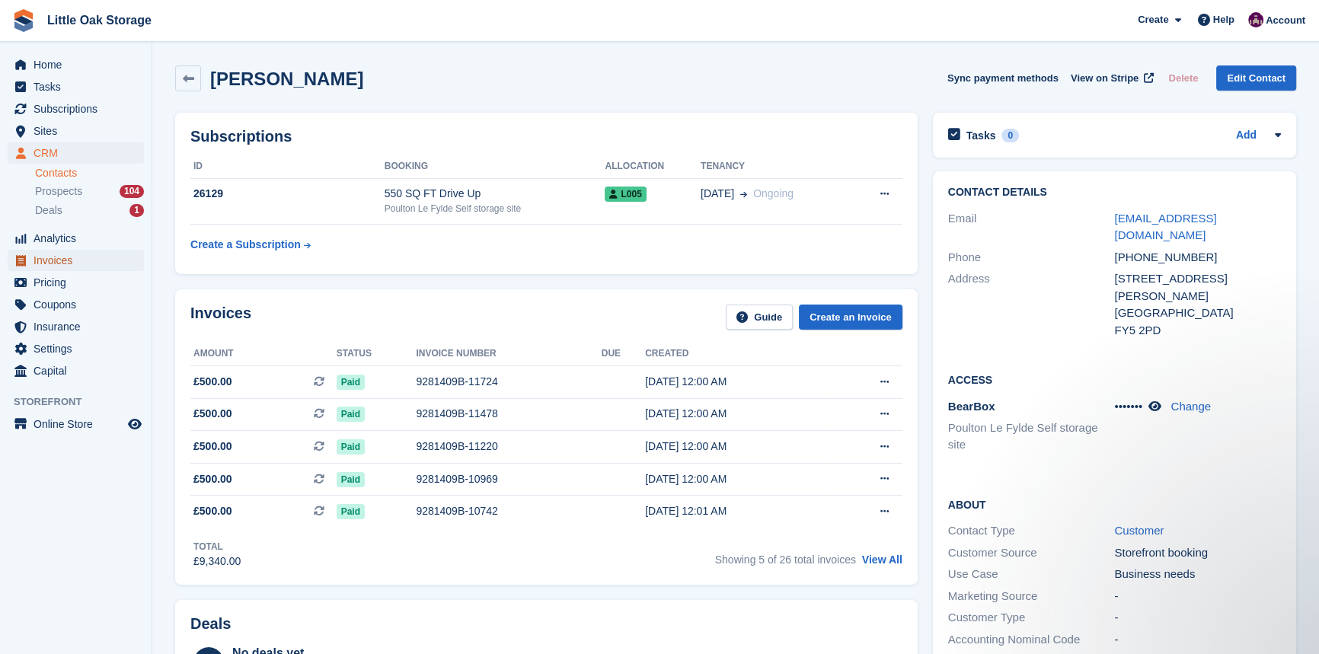
click at [62, 263] on span "Invoices" at bounding box center [79, 260] width 91 height 21
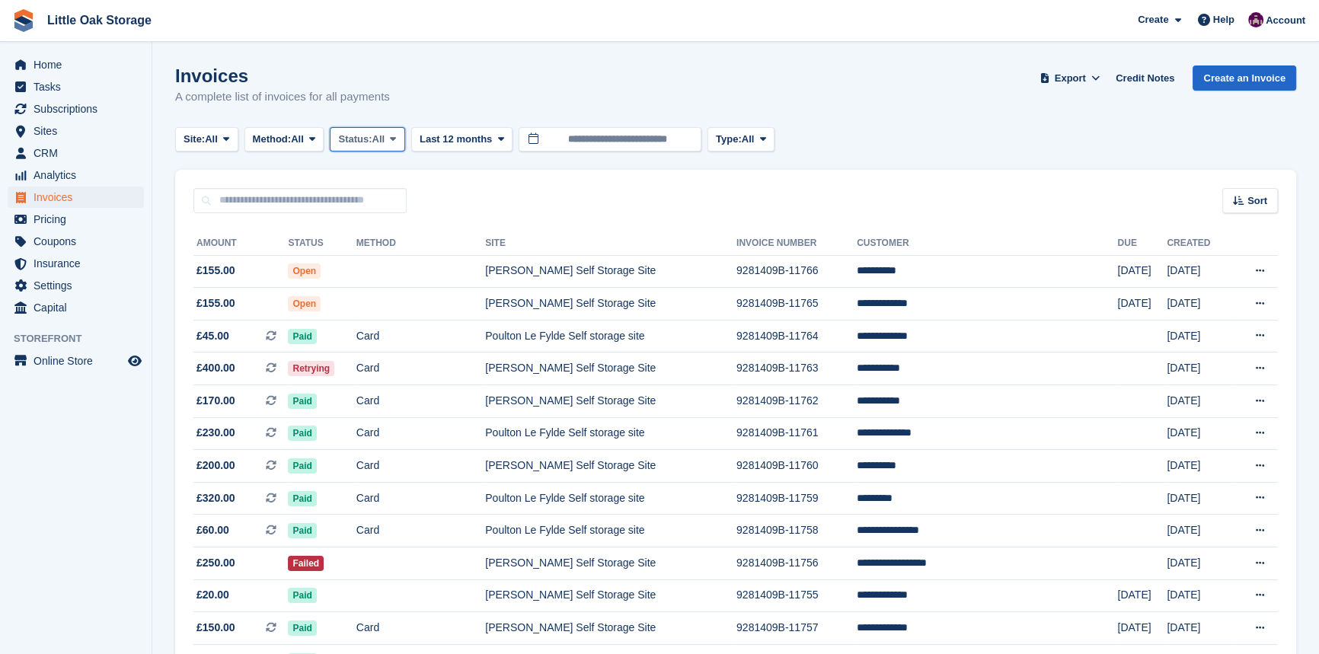
click at [385, 137] on span "All" at bounding box center [378, 139] width 13 height 15
click at [387, 257] on link "Open" at bounding box center [403, 257] width 133 height 27
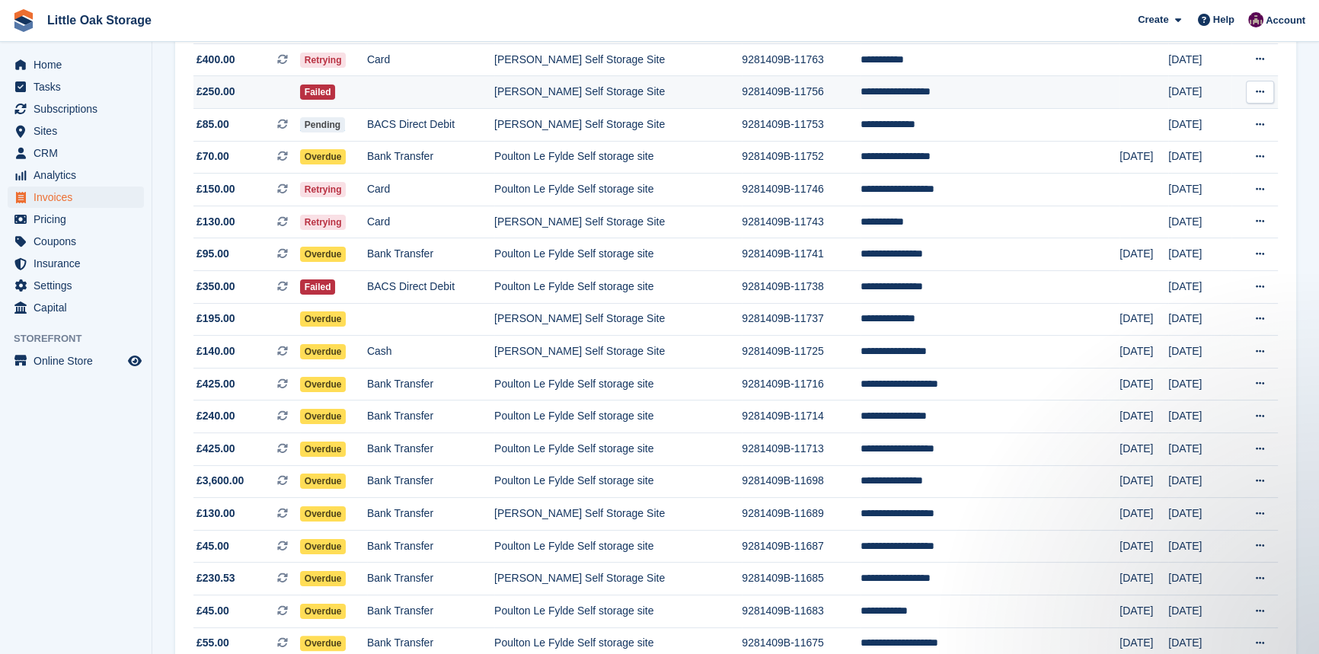
scroll to position [69, 0]
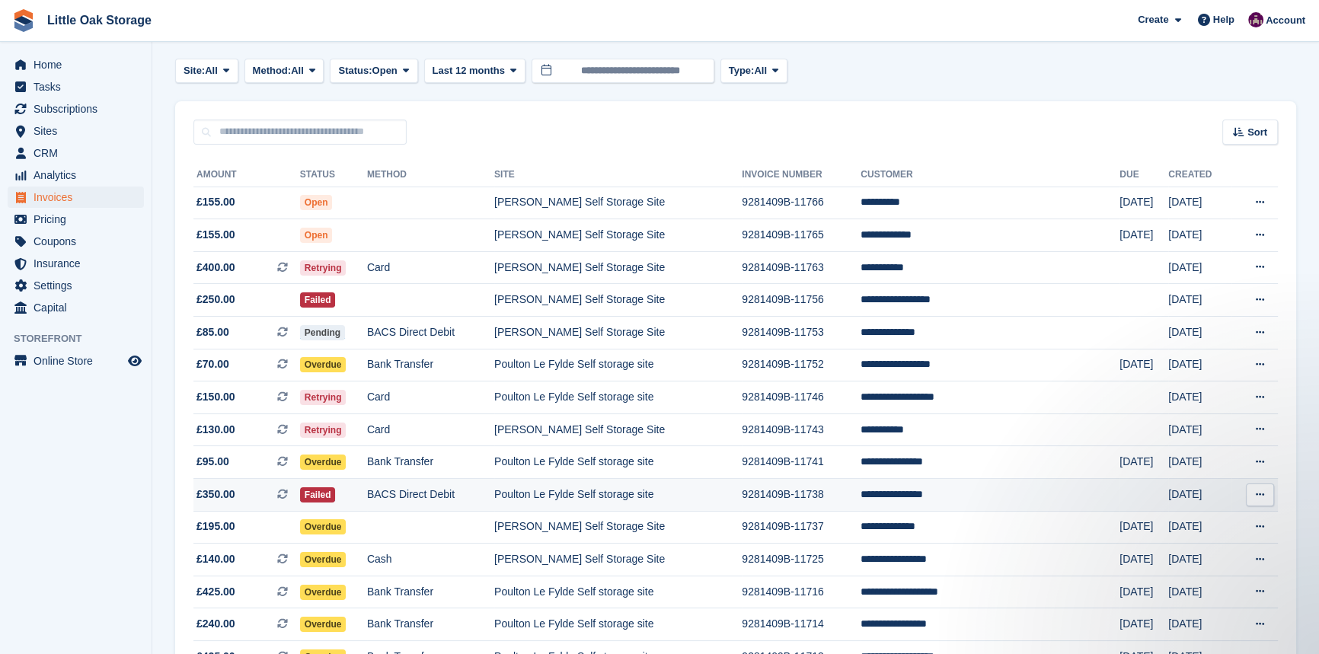
click at [585, 504] on td "Poulton Le Fylde Self storage site" at bounding box center [617, 495] width 247 height 33
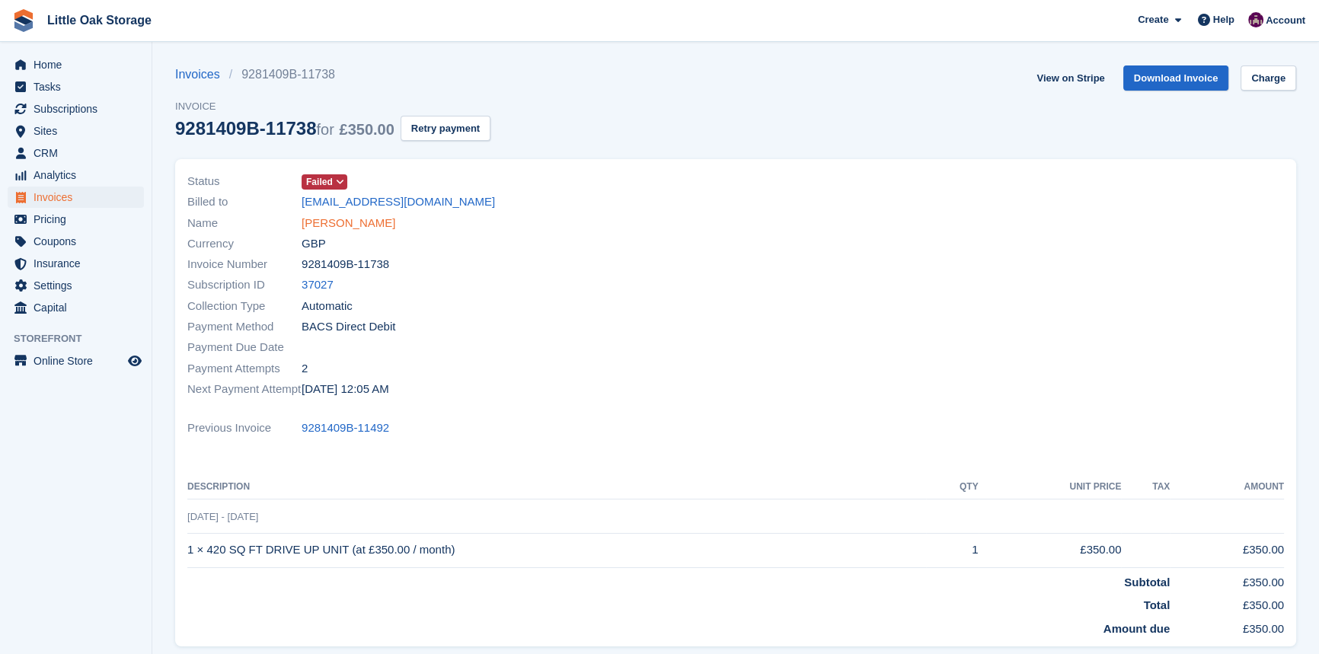
click at [340, 227] on link "[PERSON_NAME]" at bounding box center [349, 224] width 94 height 18
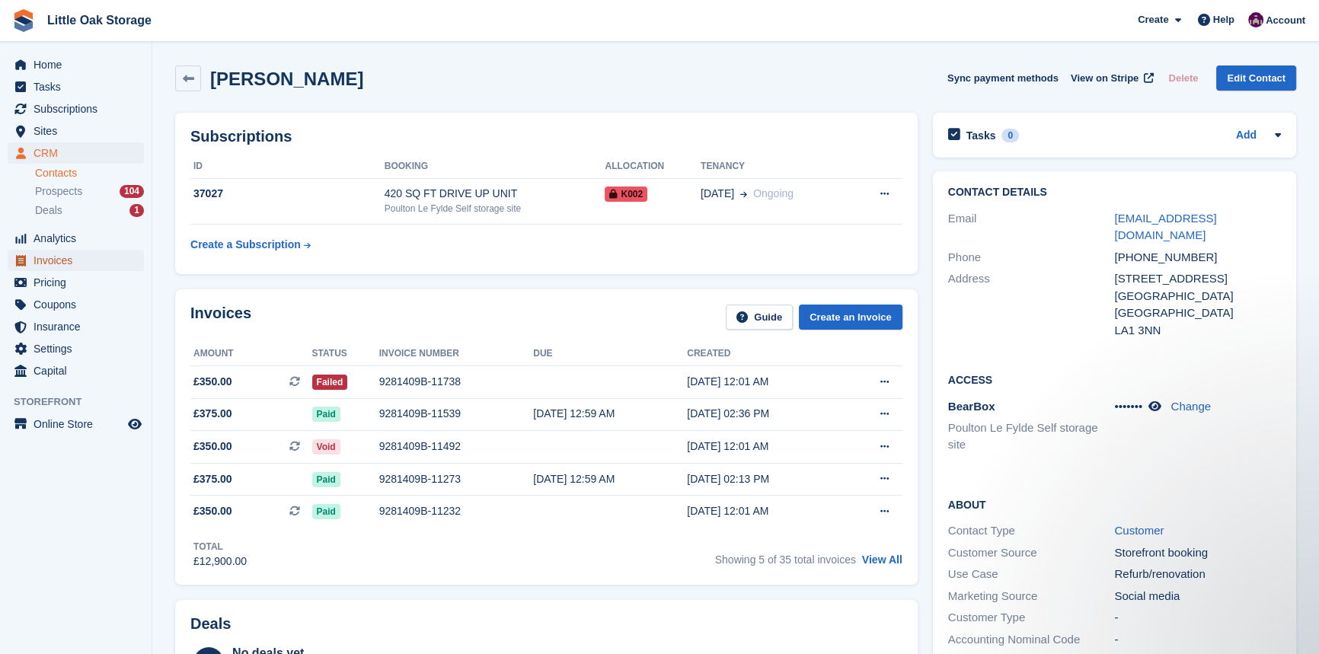
click at [61, 265] on span "Invoices" at bounding box center [79, 260] width 91 height 21
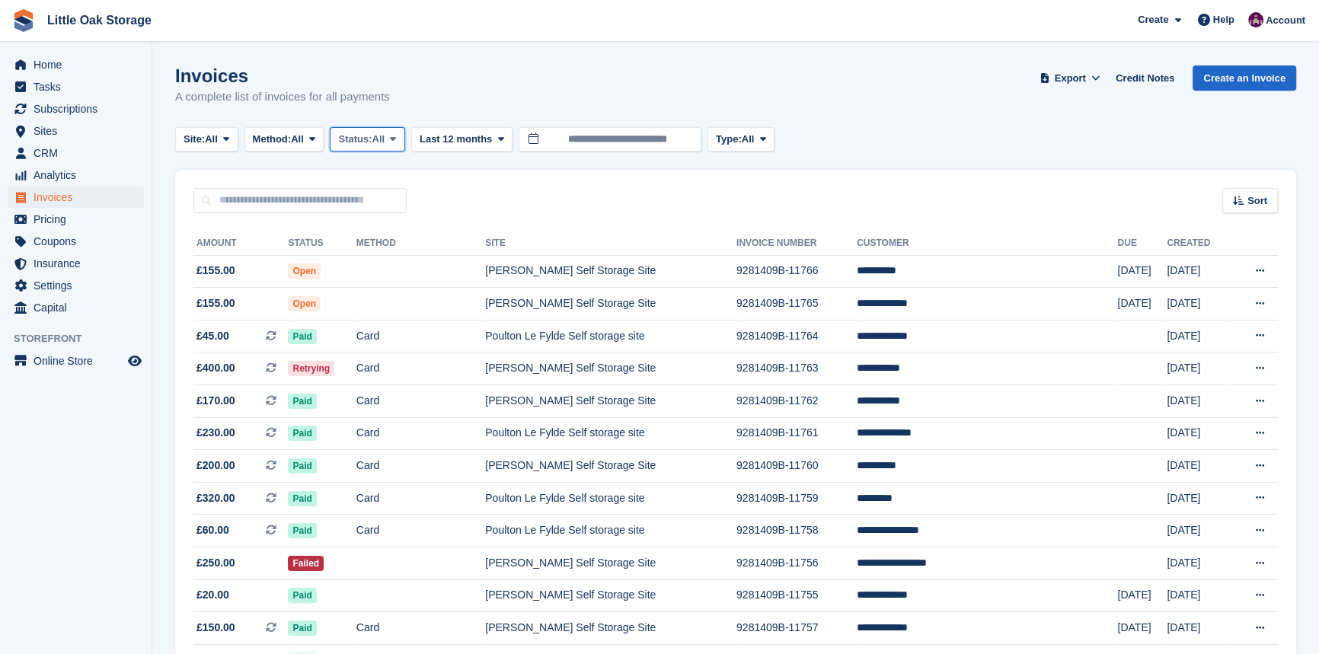
click at [369, 145] on span "Status:" at bounding box center [355, 139] width 34 height 15
drag, startPoint x: 391, startPoint y: 254, endPoint x: 398, endPoint y: 310, distance: 56.0
